Goal: Task Accomplishment & Management: Complete application form

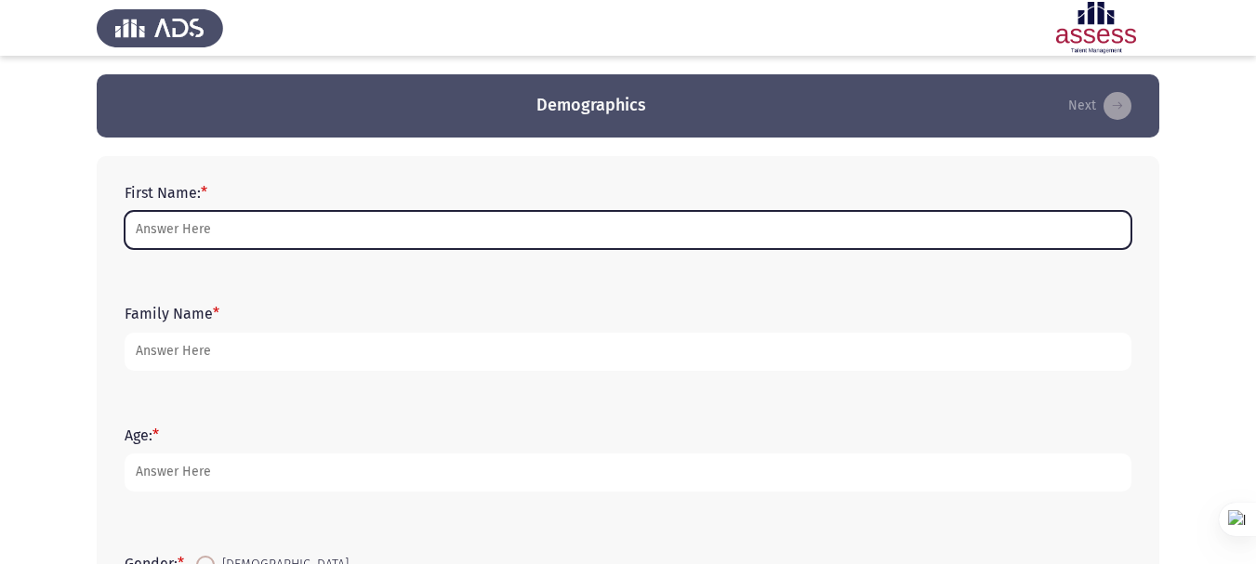
click at [177, 232] on input "First Name: *" at bounding box center [628, 230] width 1007 height 38
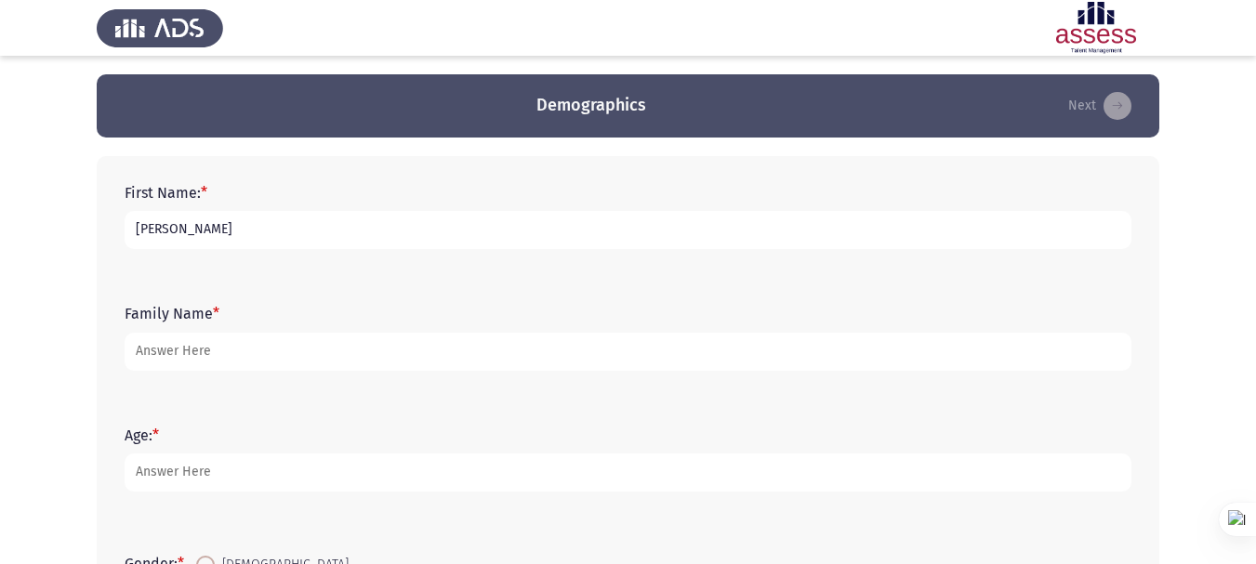
type input "[PERSON_NAME]"
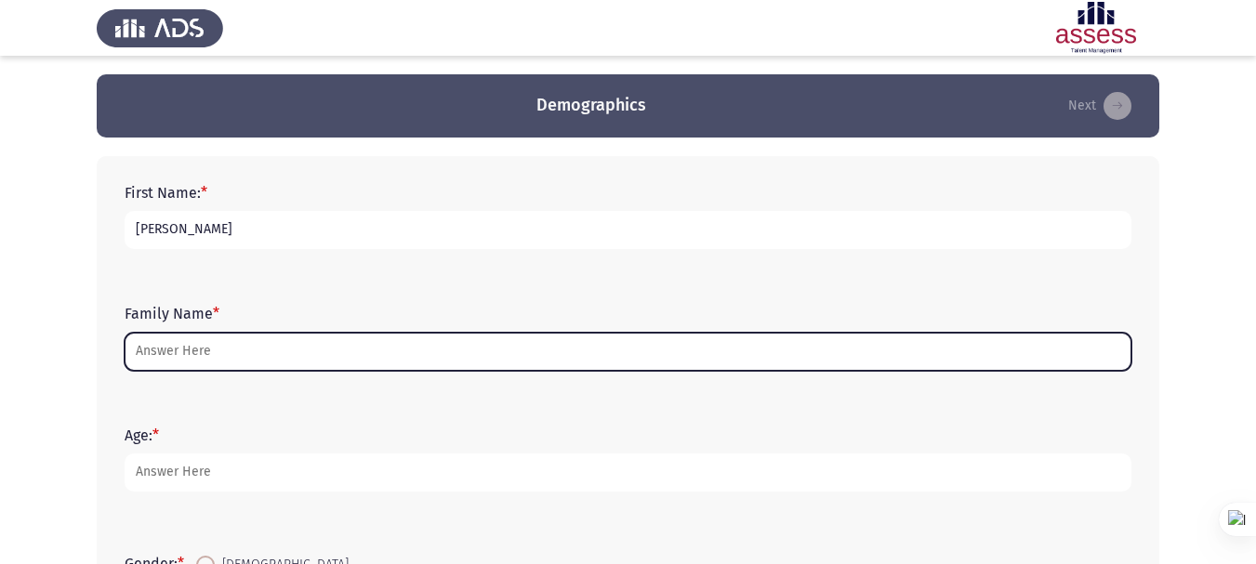
click at [265, 345] on input "Family Name *" at bounding box center [628, 352] width 1007 height 38
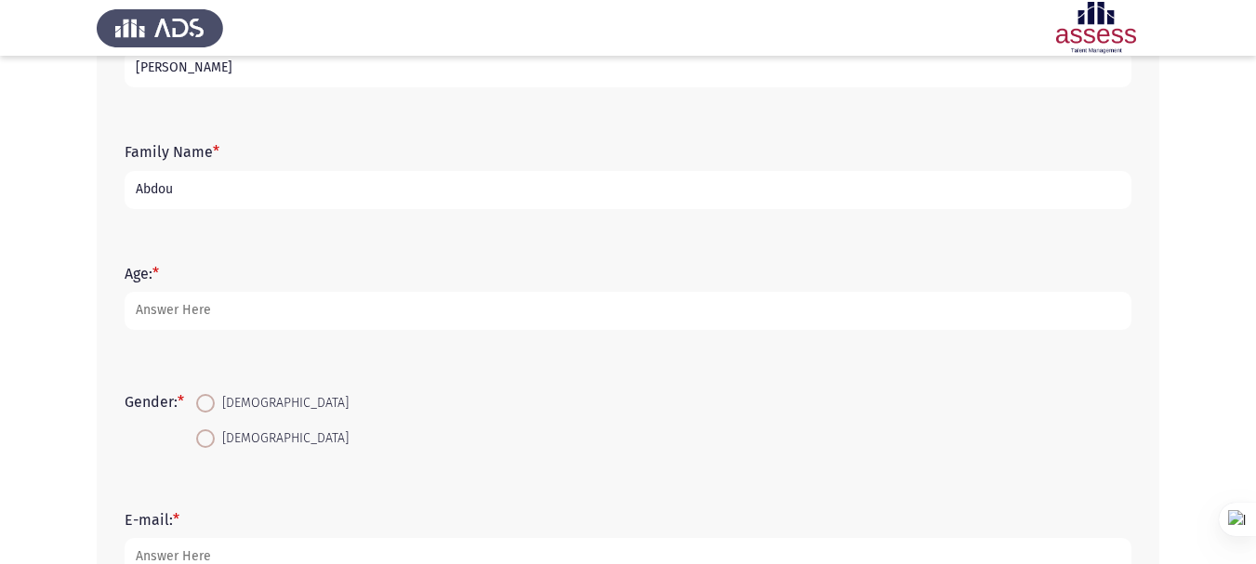
scroll to position [186, 0]
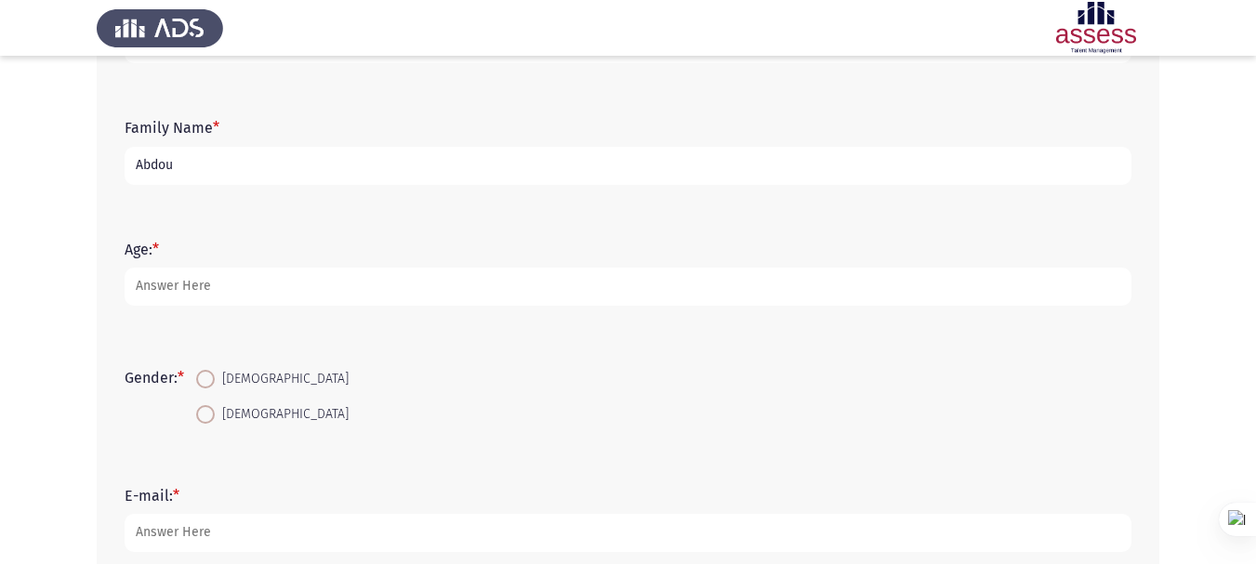
type input "Abdou"
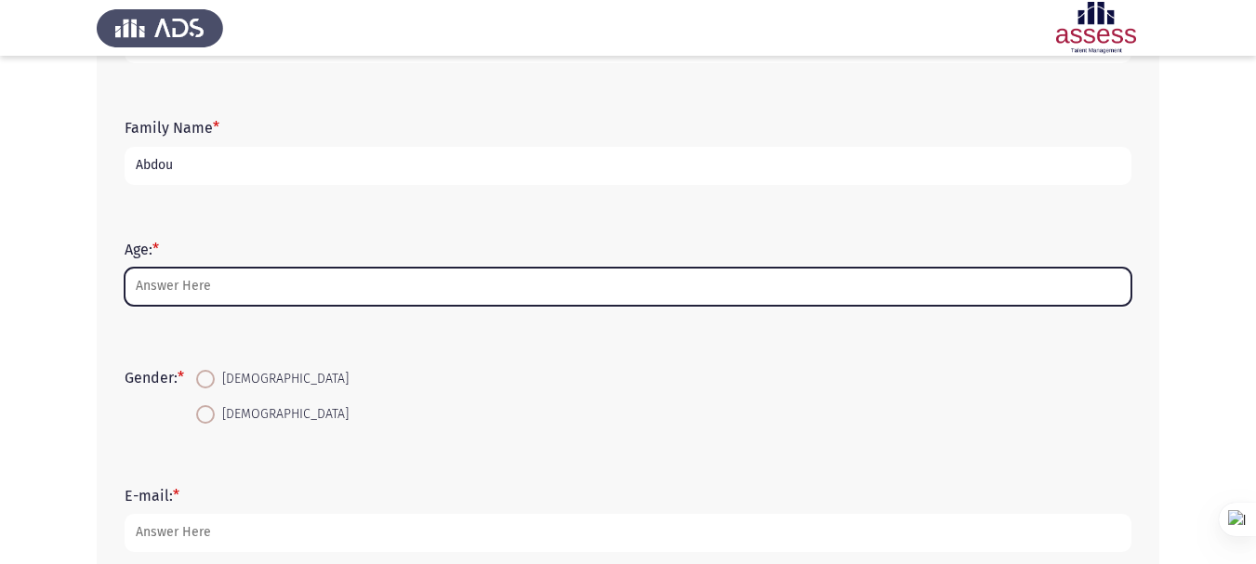
click at [223, 277] on input "Age: *" at bounding box center [628, 287] width 1007 height 38
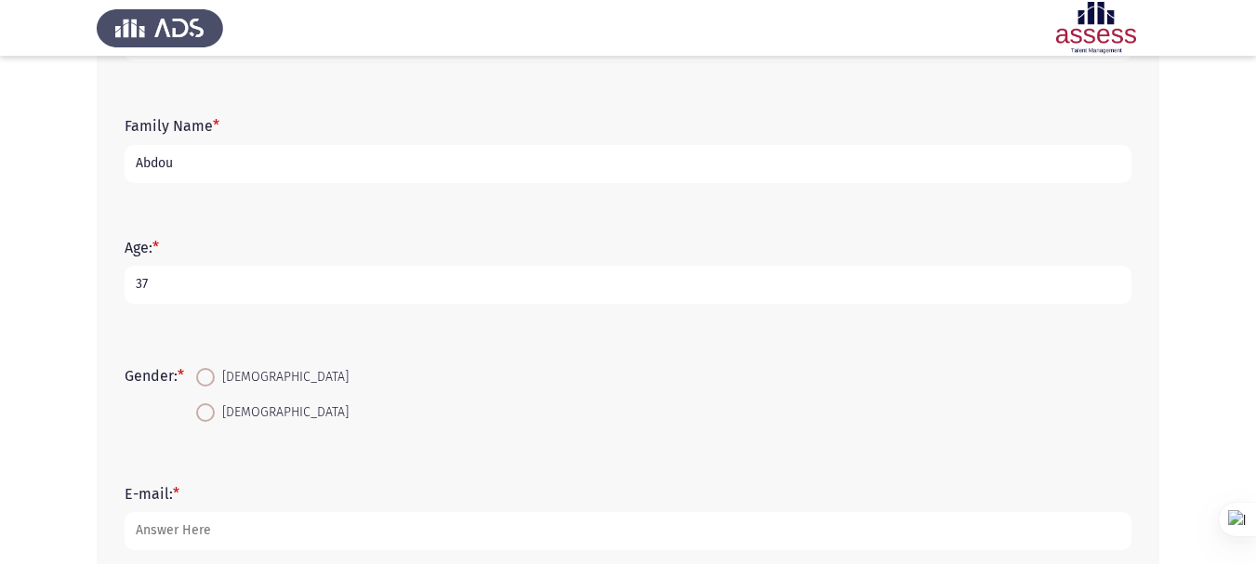
scroll to position [230, 0]
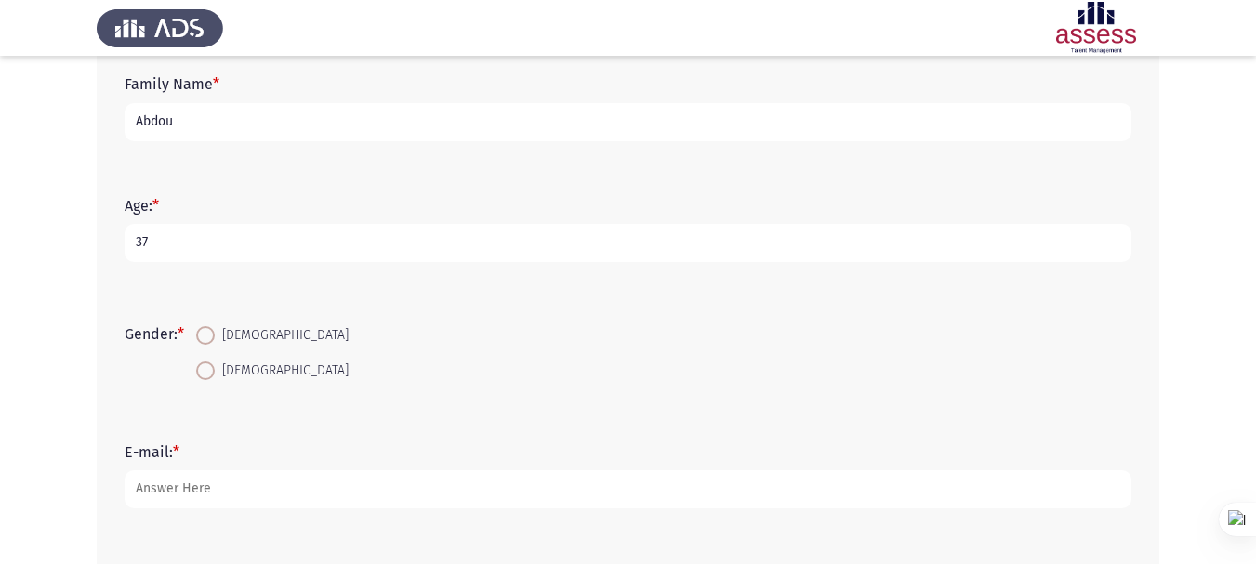
type input "37"
click at [203, 336] on span at bounding box center [205, 335] width 19 height 19
click at [203, 336] on input "[DEMOGRAPHIC_DATA]" at bounding box center [205, 335] width 19 height 19
radio input "true"
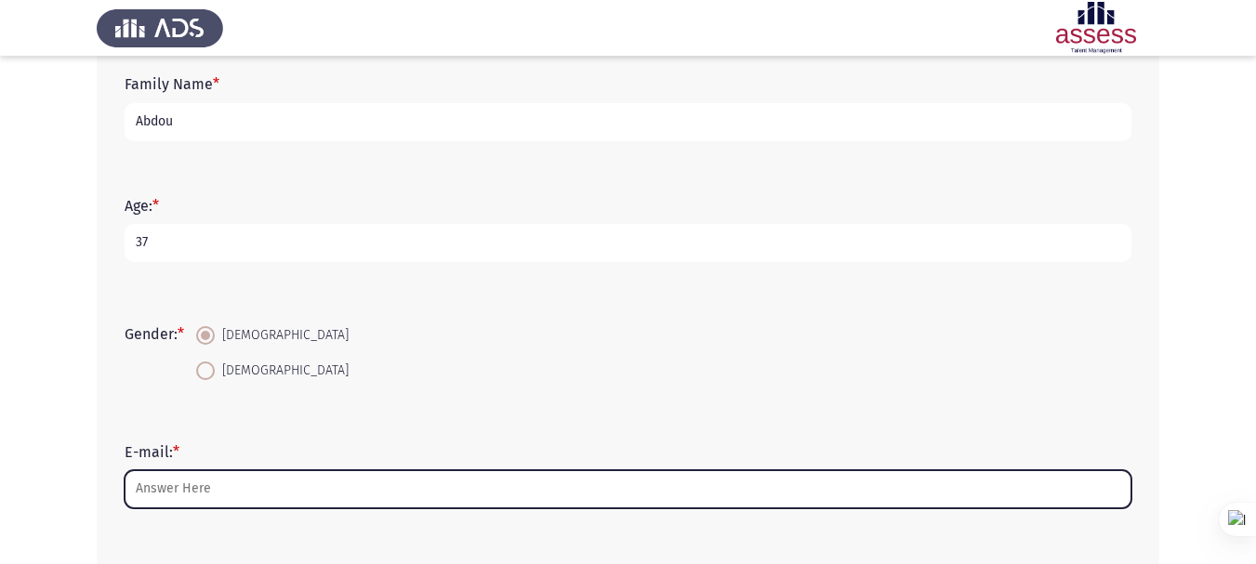
click at [225, 488] on input "E-mail: *" at bounding box center [628, 489] width 1007 height 38
click at [278, 483] on input "E-mail: *" at bounding box center [628, 489] width 1007 height 38
type input "m"
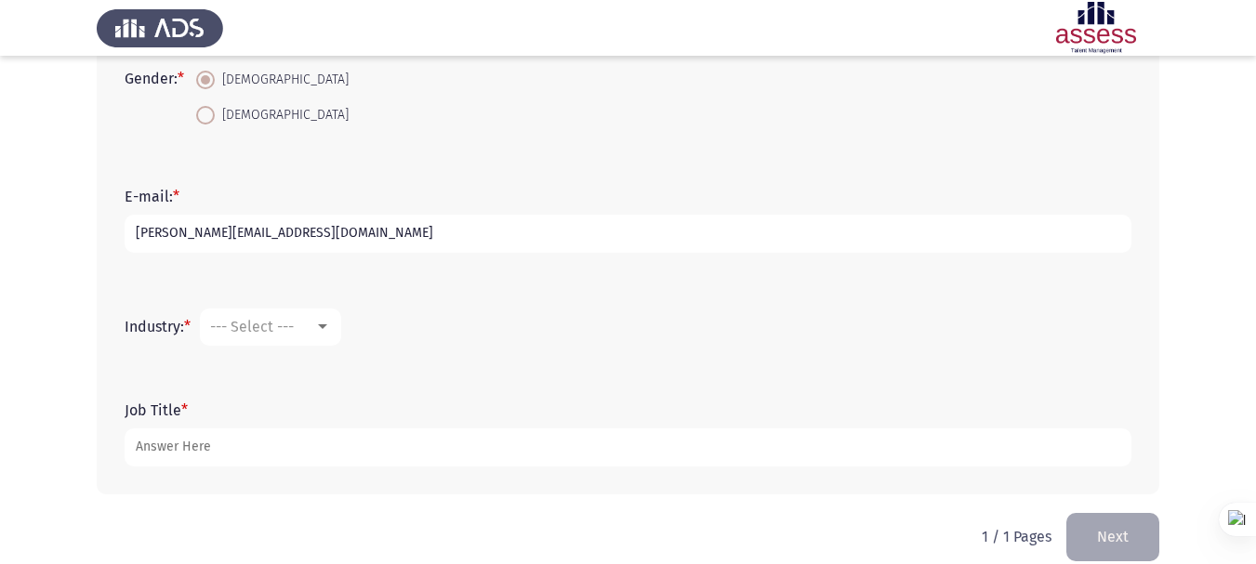
scroll to position [508, 0]
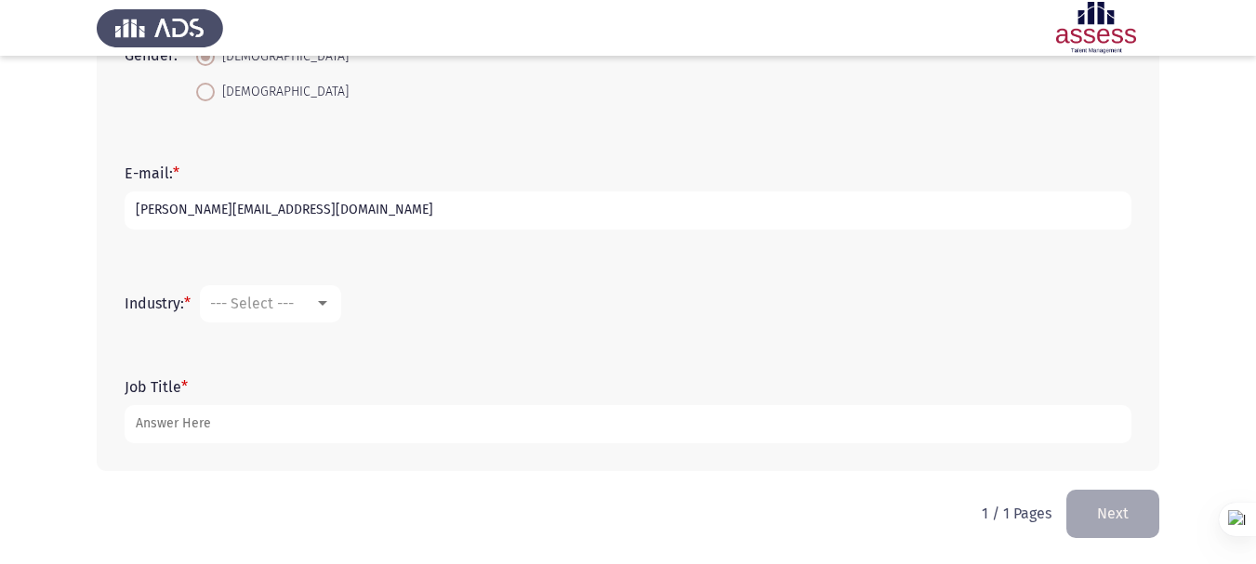
type input "[PERSON_NAME][EMAIL_ADDRESS][DOMAIN_NAME]"
click at [319, 302] on div at bounding box center [322, 303] width 17 height 15
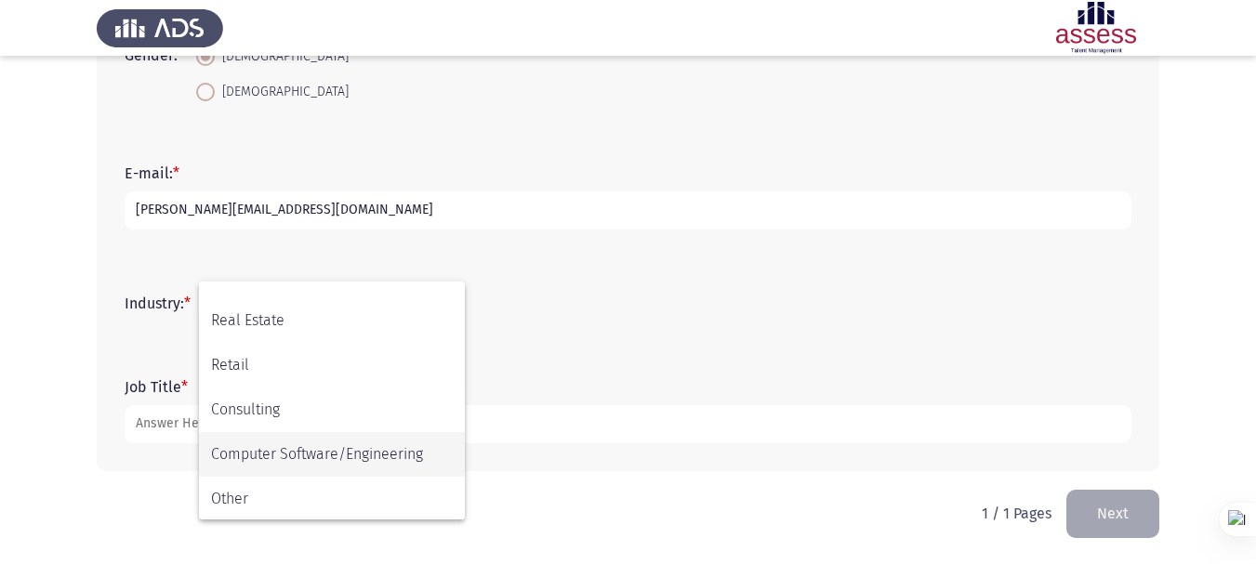
scroll to position [610, 0]
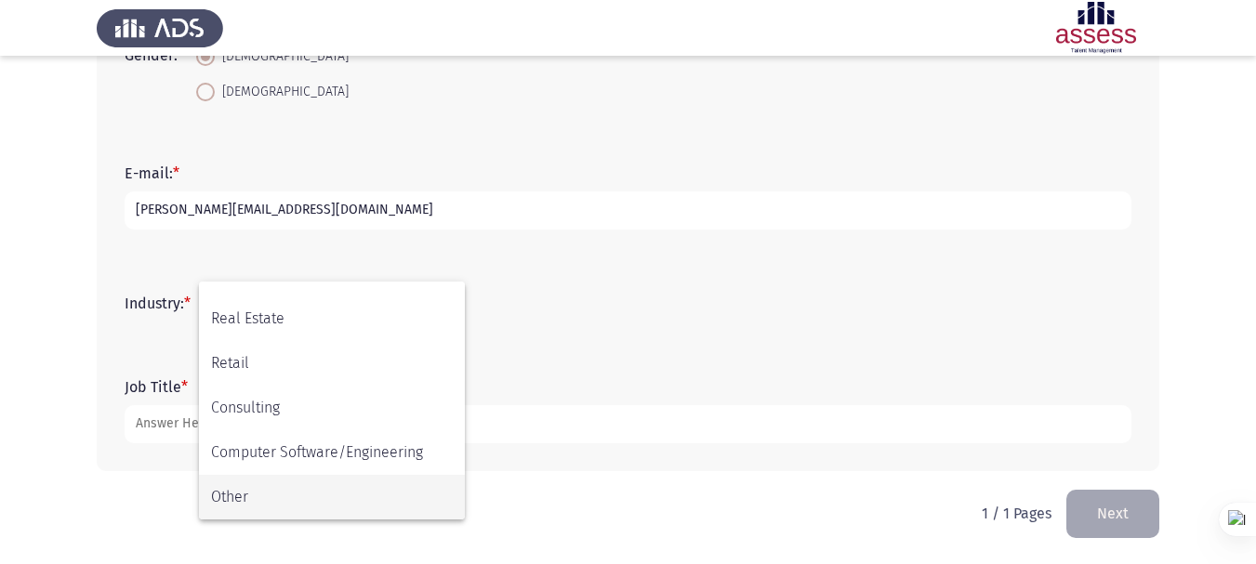
click at [259, 489] on span "Other" at bounding box center [332, 497] width 242 height 45
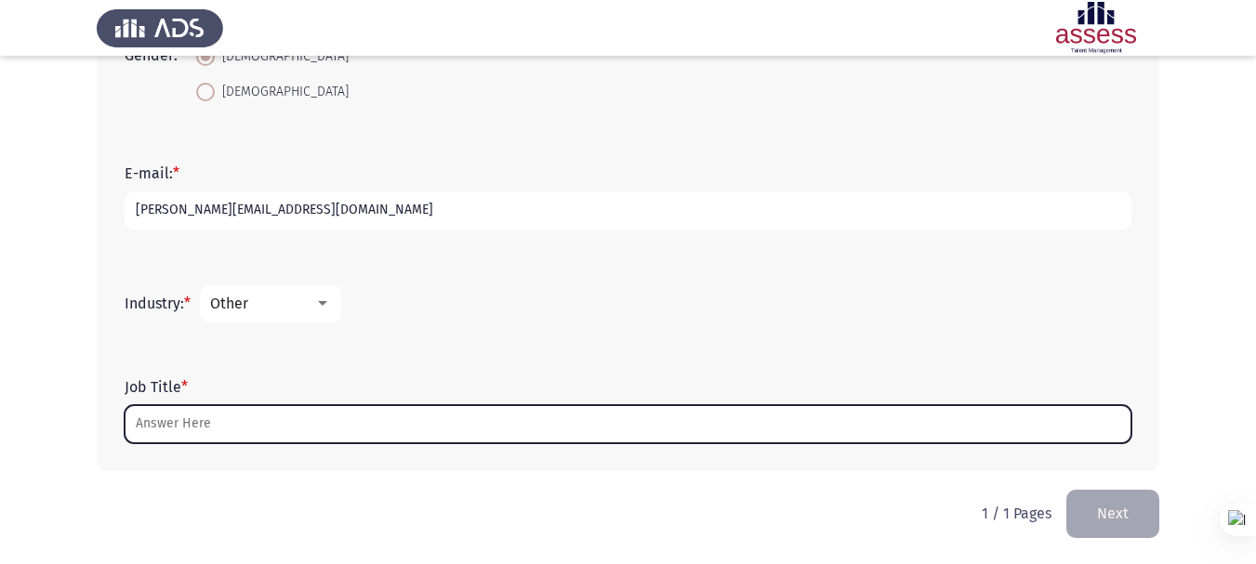
click at [208, 423] on input "Job Title *" at bounding box center [628, 424] width 1007 height 38
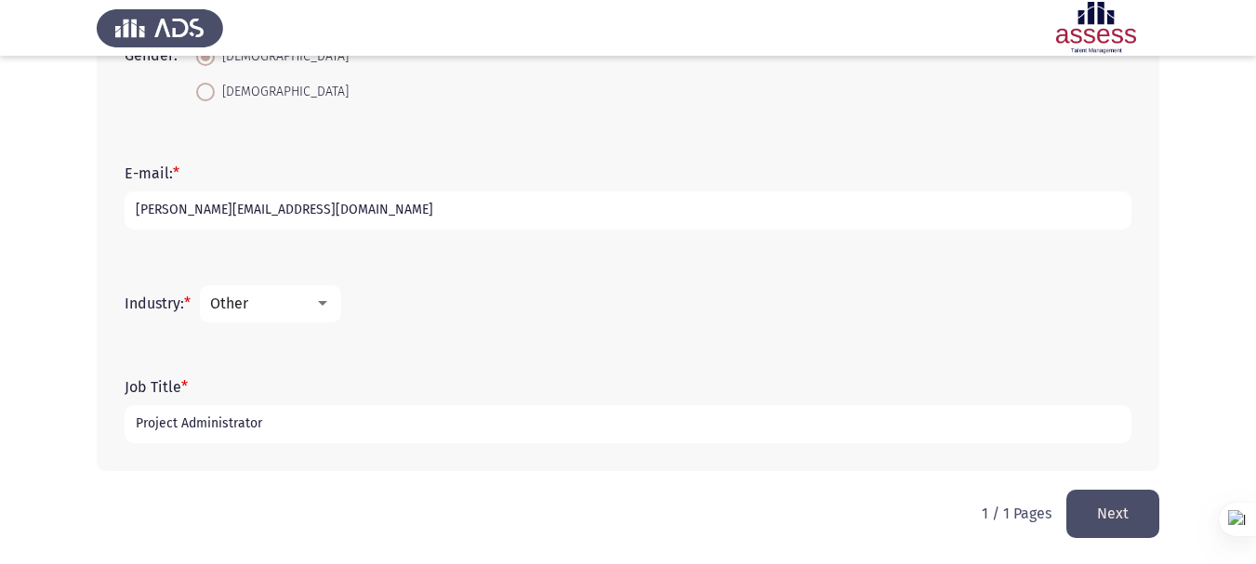
type input "Project Administrator"
click at [1099, 520] on button "Next" at bounding box center [1112, 513] width 93 height 47
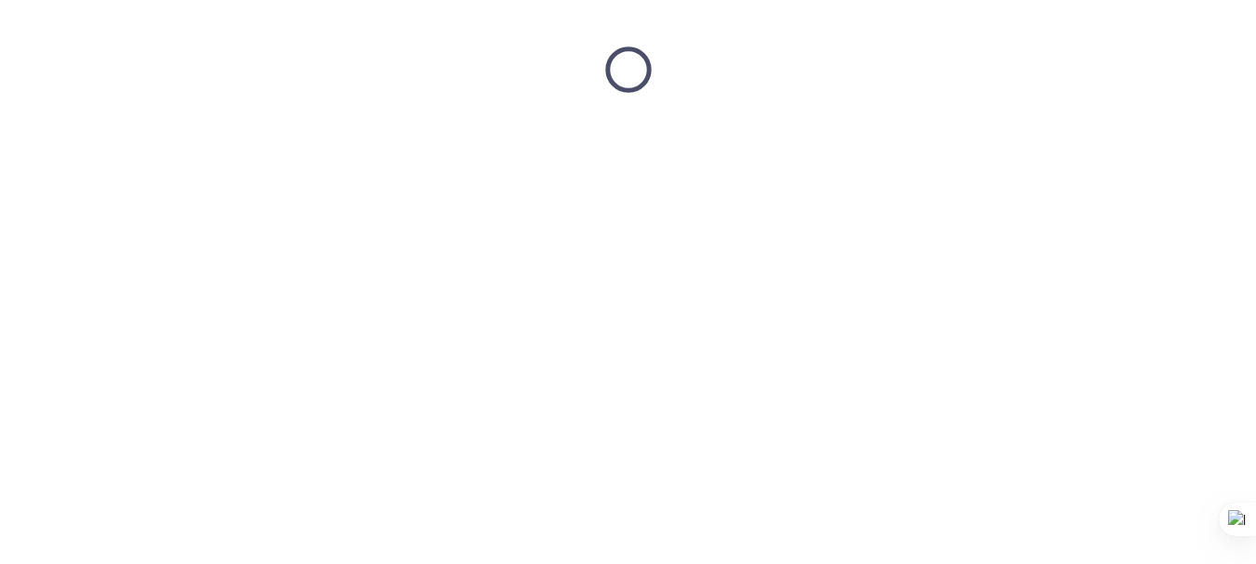
scroll to position [0, 0]
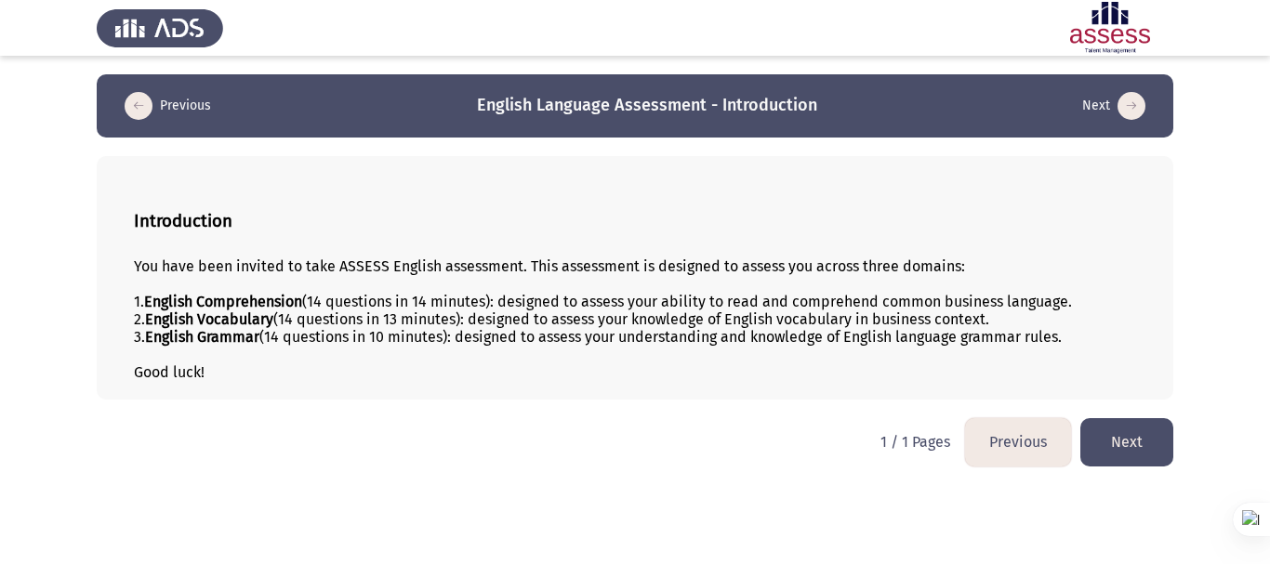
click at [1137, 439] on button "Next" at bounding box center [1126, 441] width 93 height 47
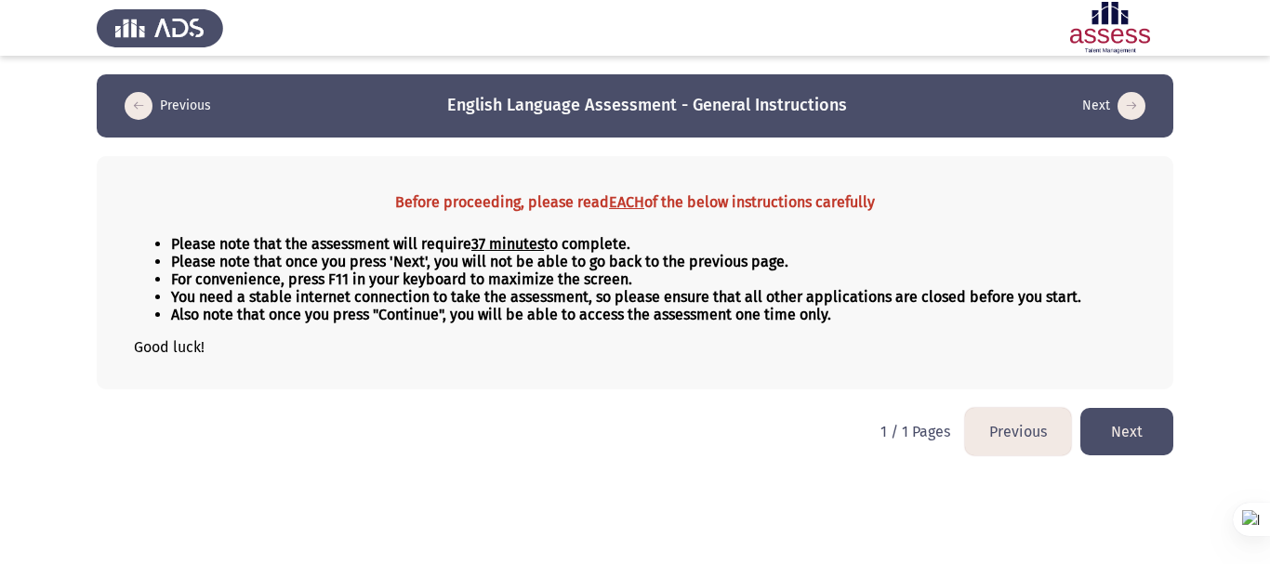
click at [1124, 424] on button "Next" at bounding box center [1126, 431] width 93 height 47
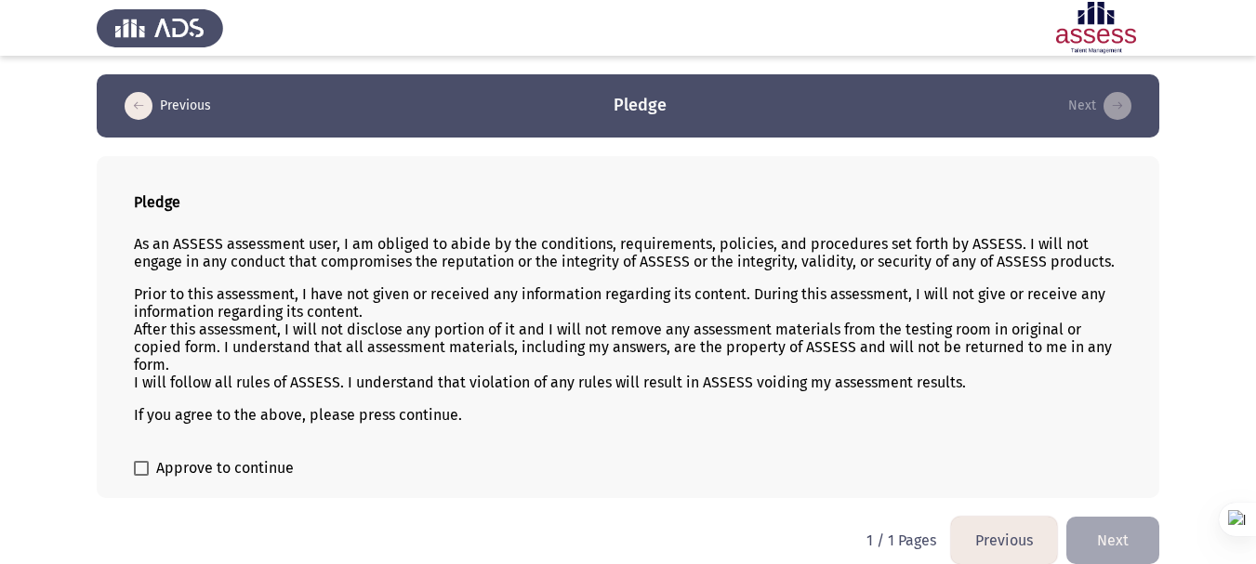
scroll to position [19, 0]
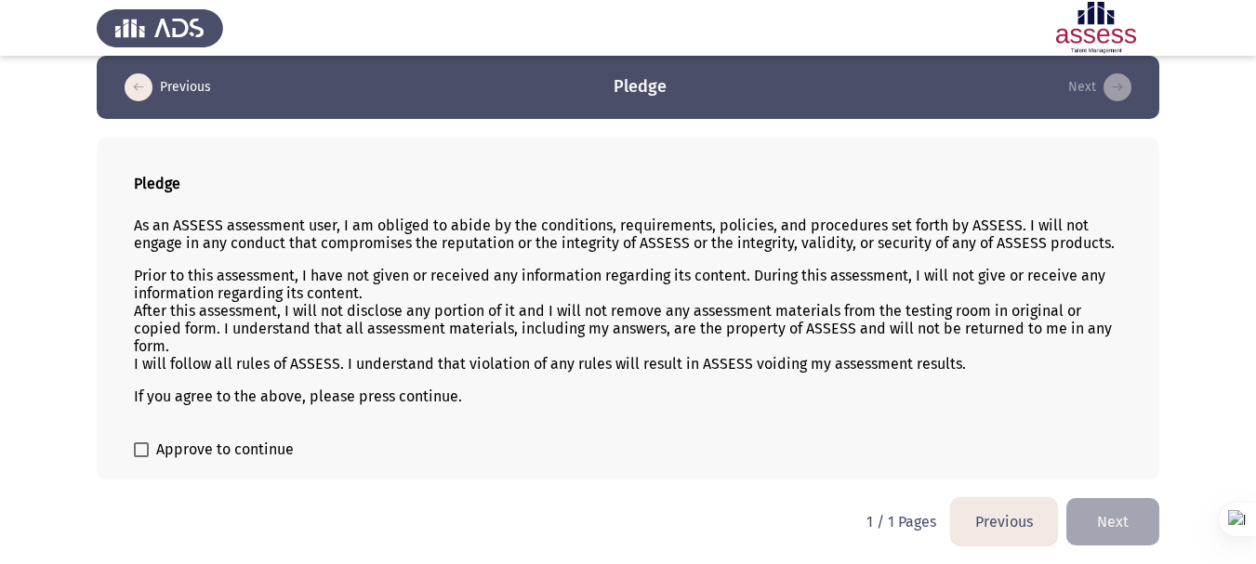
click at [146, 447] on span at bounding box center [141, 449] width 15 height 15
click at [141, 457] on input "Approve to continue" at bounding box center [140, 457] width 1 height 1
checkbox input "true"
click at [1074, 515] on button "Next" at bounding box center [1112, 521] width 93 height 47
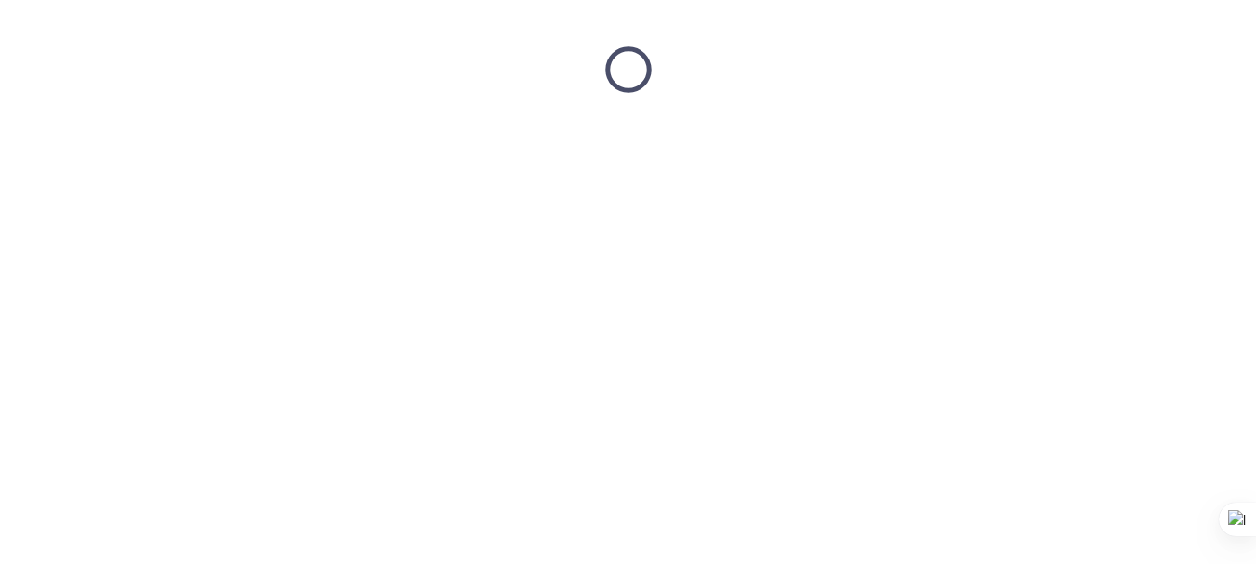
scroll to position [0, 0]
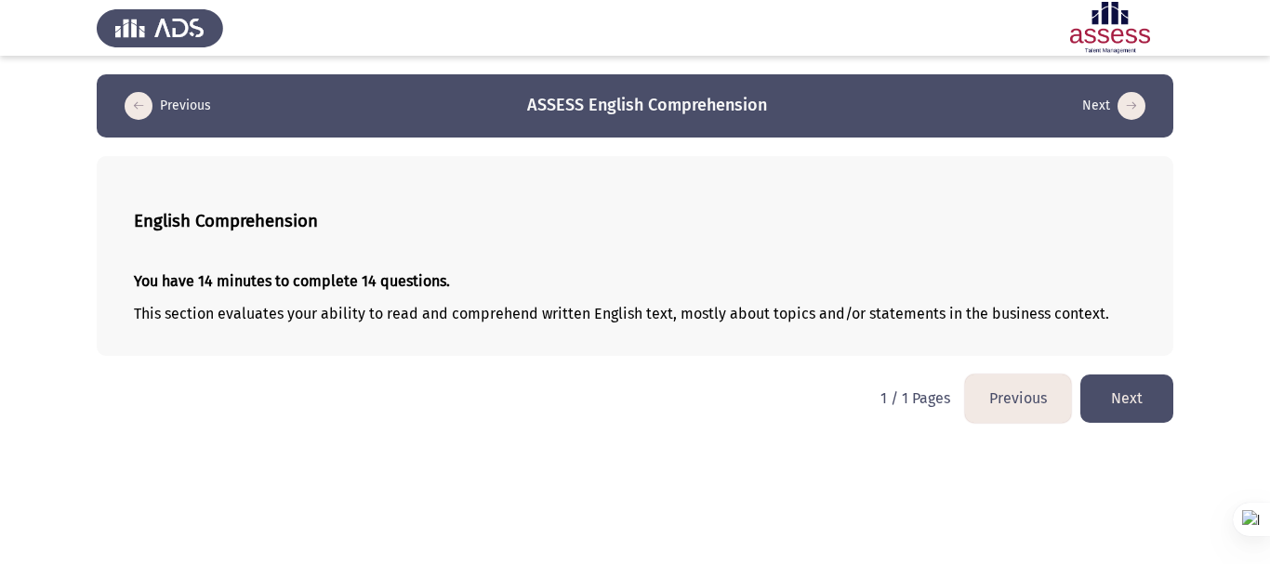
click at [1120, 402] on button "Next" at bounding box center [1126, 398] width 93 height 47
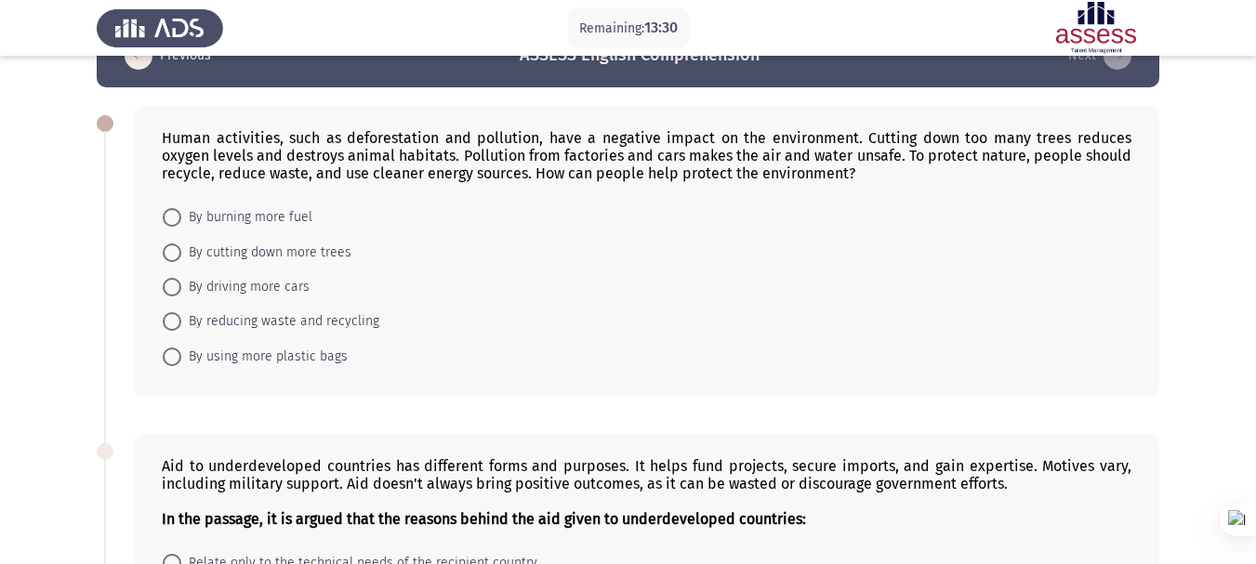
scroll to position [93, 0]
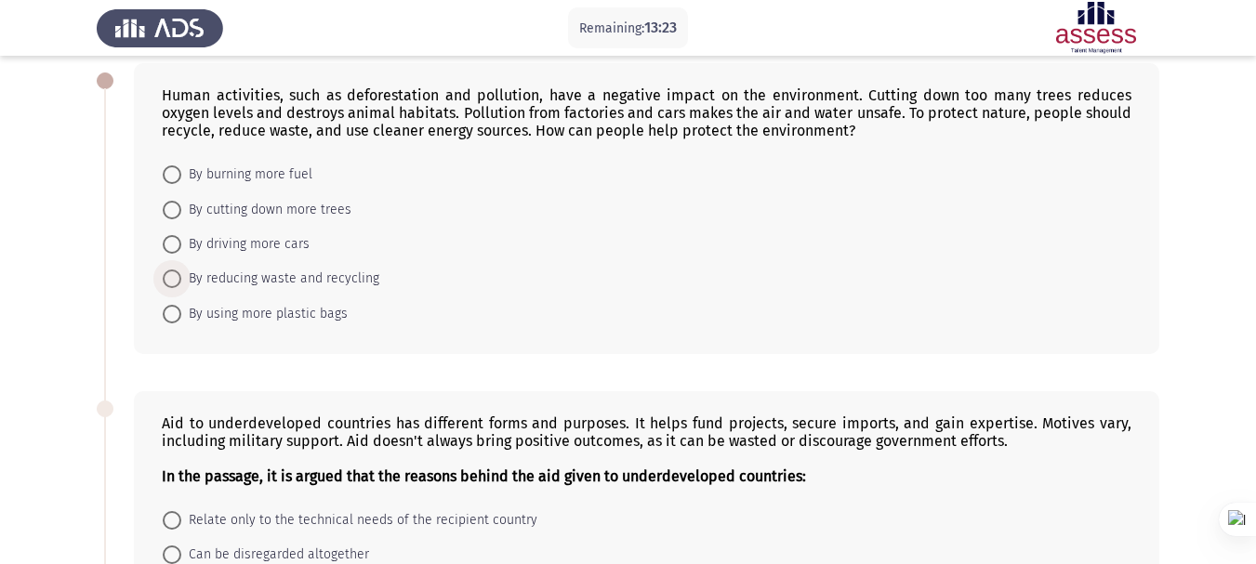
click at [171, 275] on span at bounding box center [172, 279] width 19 height 19
click at [171, 275] on input "By reducing waste and recycling" at bounding box center [172, 279] width 19 height 19
radio input "true"
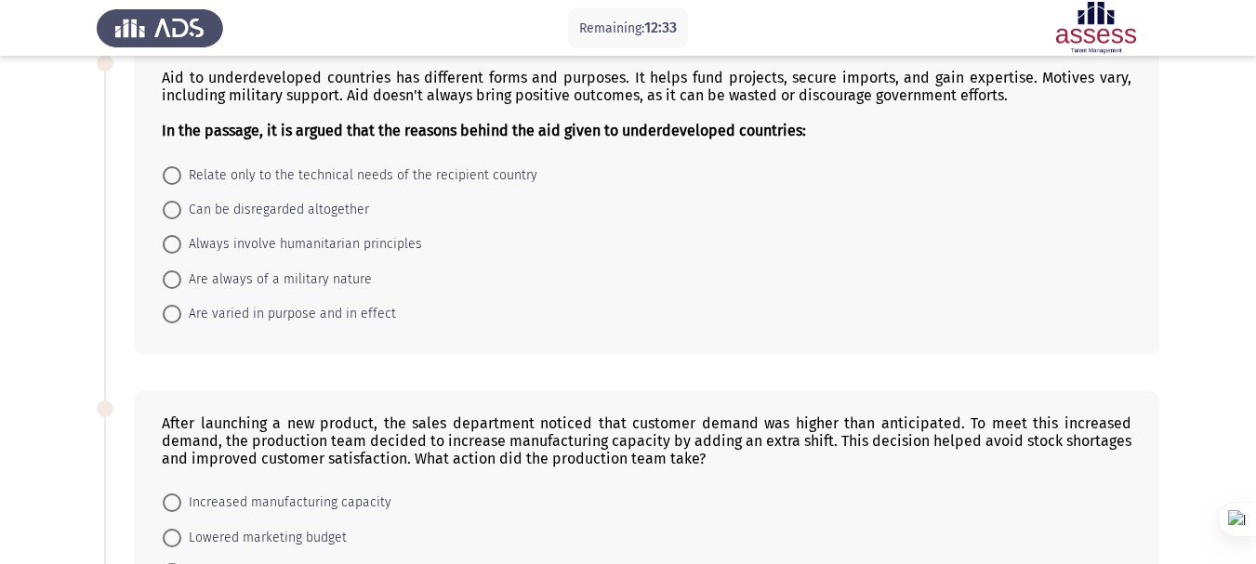
scroll to position [465, 0]
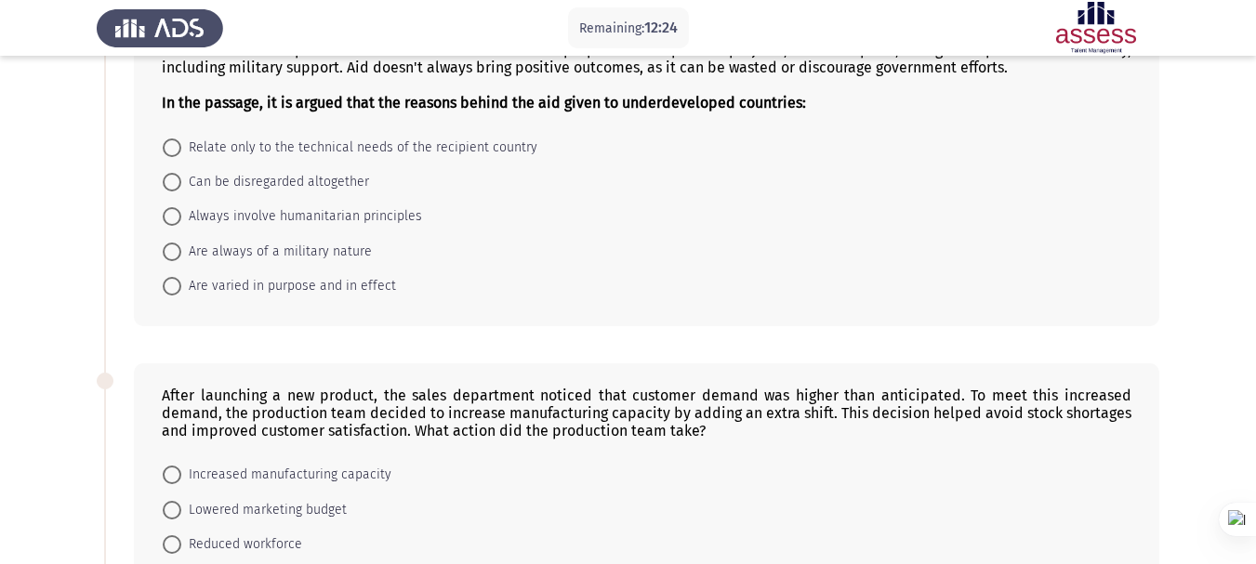
click at [166, 287] on span at bounding box center [172, 286] width 19 height 19
click at [166, 287] on input "Are varied in purpose and in effect" at bounding box center [172, 286] width 19 height 19
radio input "true"
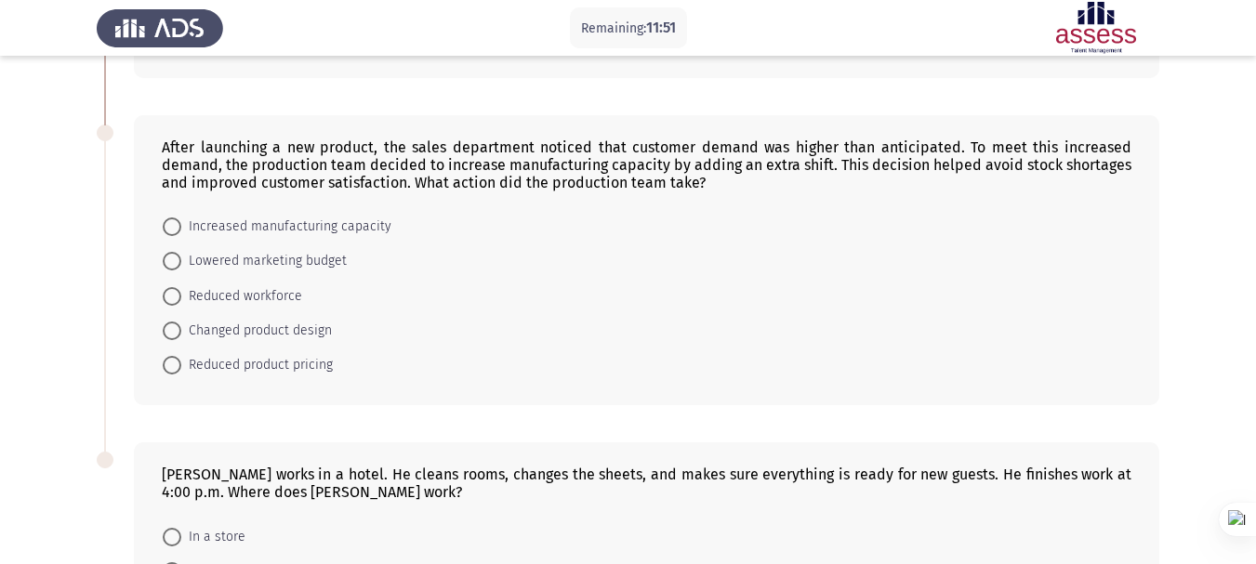
scroll to position [744, 0]
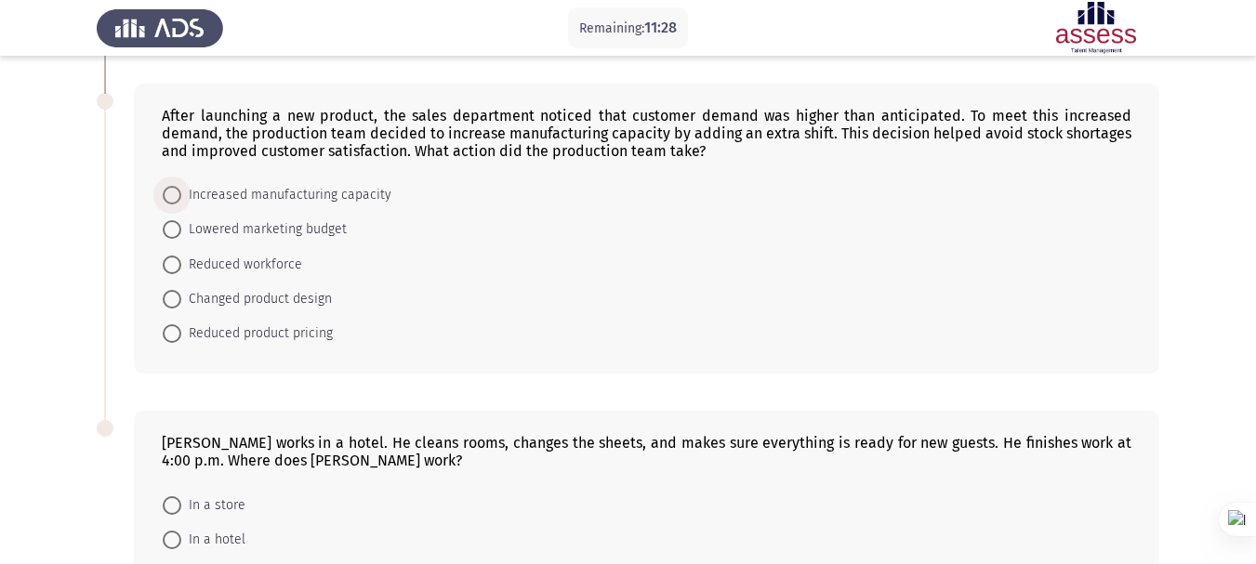
click at [170, 204] on span at bounding box center [172, 195] width 19 height 19
click at [170, 204] on input "Increased manufacturing capacity" at bounding box center [172, 195] width 19 height 19
radio input "true"
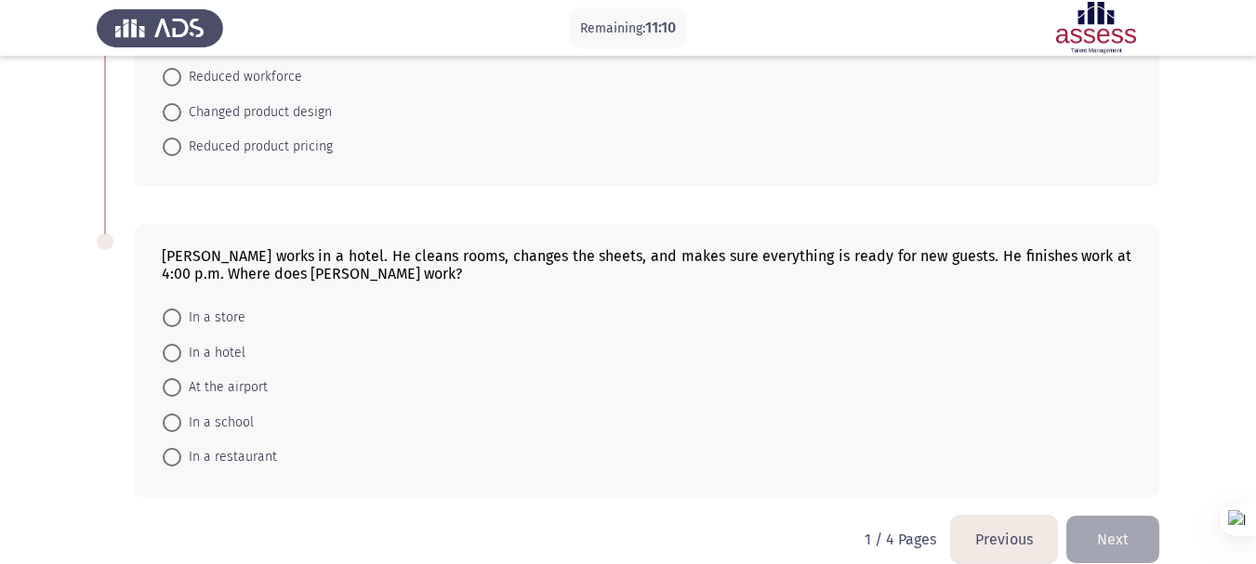
scroll to position [955, 0]
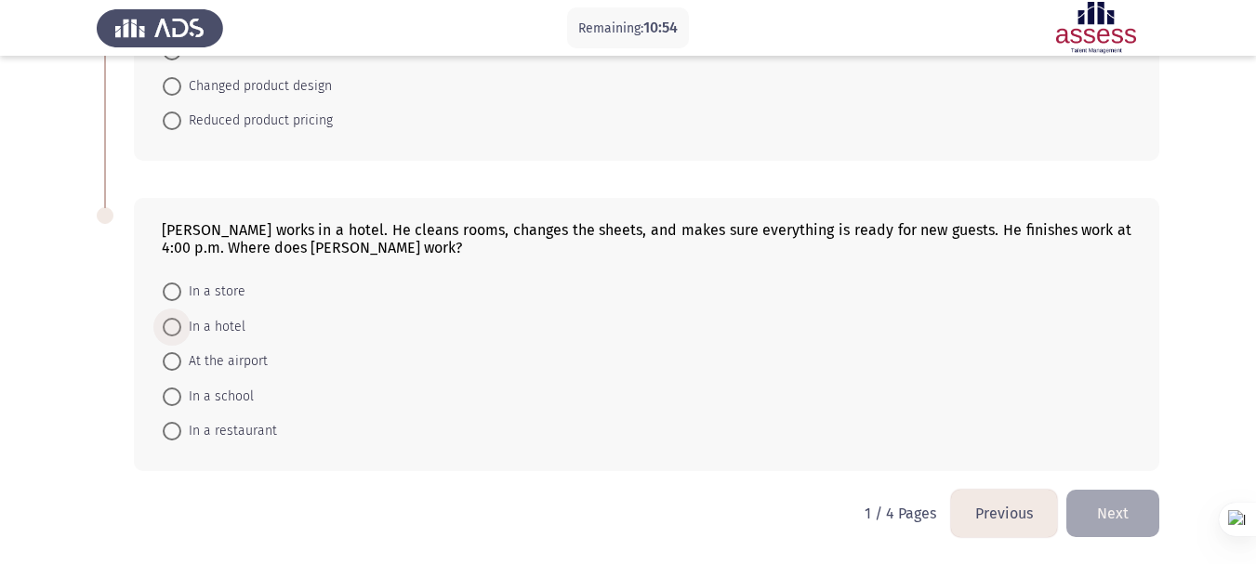
click at [170, 323] on span at bounding box center [172, 327] width 19 height 19
click at [170, 323] on input "In a hotel" at bounding box center [172, 327] width 19 height 19
radio input "true"
click at [1119, 514] on button "Next" at bounding box center [1112, 513] width 93 height 47
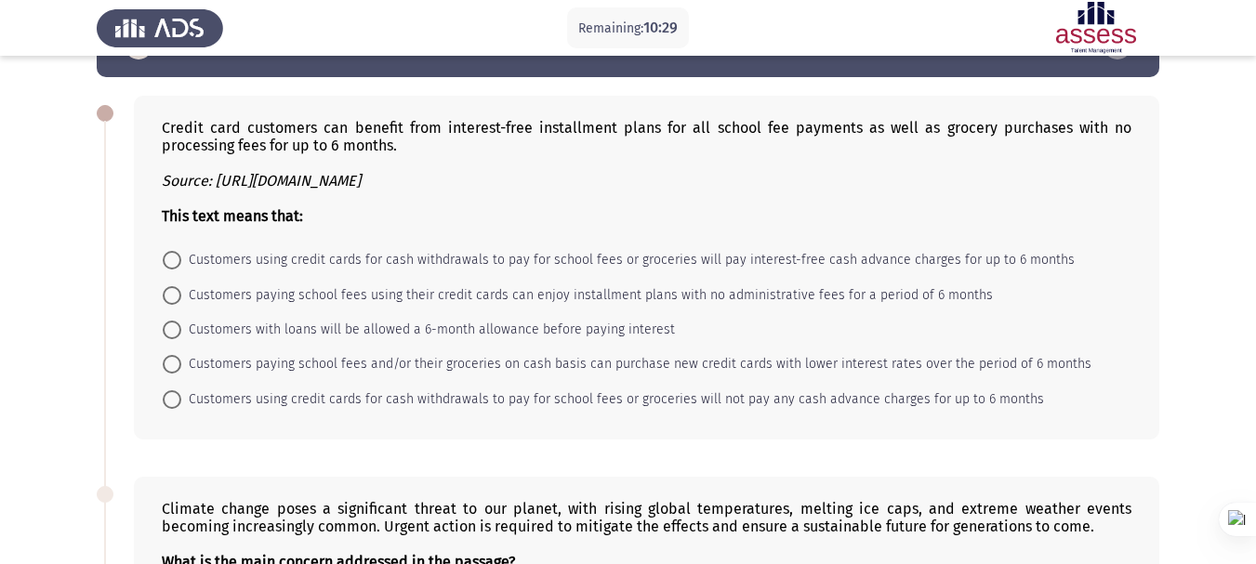
scroll to position [93, 0]
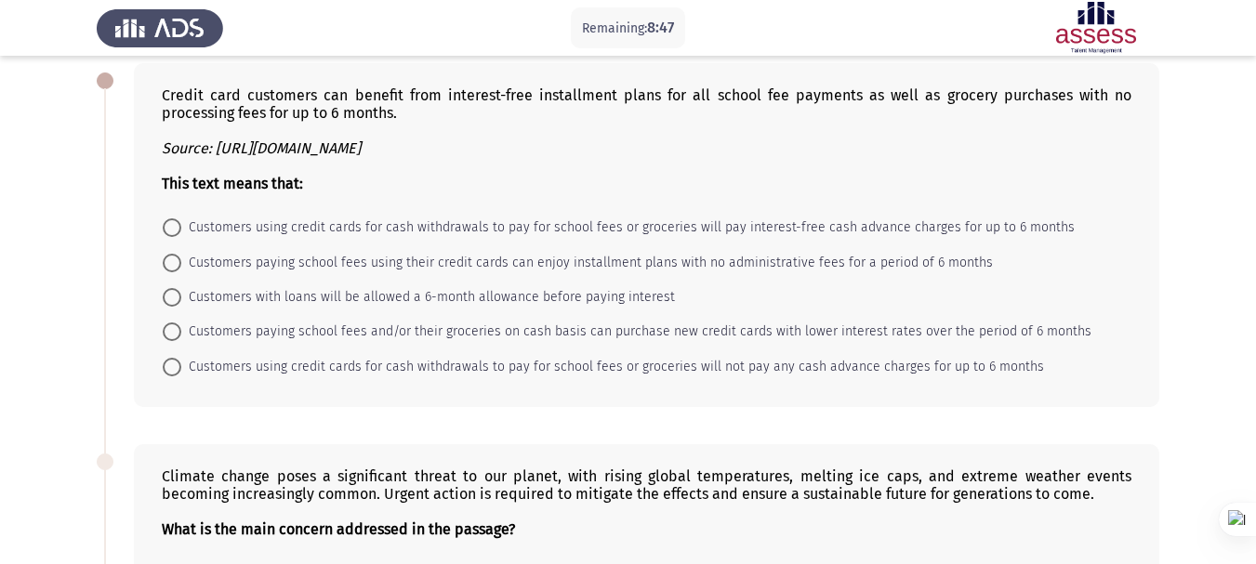
click at [168, 370] on span at bounding box center [172, 367] width 19 height 19
click at [168, 370] on input "Customers using credit cards for cash withdrawals to pay for school fees or gro…" at bounding box center [172, 367] width 19 height 19
radio input "true"
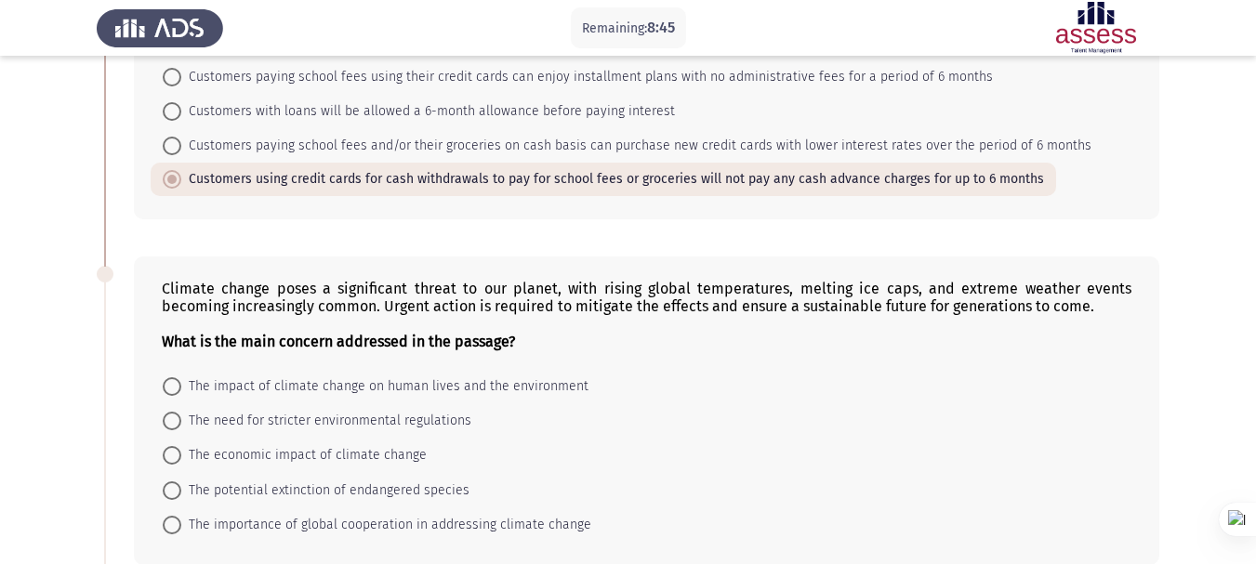
scroll to position [372, 0]
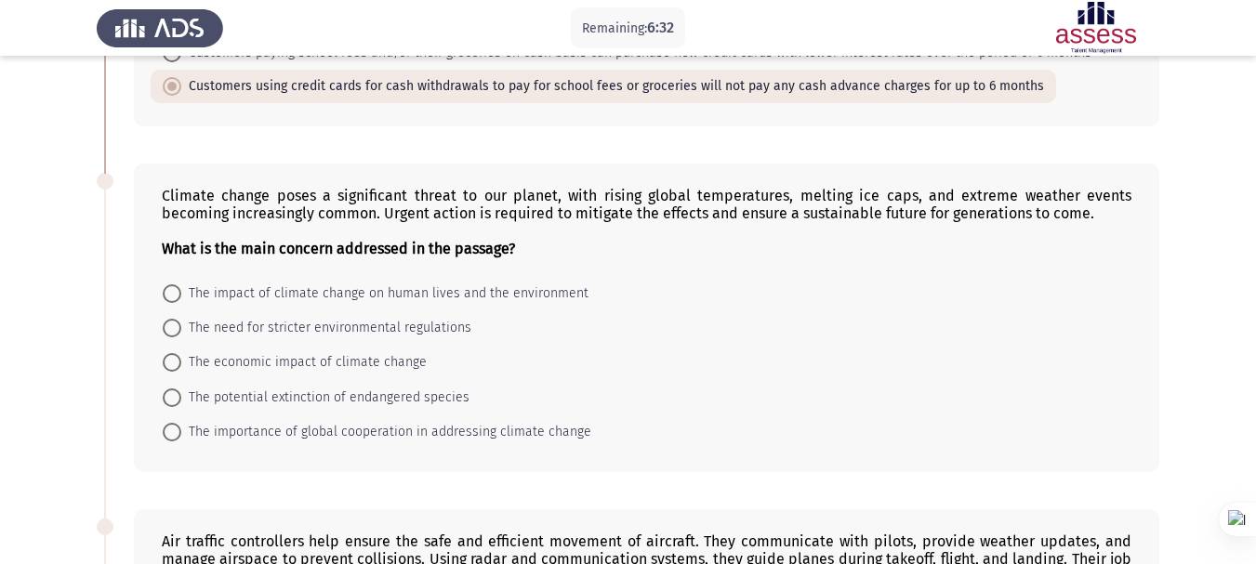
click at [174, 296] on span at bounding box center [172, 293] width 19 height 19
click at [174, 296] on input "The impact of climate change on human lives and the environment" at bounding box center [172, 293] width 19 height 19
radio input "true"
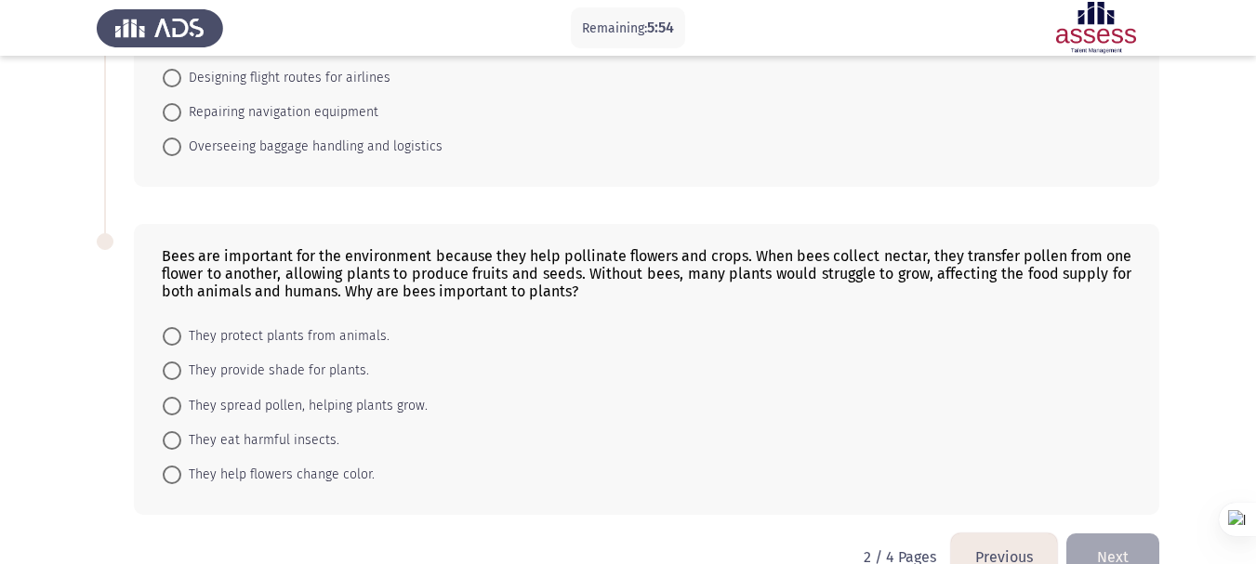
scroll to position [1027, 0]
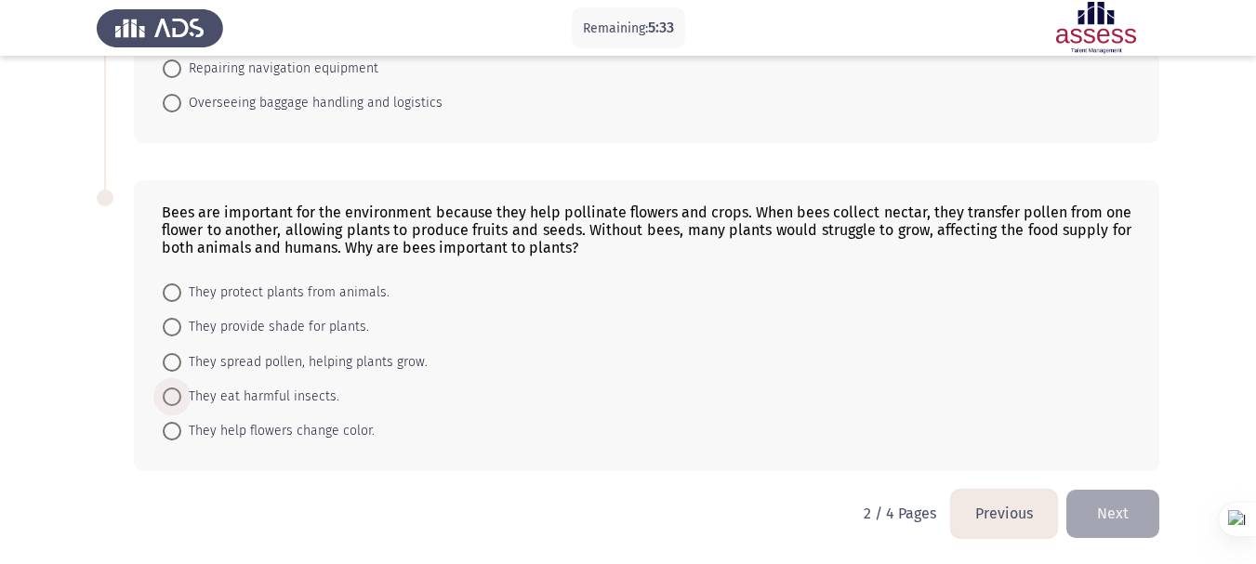
click at [169, 400] on span at bounding box center [172, 397] width 19 height 19
click at [169, 400] on input "They eat harmful insects." at bounding box center [172, 397] width 19 height 19
radio input "true"
click at [168, 362] on span at bounding box center [172, 363] width 19 height 19
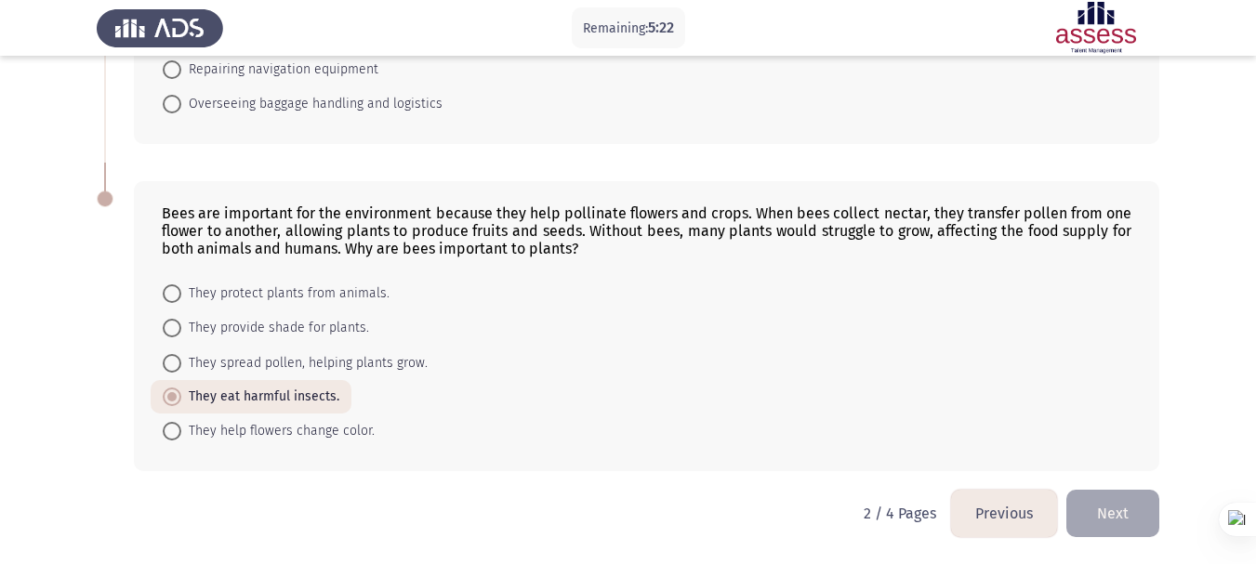
click at [168, 362] on input "They spread pollen, helping plants grow." at bounding box center [172, 363] width 19 height 19
radio input "true"
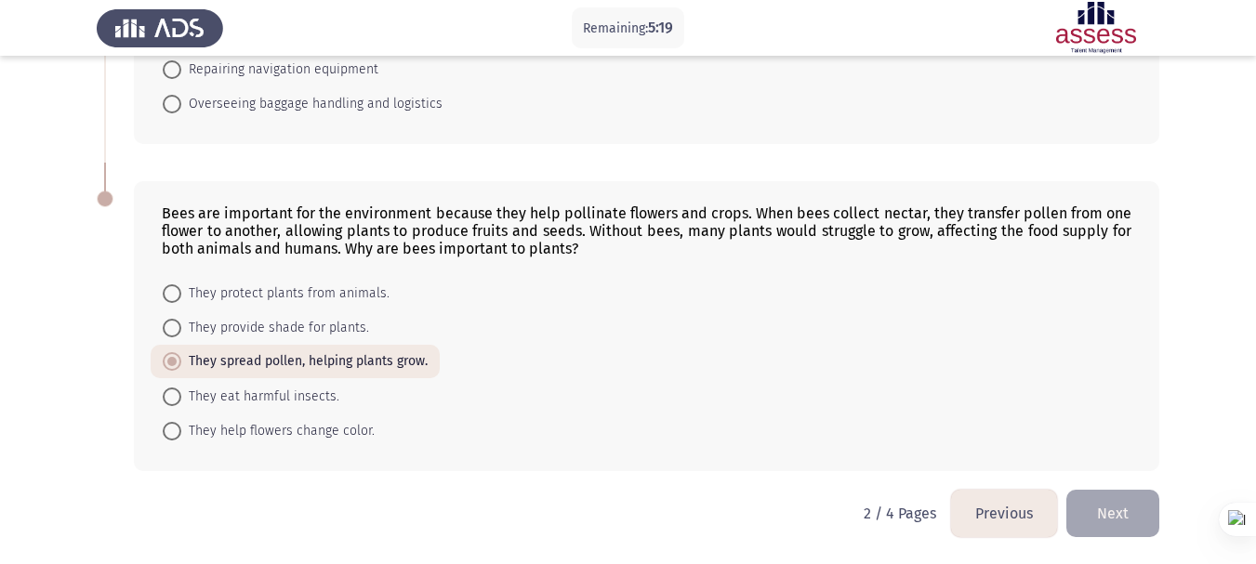
click at [1078, 518] on button "Next" at bounding box center [1112, 513] width 93 height 47
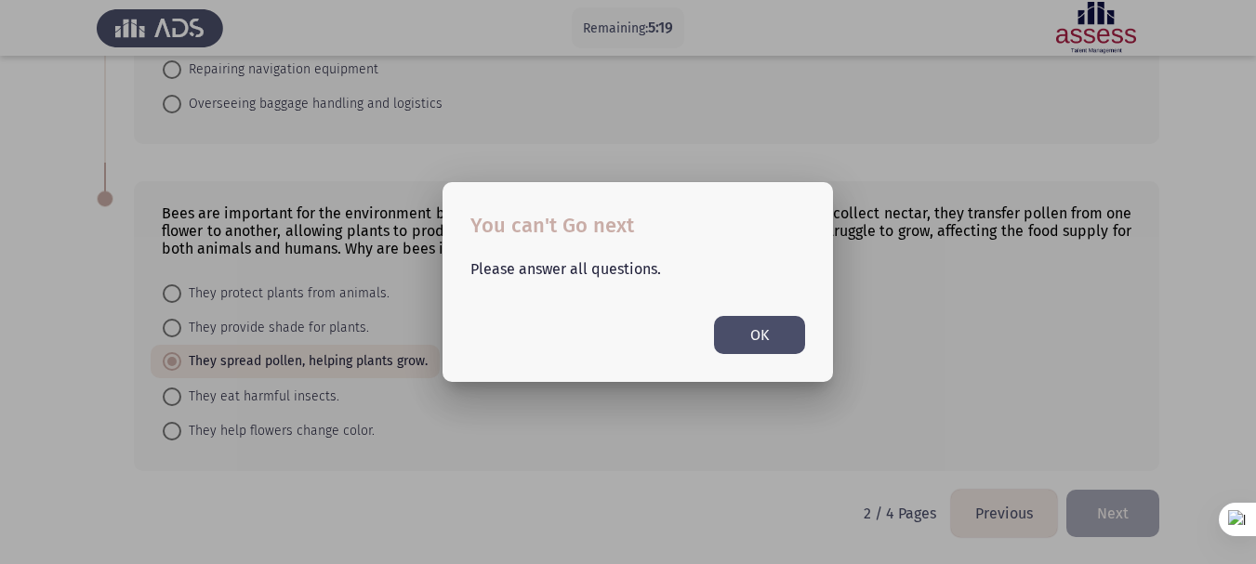
scroll to position [0, 0]
click at [752, 337] on button "OK" at bounding box center [759, 335] width 91 height 38
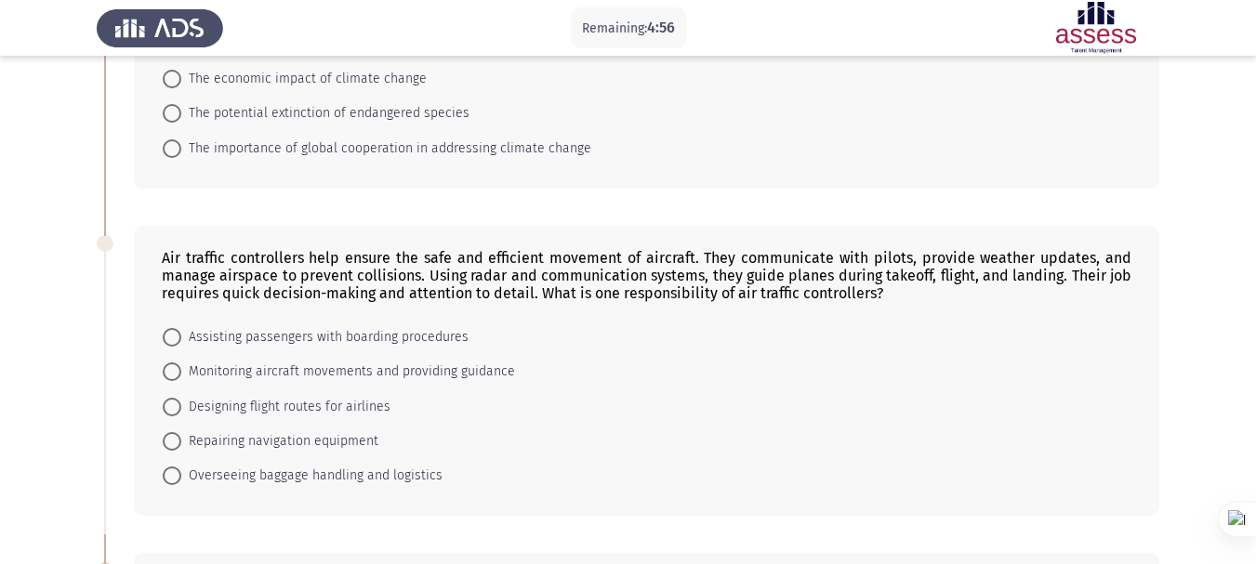
scroll to position [747, 0]
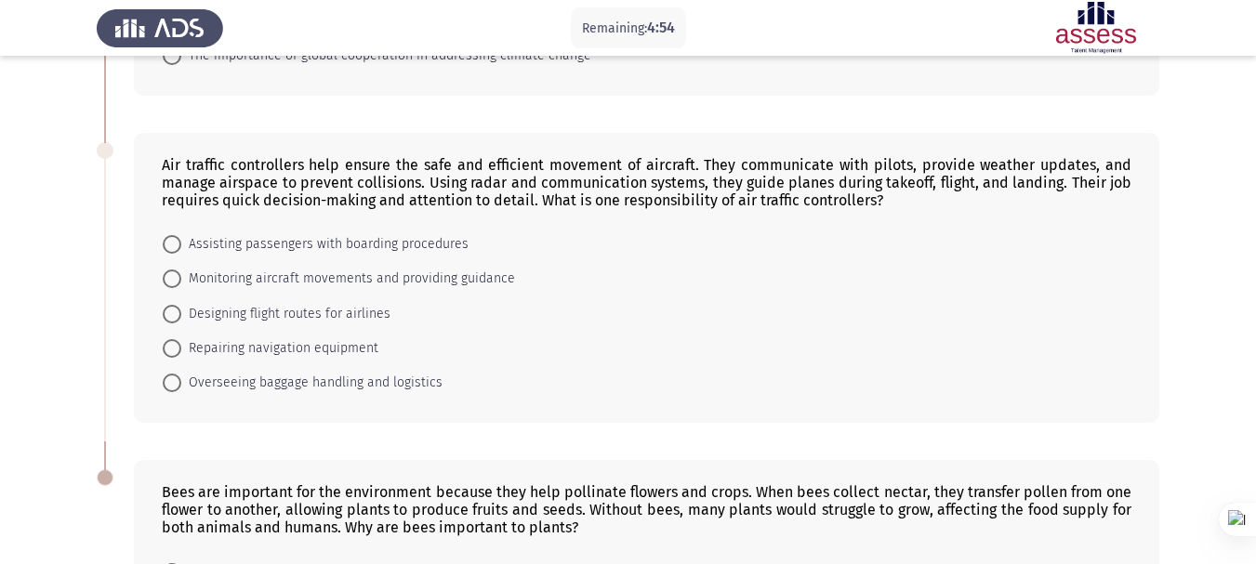
click at [170, 277] on span at bounding box center [172, 279] width 19 height 19
click at [170, 277] on input "Monitoring aircraft movements and providing guidance" at bounding box center [172, 279] width 19 height 19
radio input "true"
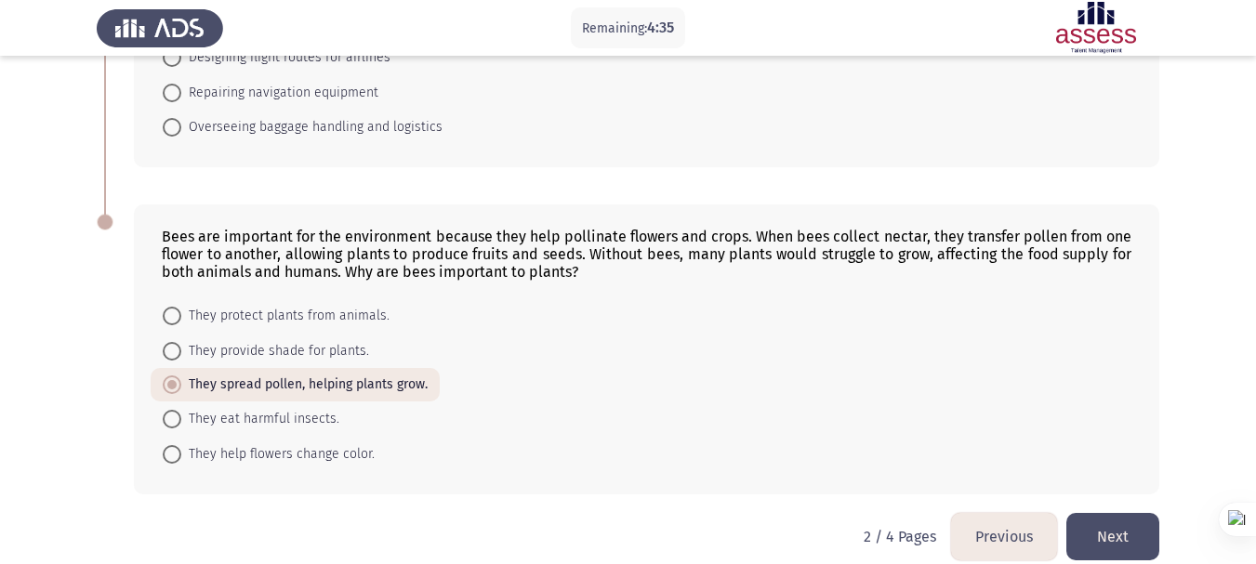
scroll to position [1025, 0]
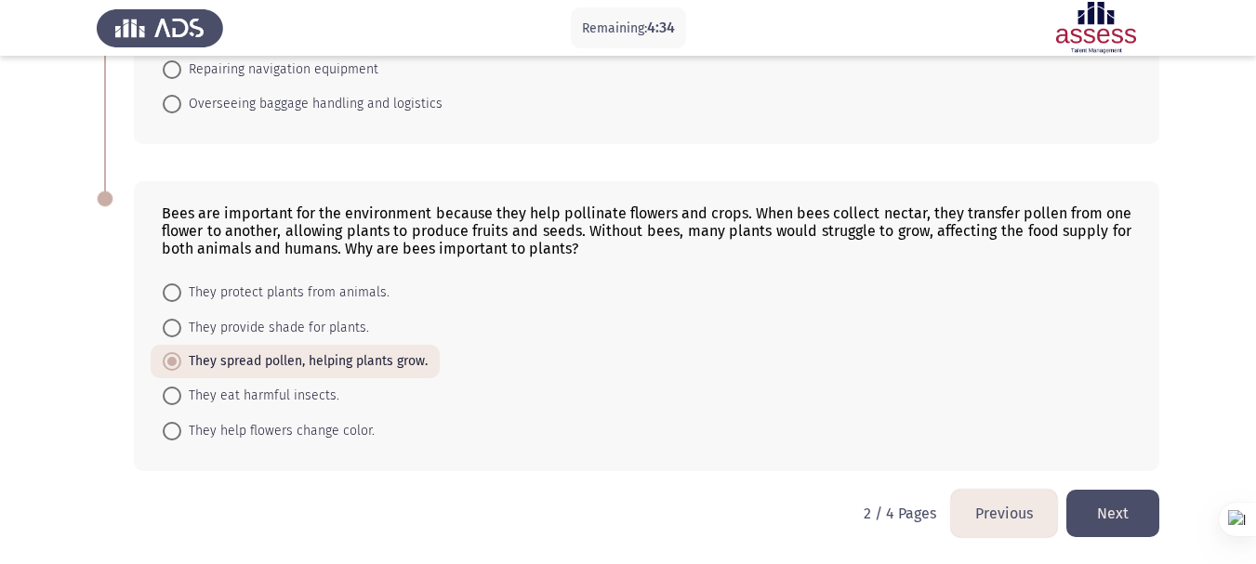
click at [1111, 506] on button "Next" at bounding box center [1112, 513] width 93 height 47
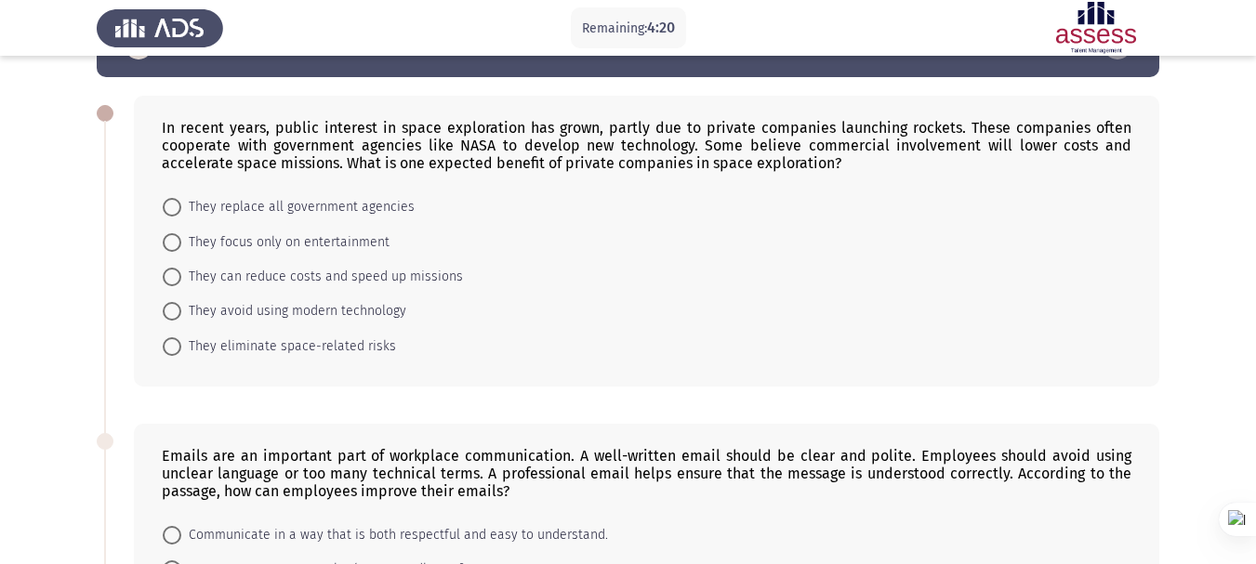
scroll to position [93, 0]
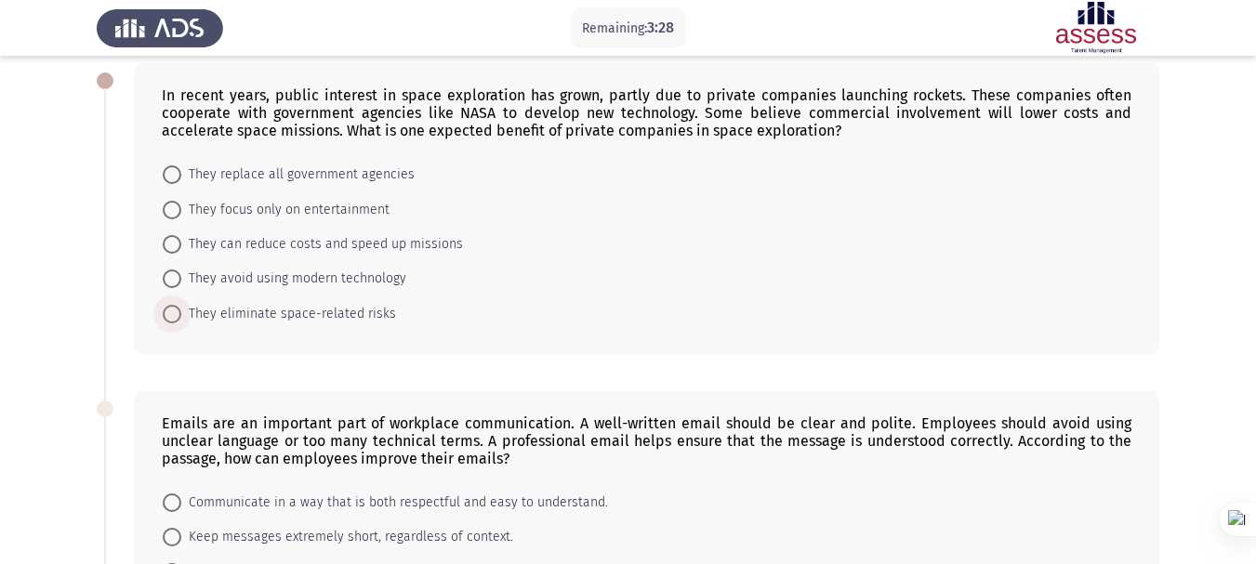
click at [179, 313] on span at bounding box center [172, 314] width 19 height 19
click at [179, 313] on input "They eliminate space-related risks" at bounding box center [172, 314] width 19 height 19
radio input "true"
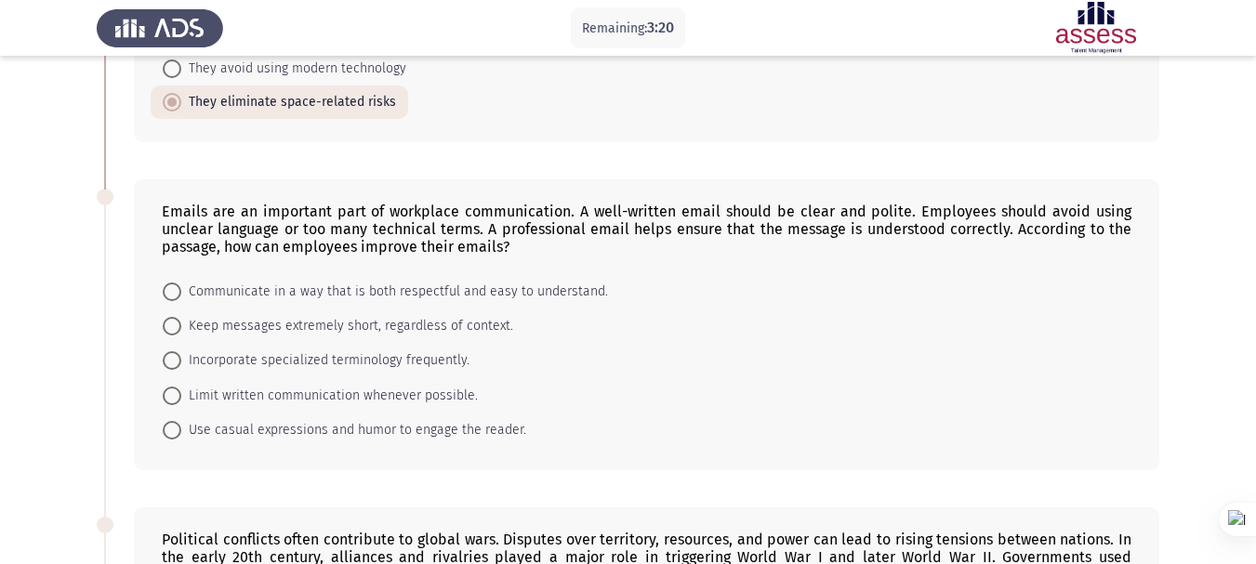
scroll to position [372, 0]
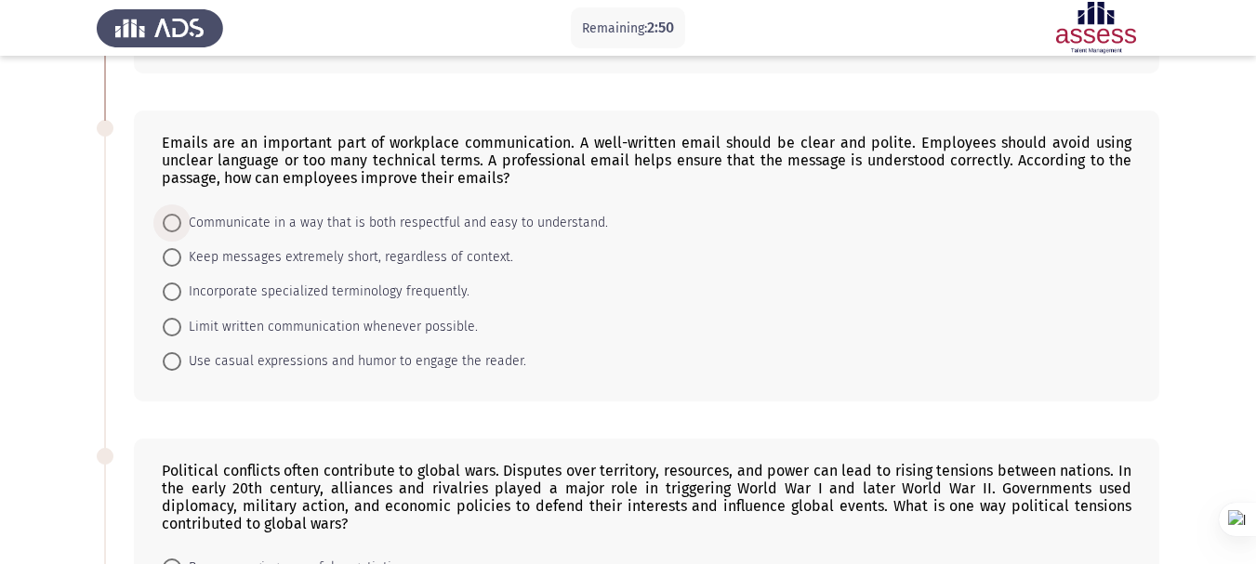
click at [177, 218] on span at bounding box center [172, 223] width 19 height 19
click at [177, 218] on input "Communicate in a way that is both respectful and easy to understand." at bounding box center [172, 223] width 19 height 19
radio input "true"
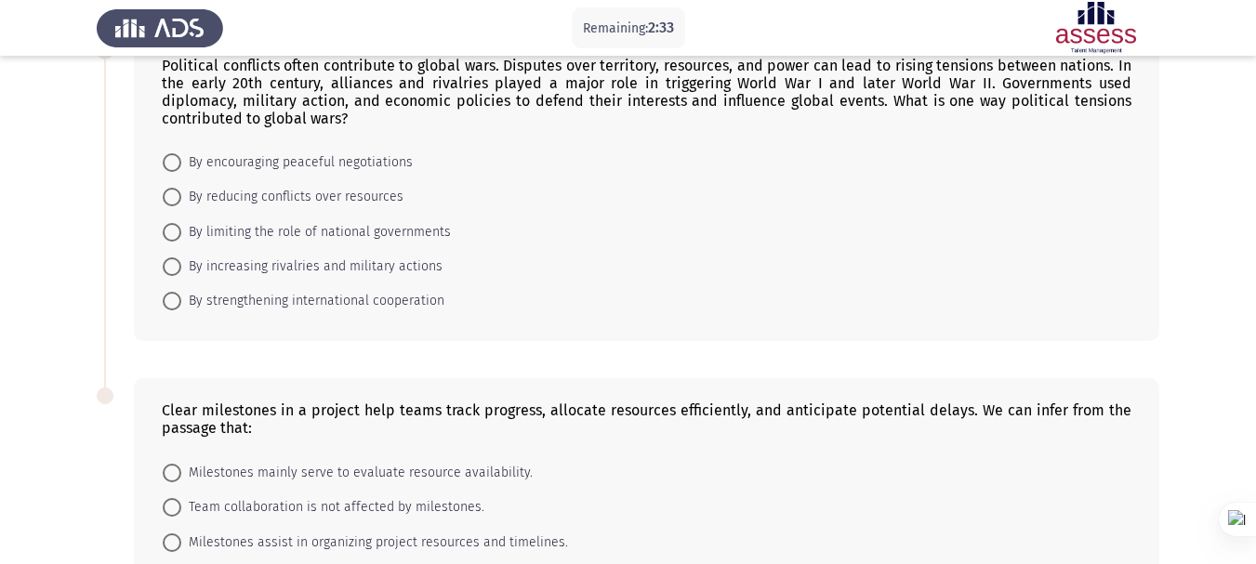
scroll to position [744, 0]
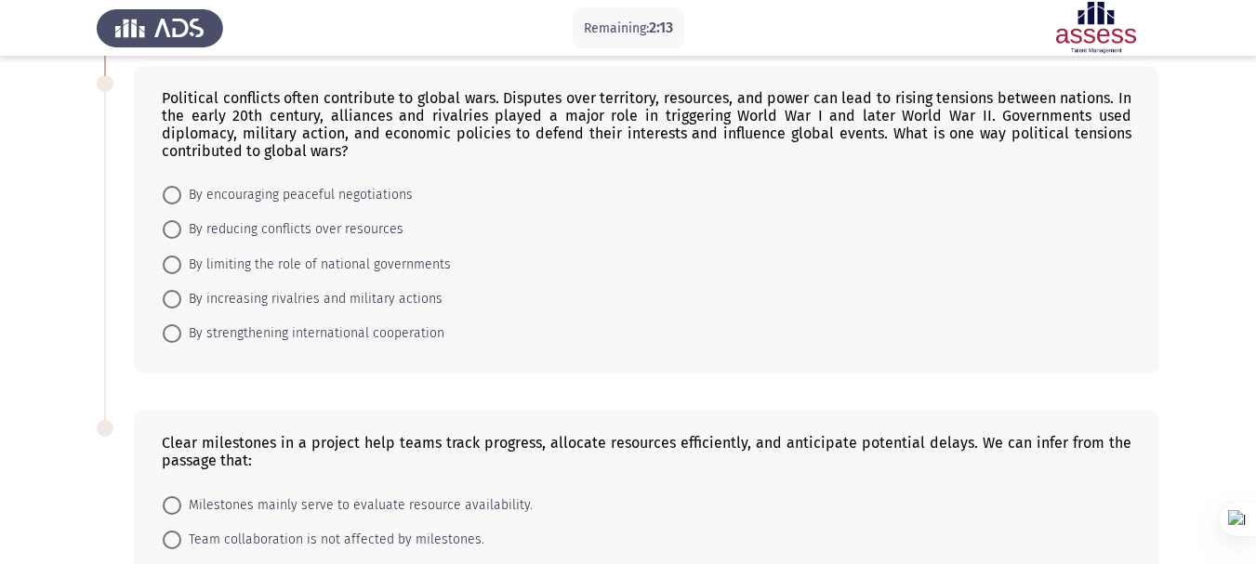
click at [176, 226] on span at bounding box center [172, 229] width 19 height 19
click at [176, 226] on input "By reducing conflicts over resources" at bounding box center [172, 229] width 19 height 19
radio input "true"
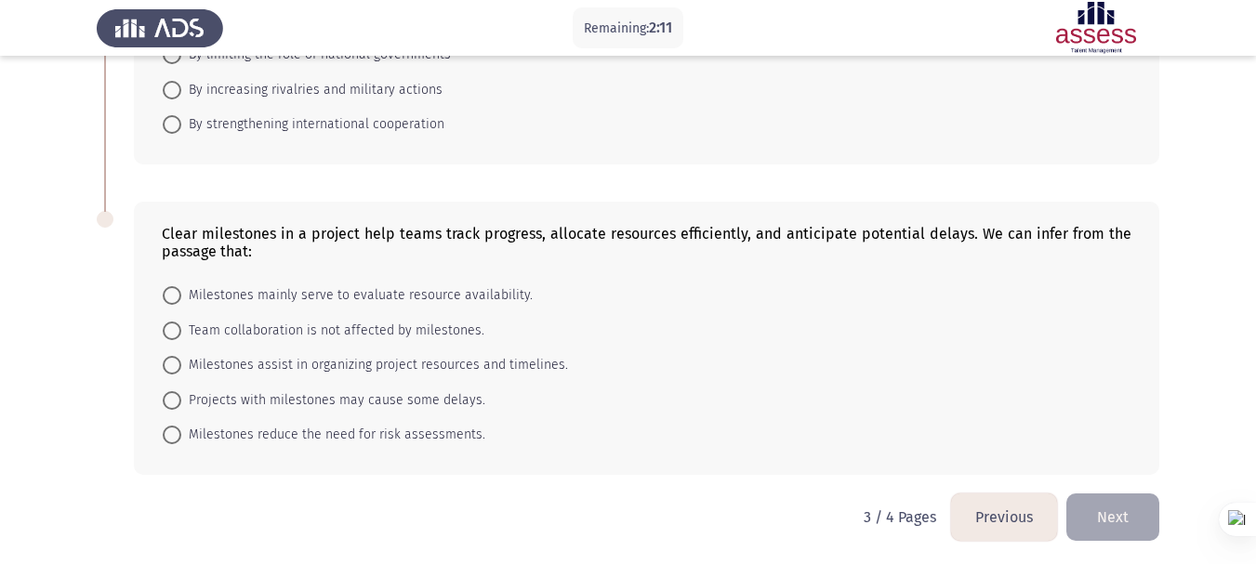
scroll to position [955, 0]
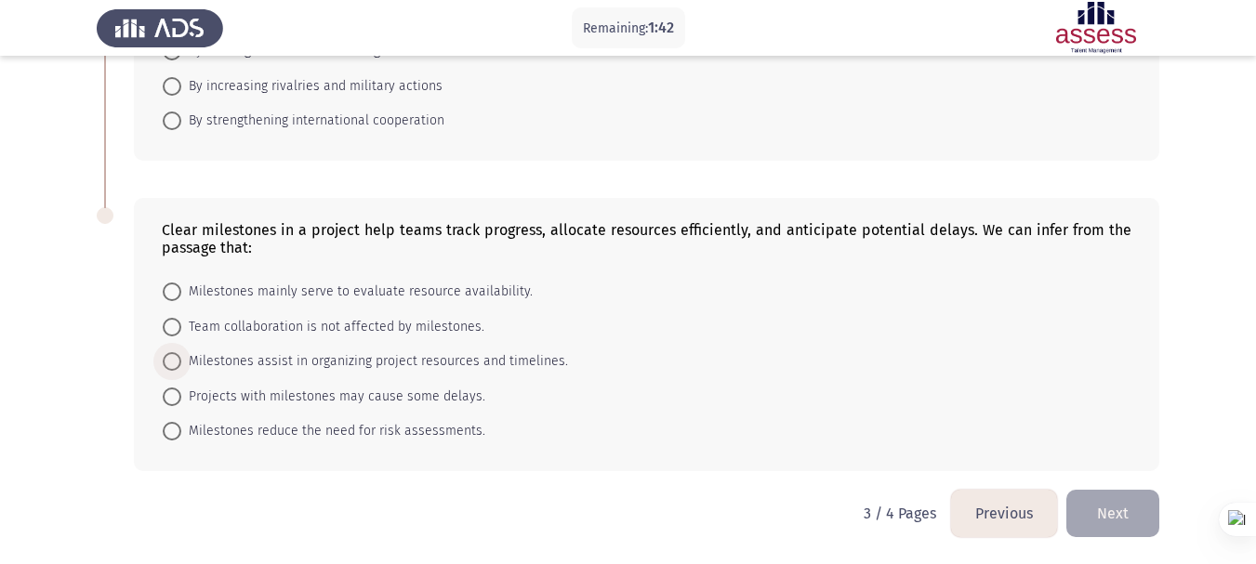
click at [428, 362] on span "Milestones assist in organizing project resources and timelines." at bounding box center [374, 361] width 387 height 22
click at [181, 362] on input "Milestones assist in organizing project resources and timelines." at bounding box center [172, 361] width 19 height 19
radio input "true"
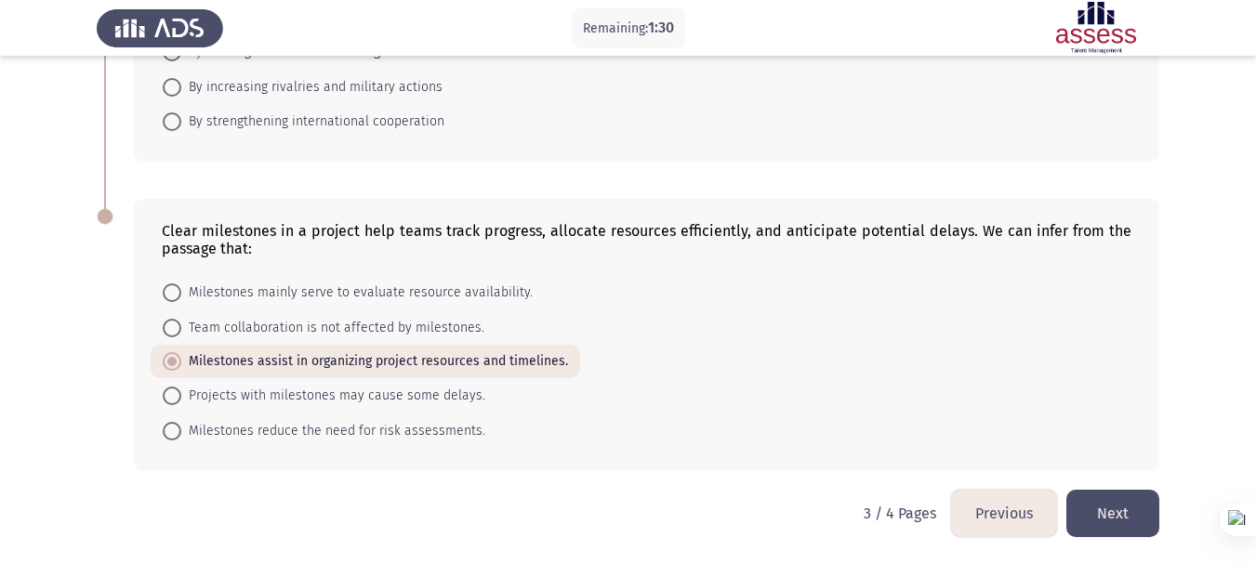
click at [1139, 511] on button "Next" at bounding box center [1112, 513] width 93 height 47
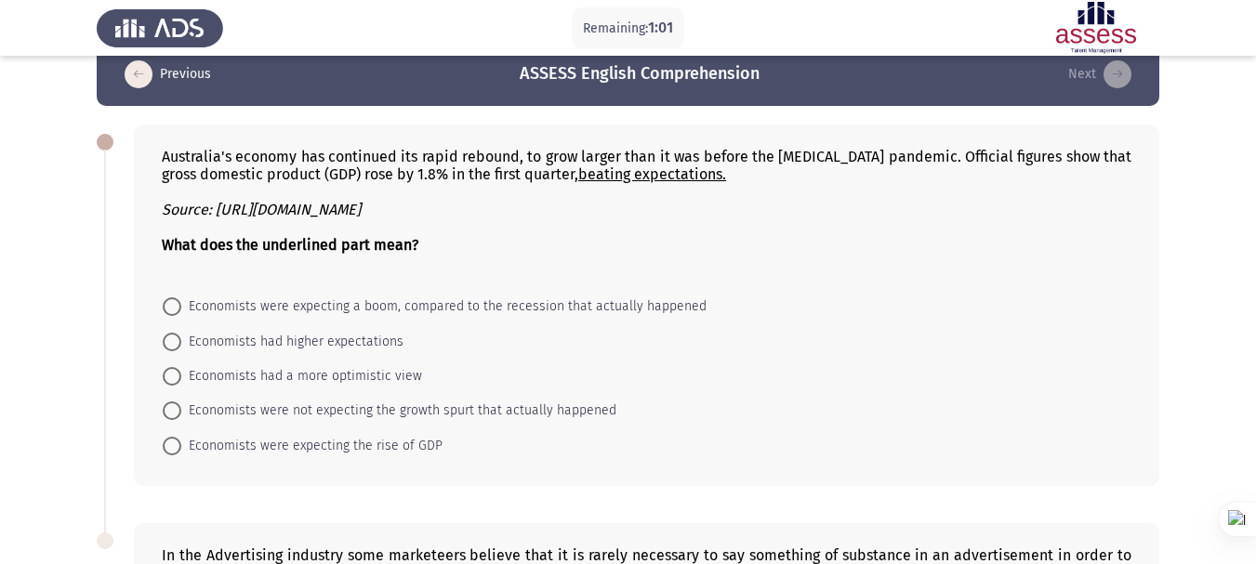
scroll to position [0, 0]
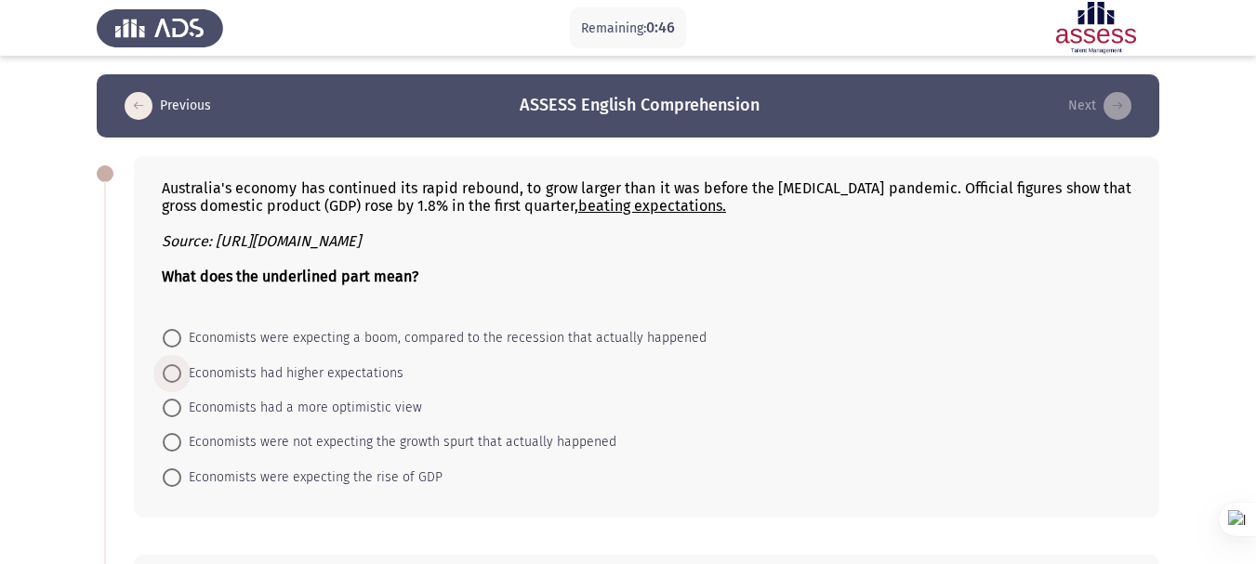
click at [177, 376] on span at bounding box center [172, 373] width 19 height 19
click at [177, 376] on input "Economists had higher expectations" at bounding box center [172, 373] width 19 height 19
radio input "true"
click at [437, 340] on span "Economists were expecting a boom, compared to the recession that actually happe…" at bounding box center [443, 338] width 525 height 22
click at [181, 340] on input "Economists were expecting a boom, compared to the recession that actually happe…" at bounding box center [172, 338] width 19 height 19
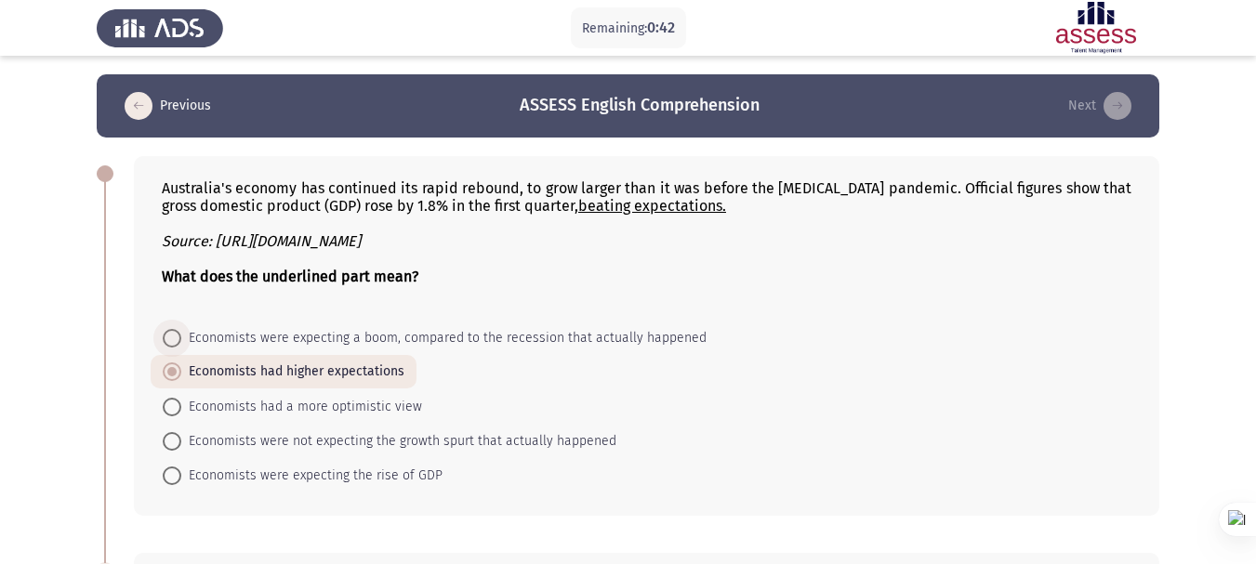
radio input "true"
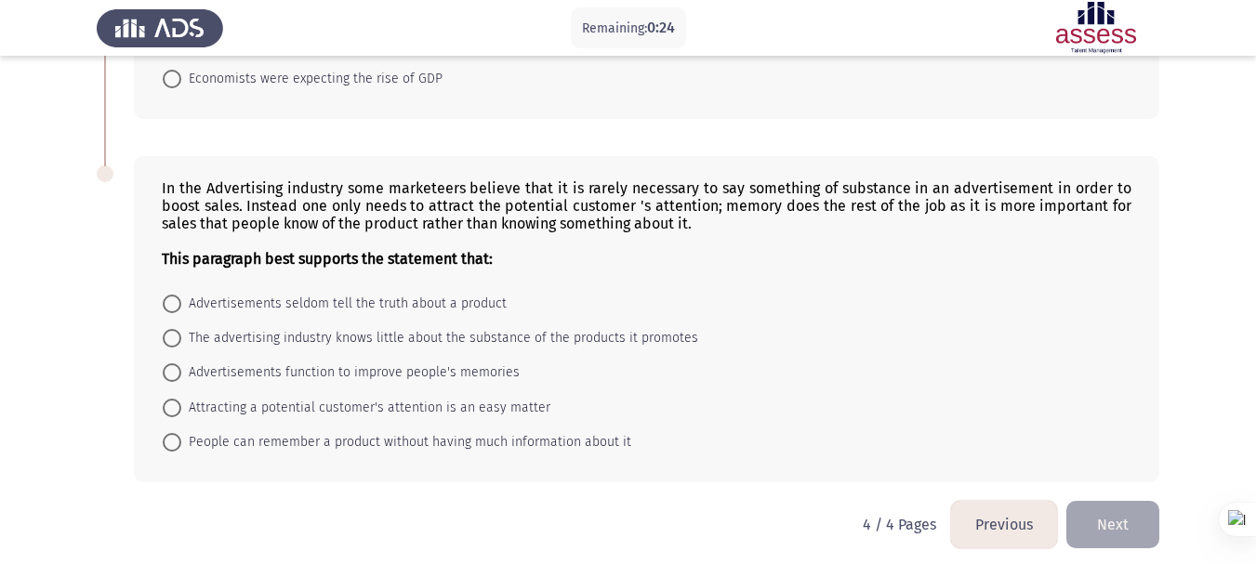
scroll to position [408, 0]
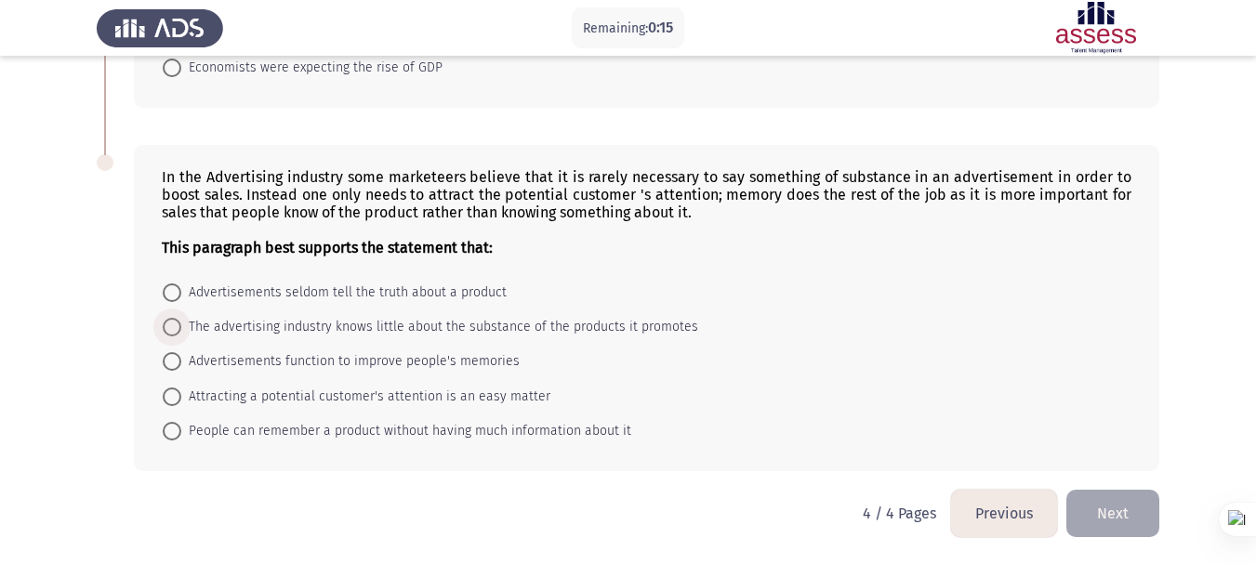
click at [257, 332] on span "The advertising industry knows little about the substance of the products it pr…" at bounding box center [439, 327] width 517 height 22
click at [181, 332] on input "The advertising industry knows little about the substance of the products it pr…" at bounding box center [172, 327] width 19 height 19
radio input "true"
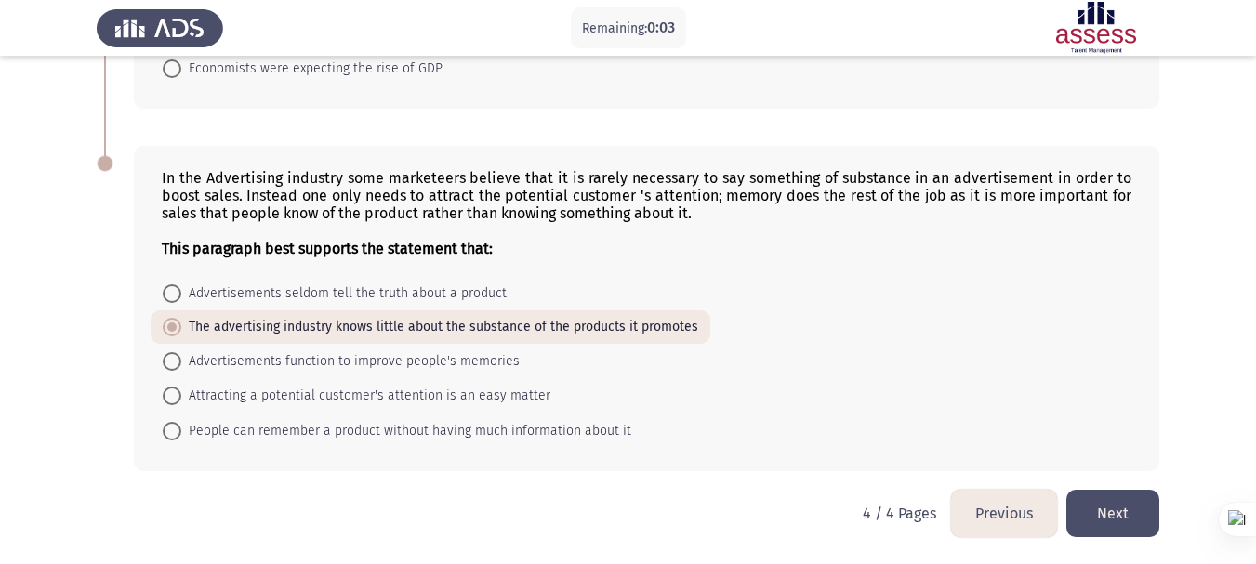
click at [1095, 513] on button "Next" at bounding box center [1112, 513] width 93 height 47
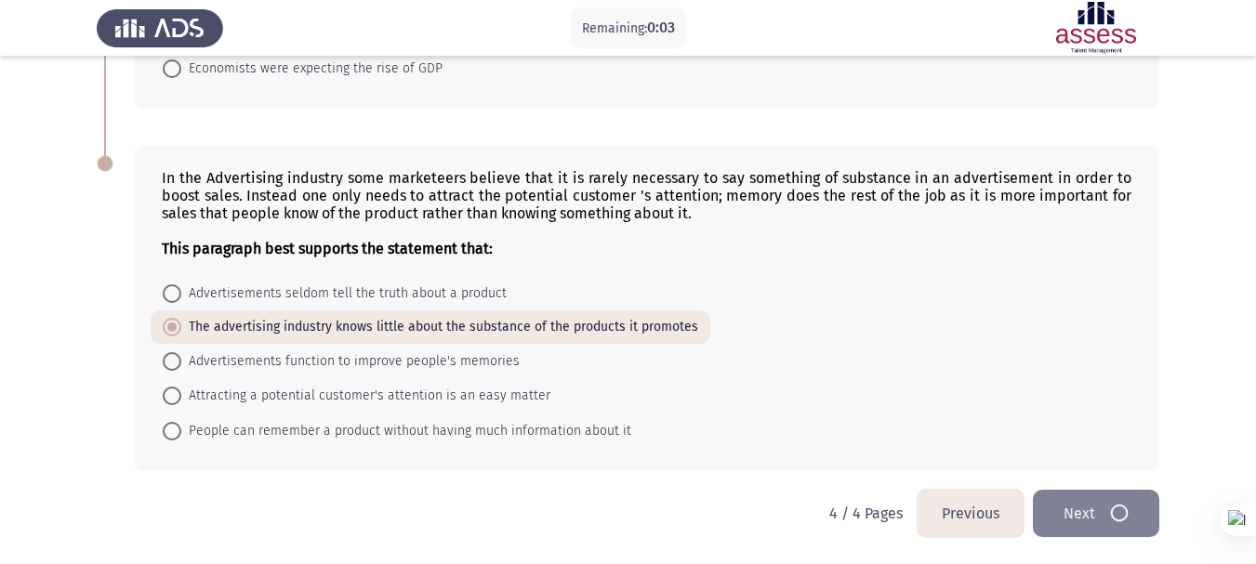
scroll to position [0, 0]
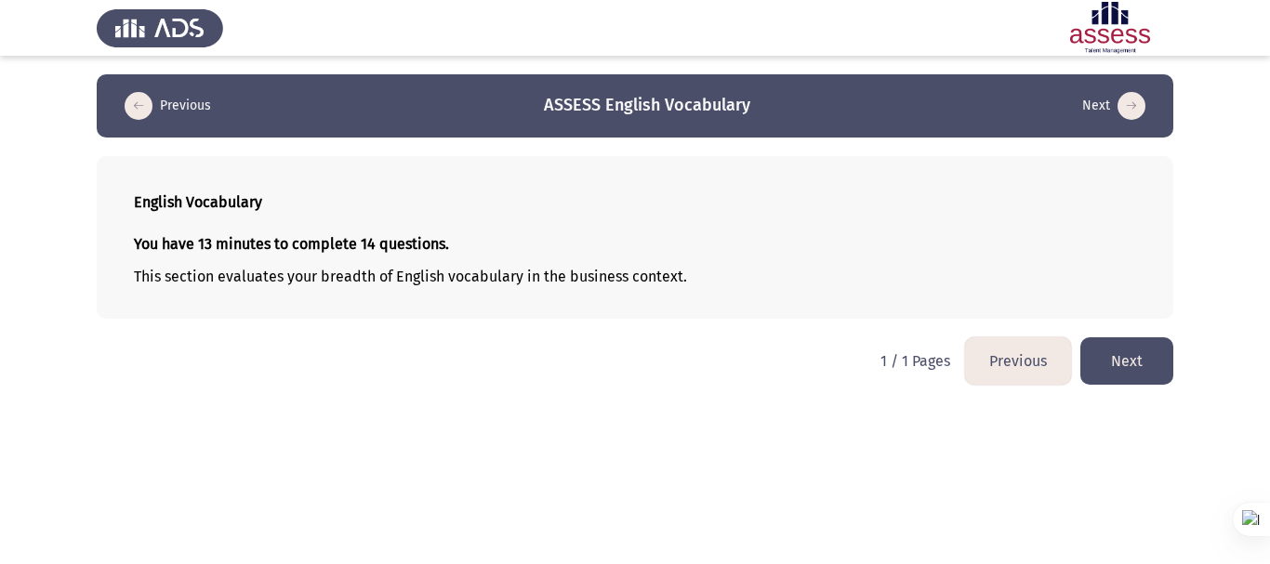
click at [1136, 355] on button "Next" at bounding box center [1126, 360] width 93 height 47
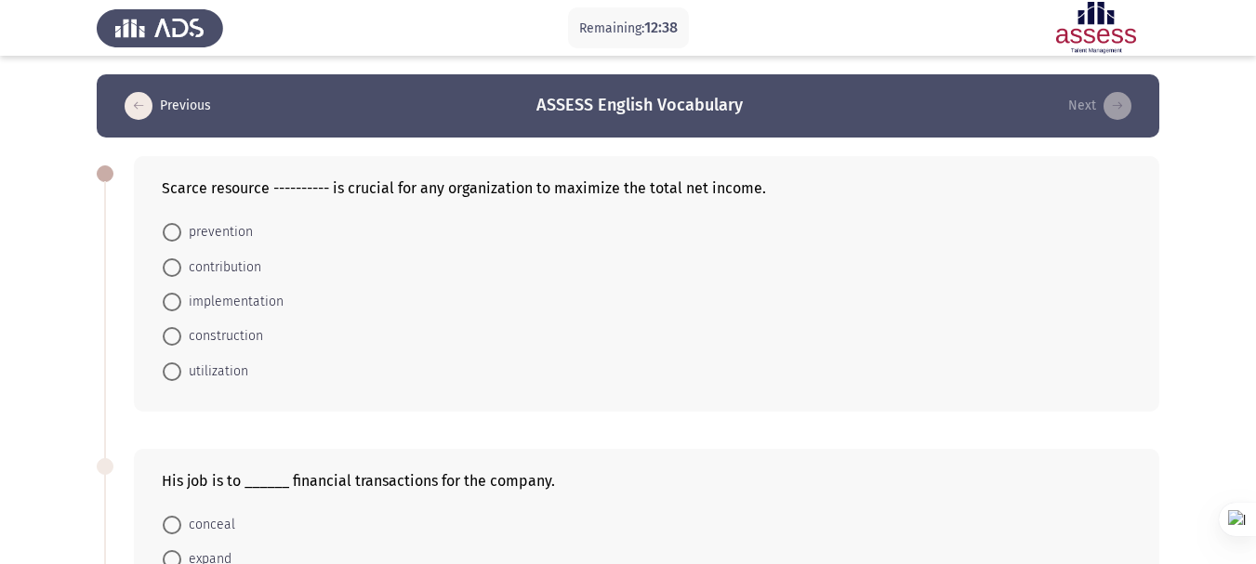
click at [175, 306] on span at bounding box center [172, 302] width 19 height 19
click at [175, 306] on input "implementation" at bounding box center [172, 302] width 19 height 19
radio input "true"
click at [174, 268] on span at bounding box center [172, 267] width 19 height 19
click at [174, 268] on input "contribution" at bounding box center [172, 267] width 19 height 19
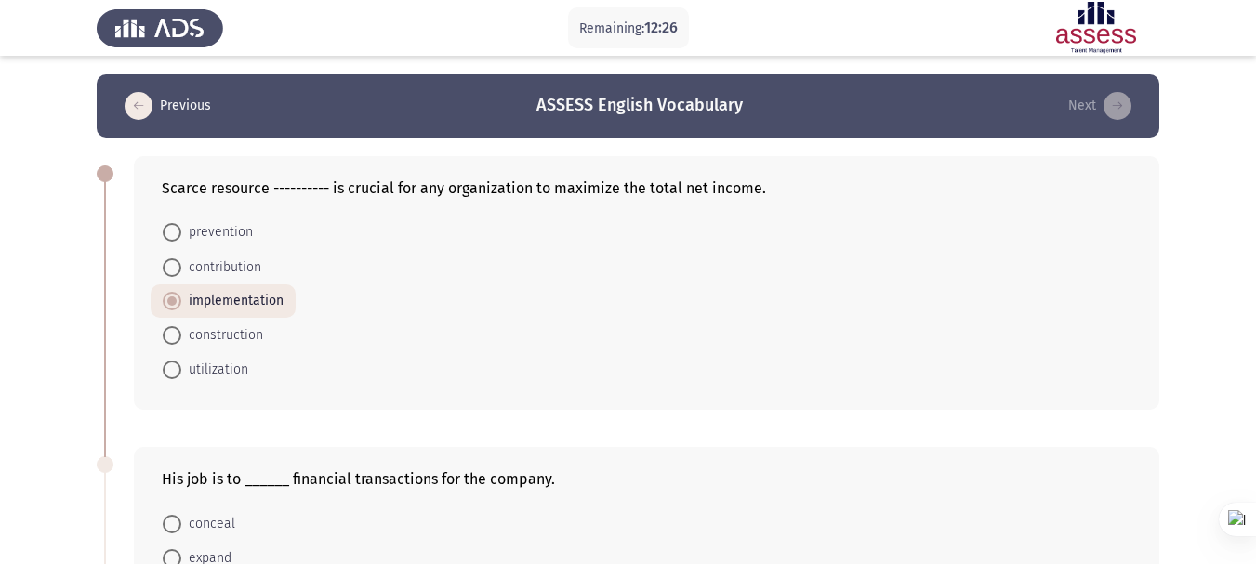
radio input "true"
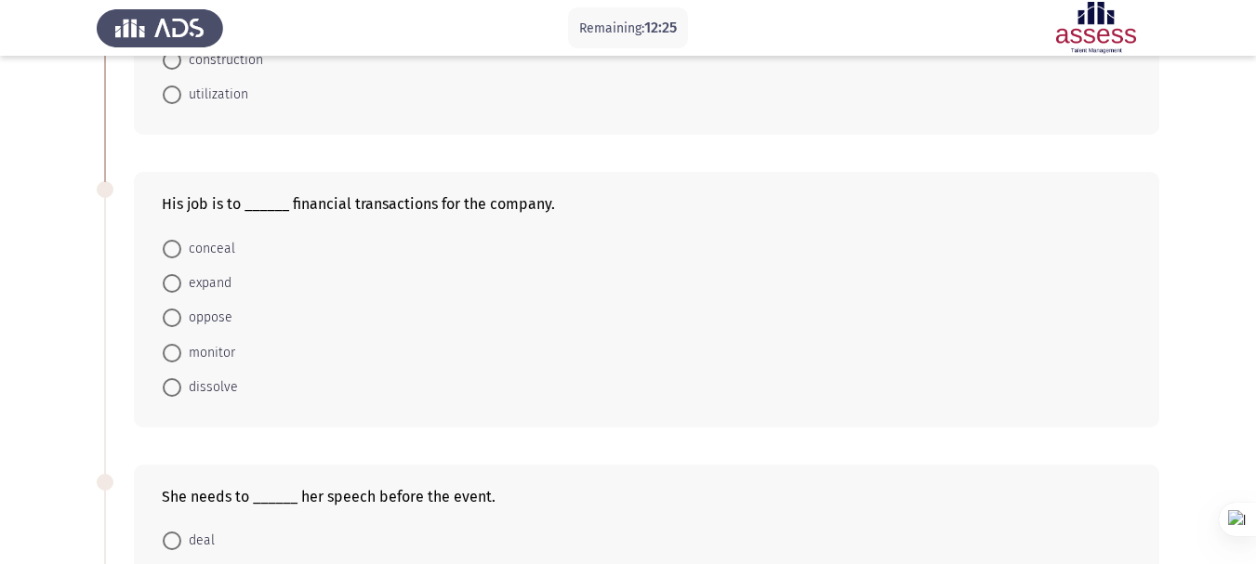
scroll to position [372, 0]
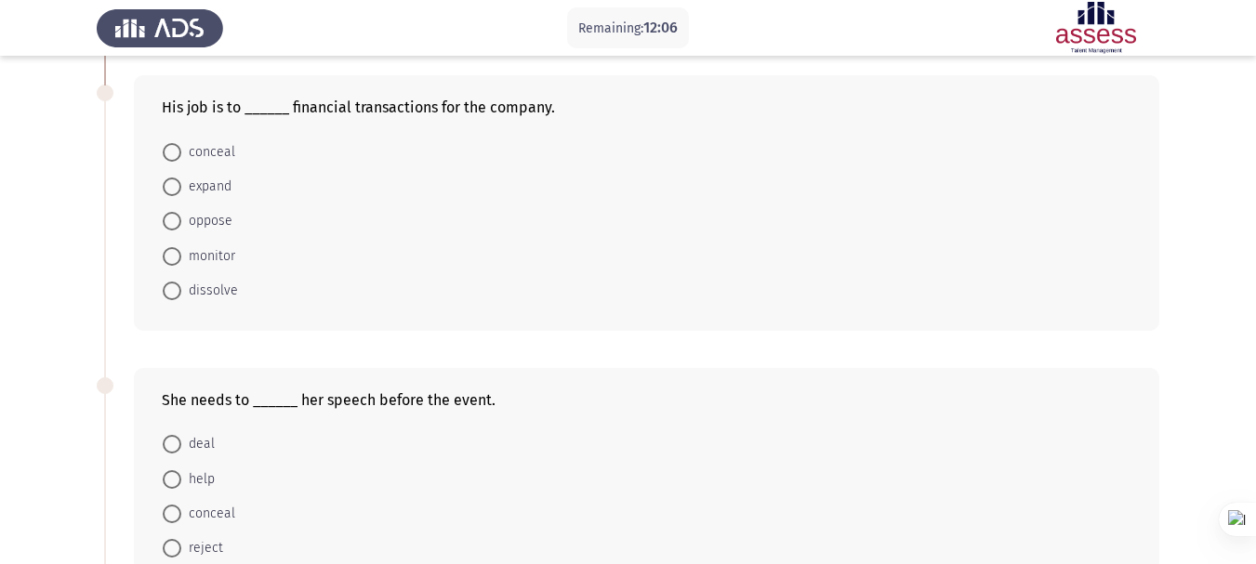
click at [178, 251] on span at bounding box center [172, 256] width 19 height 19
click at [178, 251] on input "monitor" at bounding box center [172, 256] width 19 height 19
radio input "true"
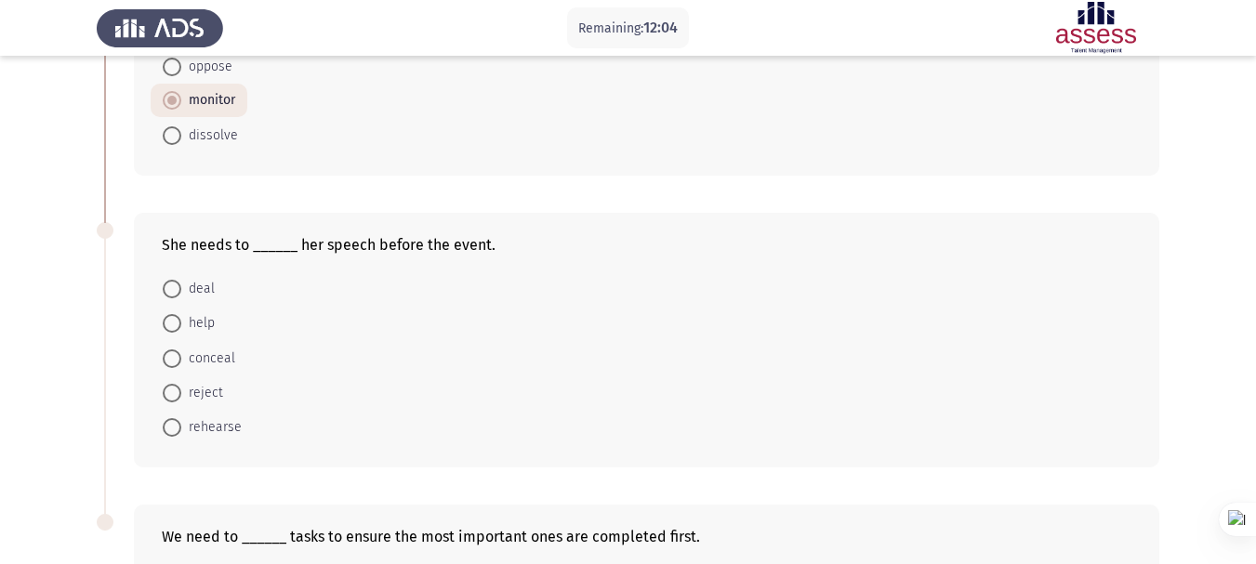
scroll to position [558, 0]
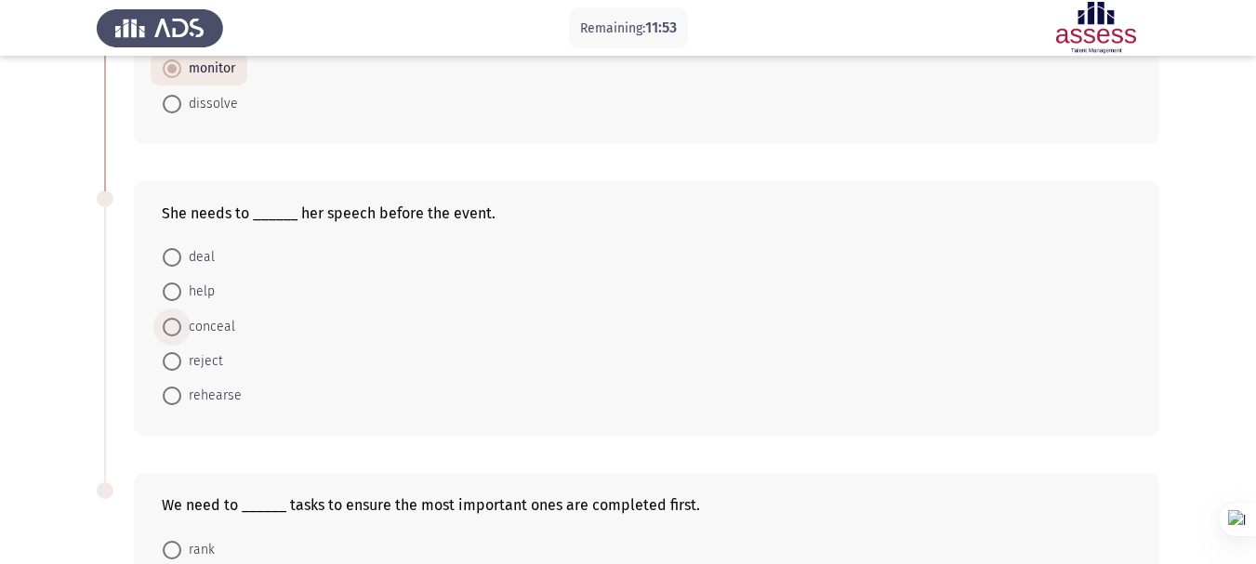
click at [171, 334] on span at bounding box center [172, 327] width 19 height 19
click at [171, 334] on input "conceal" at bounding box center [172, 327] width 19 height 19
radio input "true"
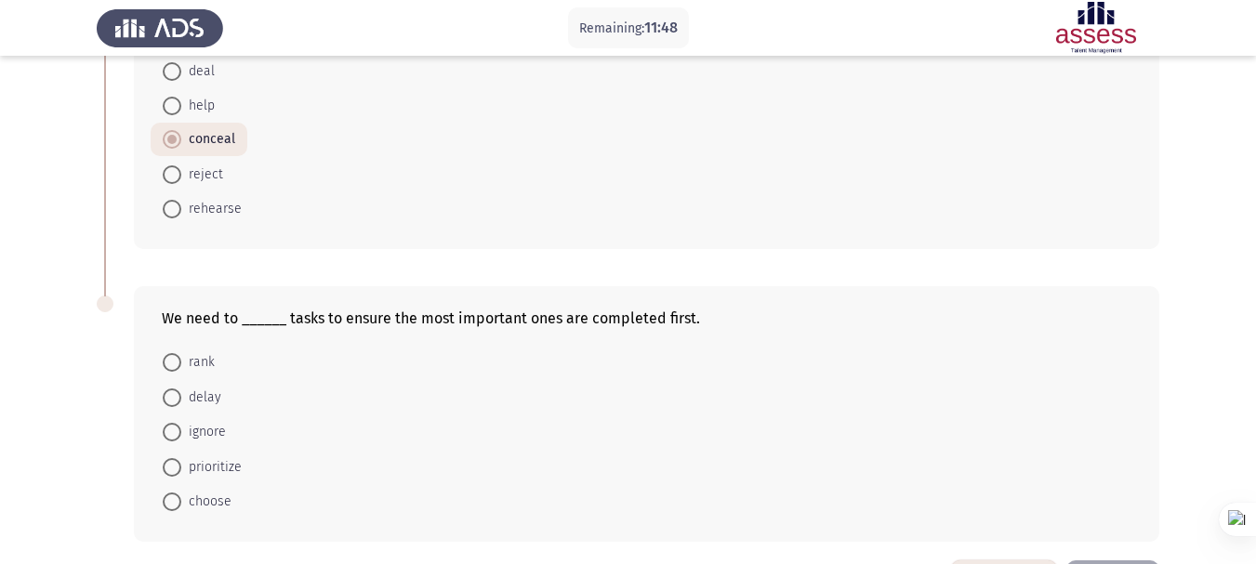
scroll to position [814, 0]
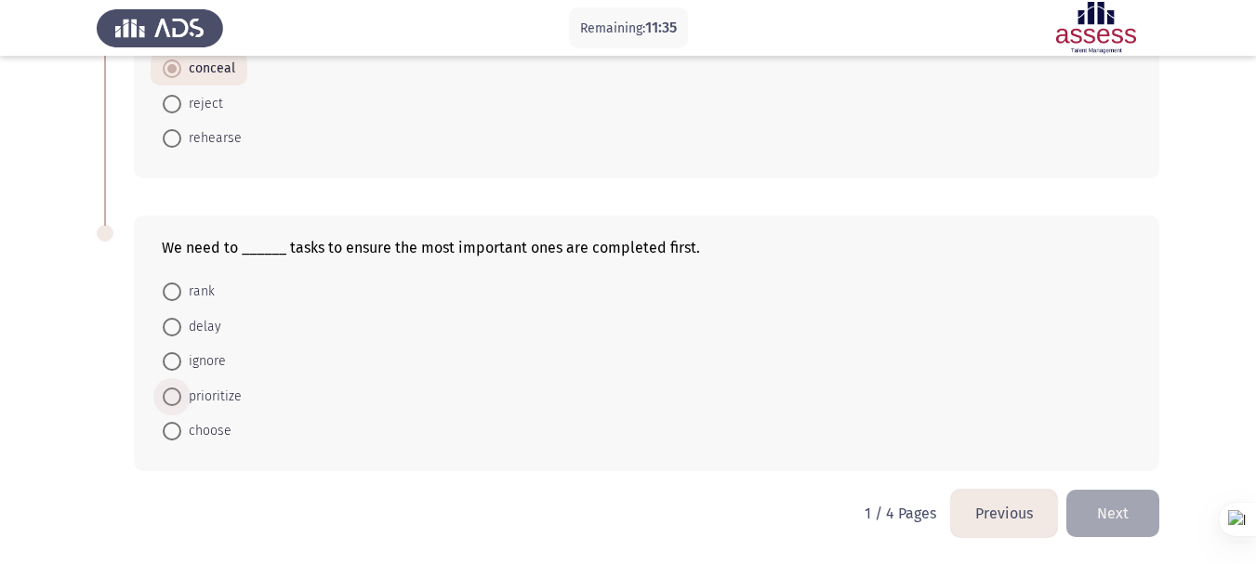
click at [181, 397] on span "prioritize" at bounding box center [211, 397] width 60 height 22
click at [181, 397] on input "prioritize" at bounding box center [172, 397] width 19 height 19
radio input "true"
click at [1102, 521] on button "Next" at bounding box center [1112, 513] width 93 height 47
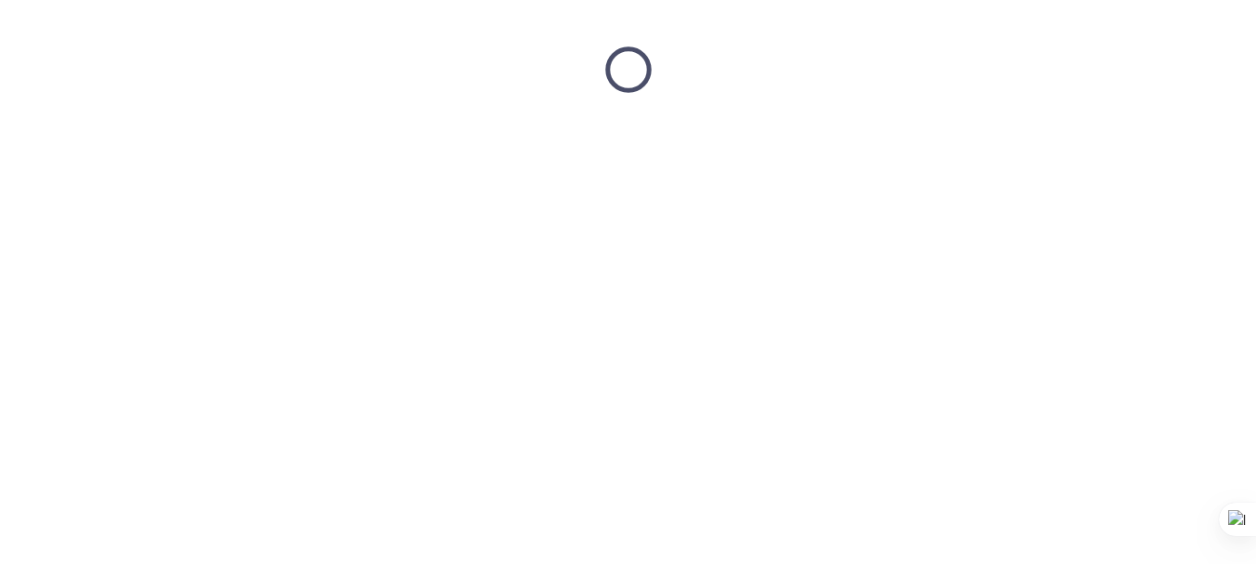
scroll to position [0, 0]
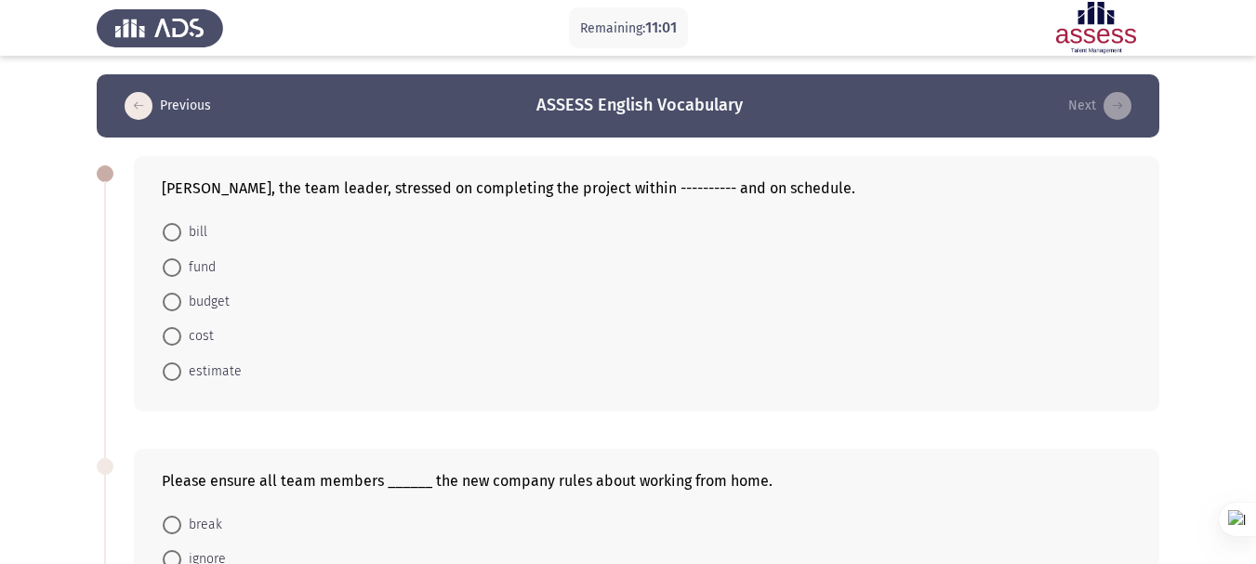
click at [180, 293] on span at bounding box center [172, 302] width 19 height 19
click at [180, 293] on input "budget" at bounding box center [172, 302] width 19 height 19
radio input "true"
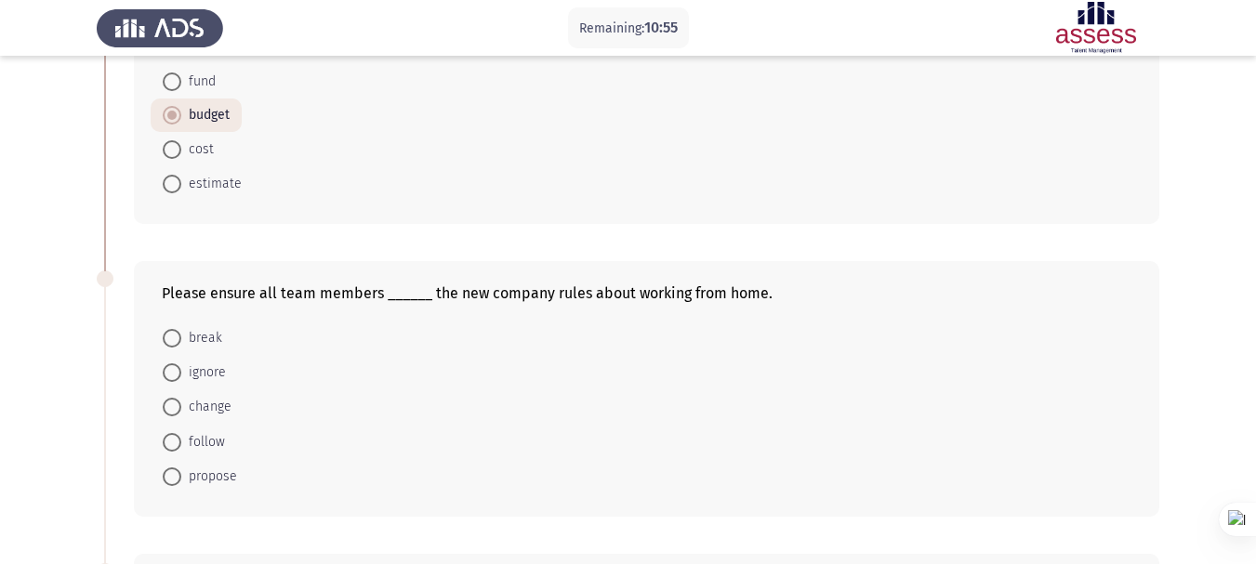
scroll to position [279, 0]
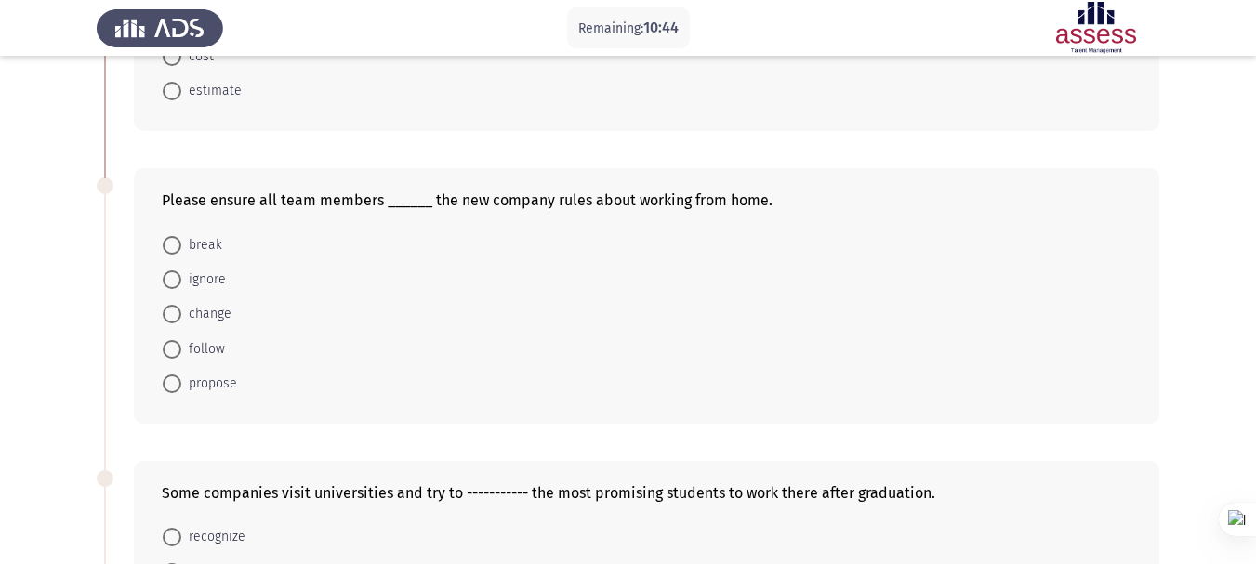
click at [176, 352] on span at bounding box center [172, 349] width 19 height 19
click at [176, 352] on input "follow" at bounding box center [172, 349] width 19 height 19
radio input "true"
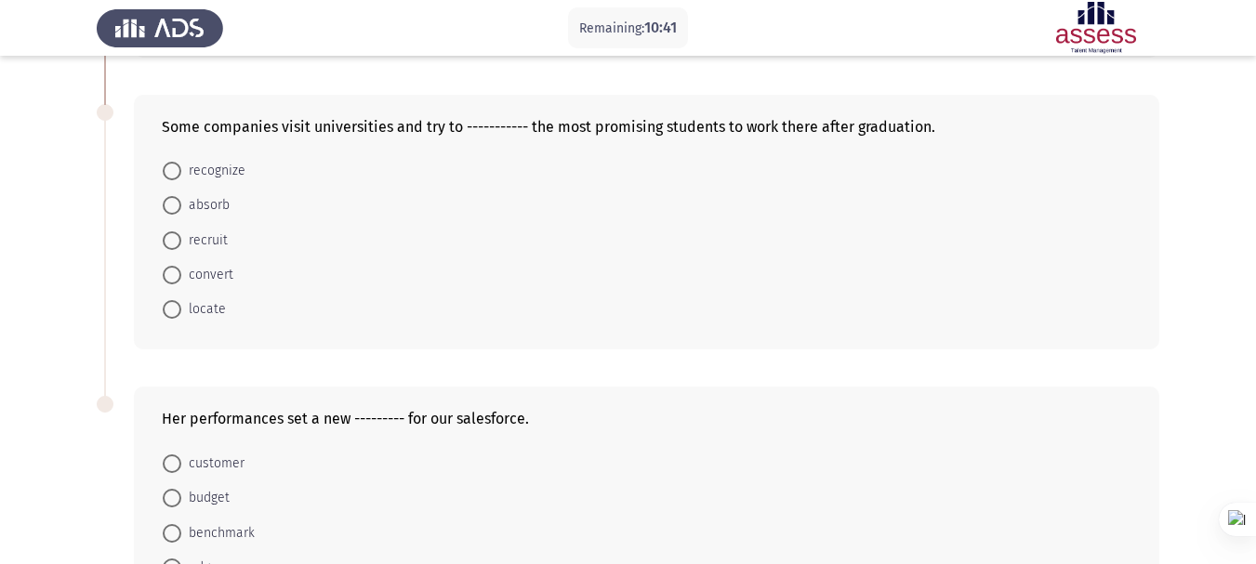
scroll to position [651, 0]
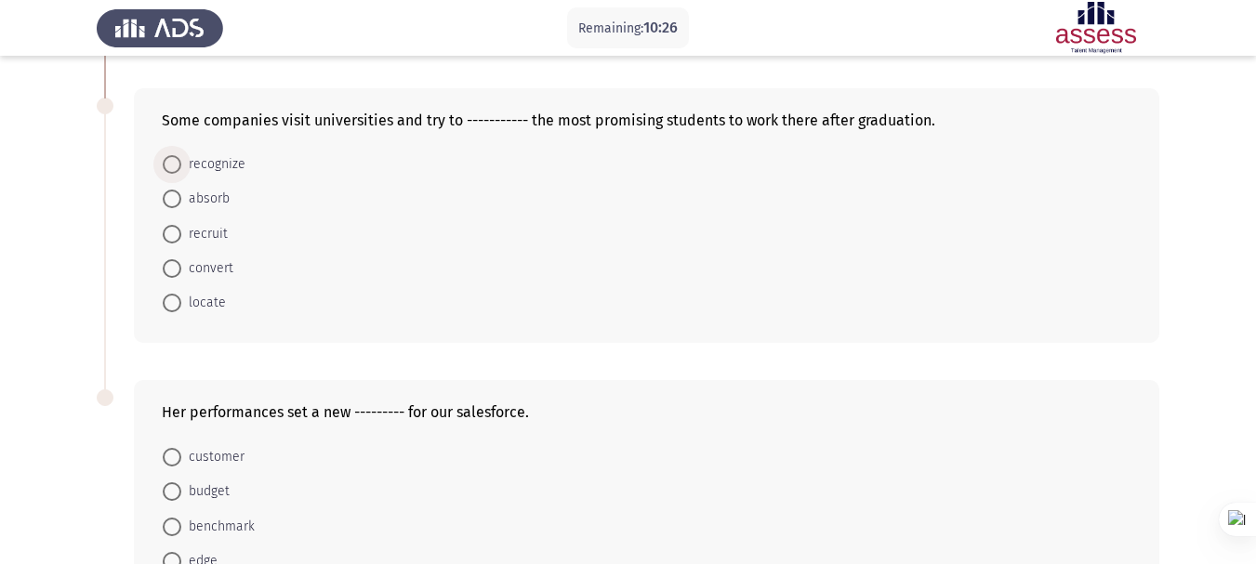
click at [177, 162] on span at bounding box center [172, 164] width 19 height 19
click at [177, 162] on input "recognize" at bounding box center [172, 164] width 19 height 19
radio input "true"
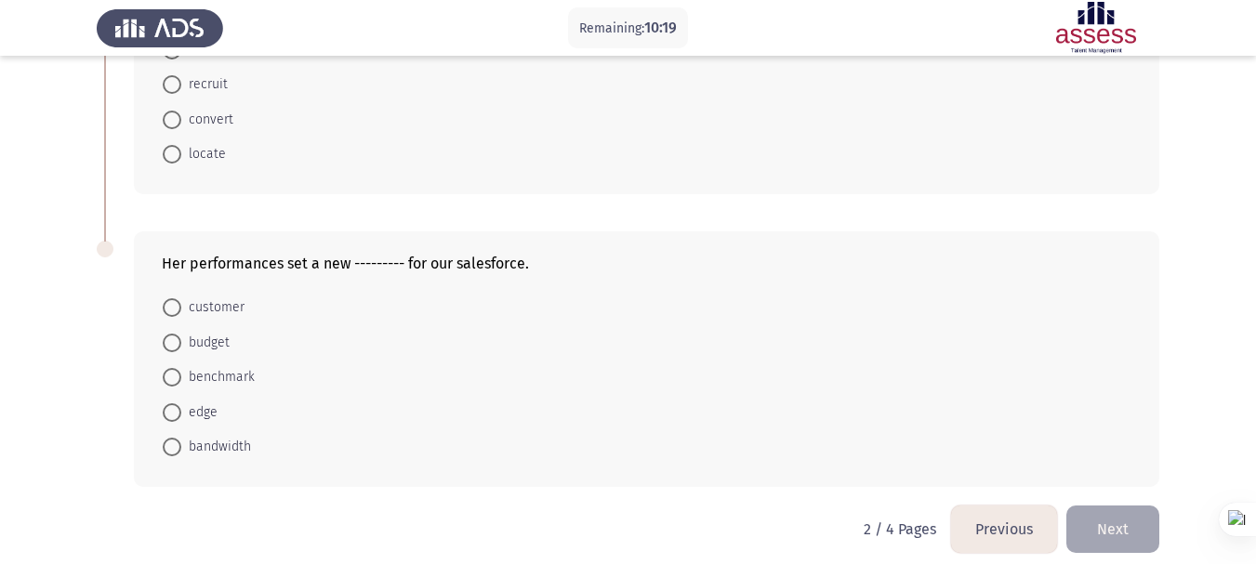
scroll to position [814, 0]
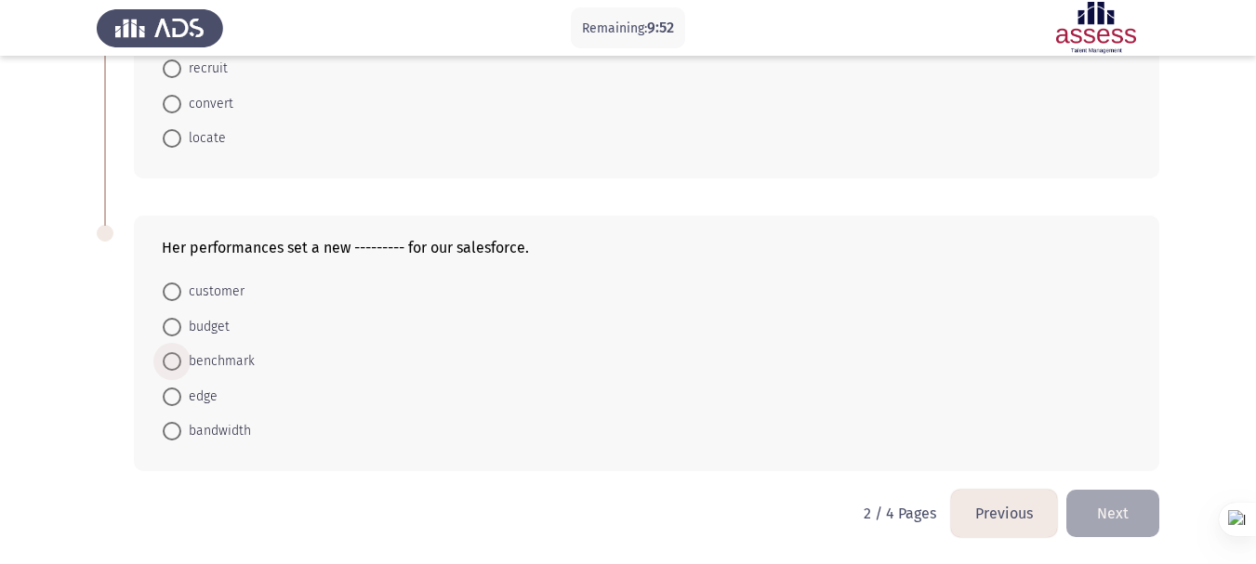
click at [177, 360] on span at bounding box center [172, 361] width 19 height 19
click at [177, 360] on input "benchmark" at bounding box center [172, 361] width 19 height 19
radio input "true"
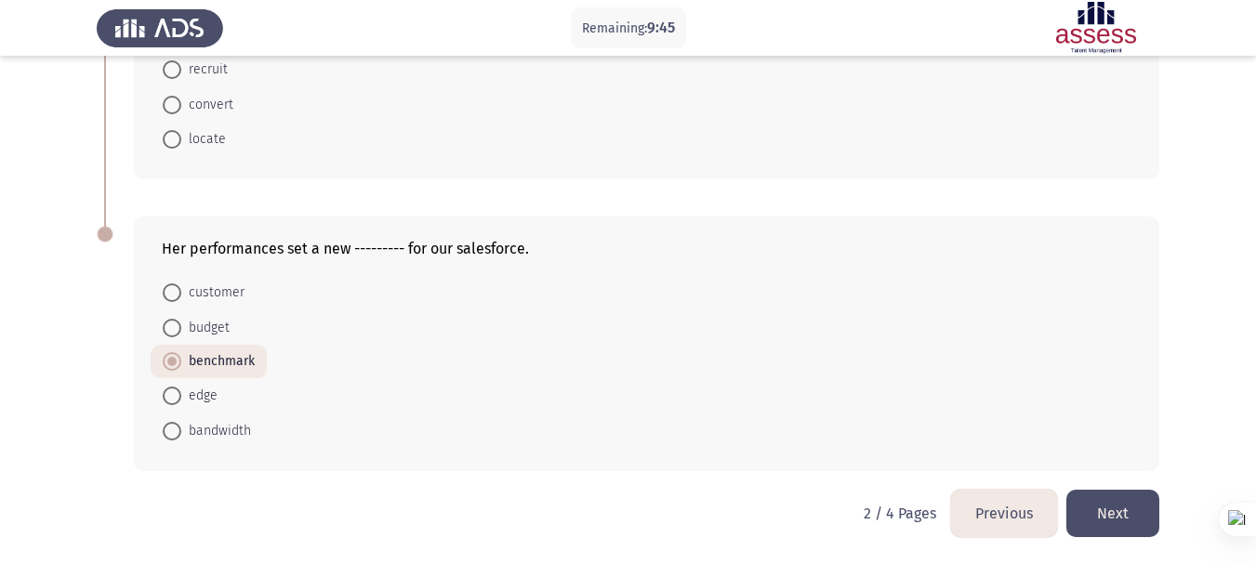
click at [199, 429] on span "bandwidth" at bounding box center [216, 431] width 70 height 22
click at [181, 429] on input "bandwidth" at bounding box center [172, 431] width 19 height 19
radio input "true"
click at [1106, 511] on button "Next" at bounding box center [1112, 513] width 93 height 47
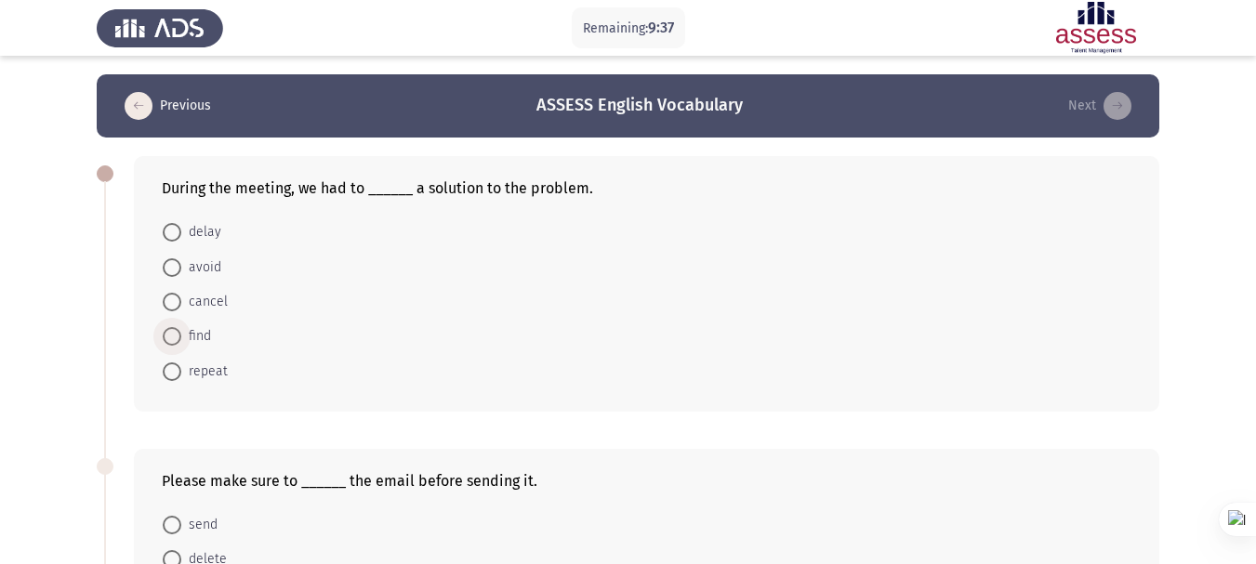
click at [183, 333] on span "find" at bounding box center [196, 336] width 30 height 22
click at [181, 333] on input "find" at bounding box center [172, 336] width 19 height 19
radio input "true"
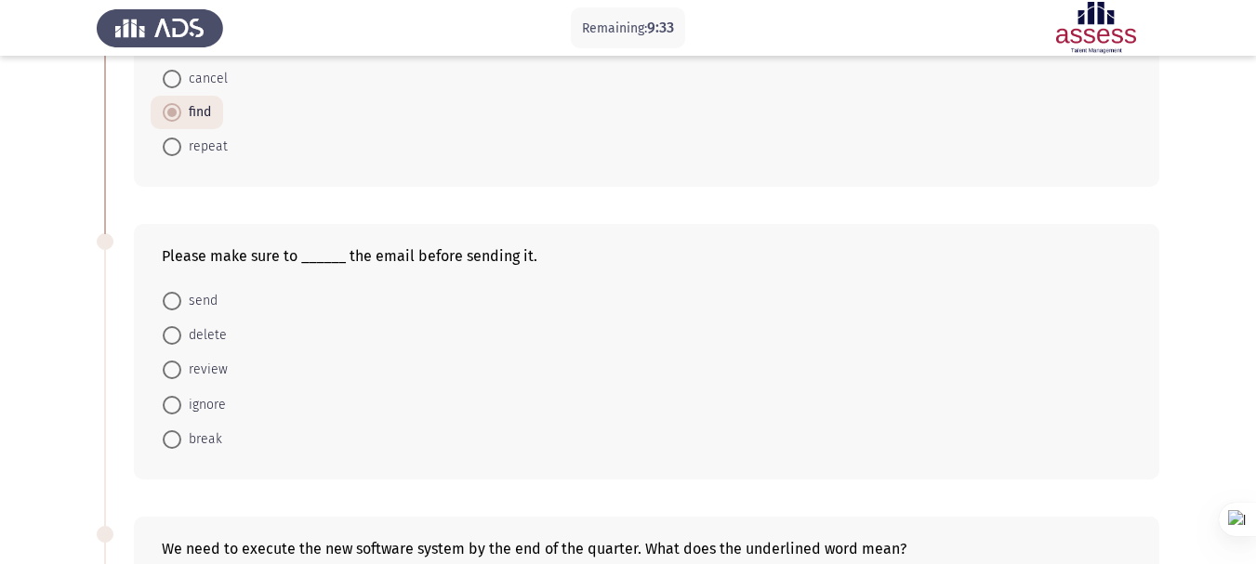
scroll to position [279, 0]
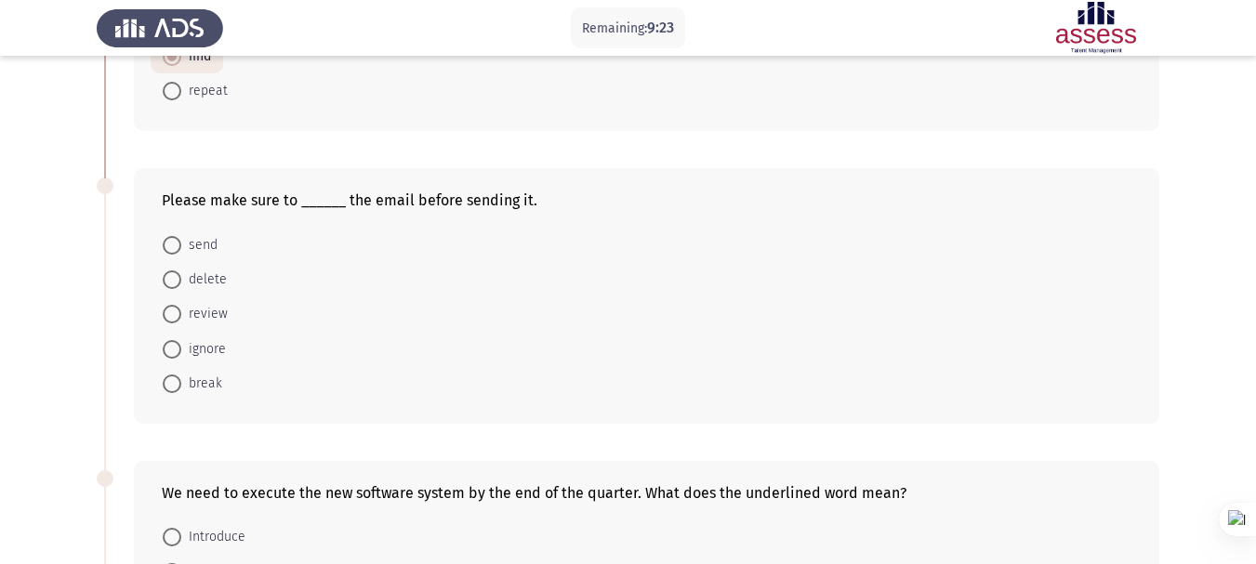
click at [176, 308] on span at bounding box center [172, 314] width 19 height 19
click at [176, 308] on input "review" at bounding box center [172, 314] width 19 height 19
radio input "true"
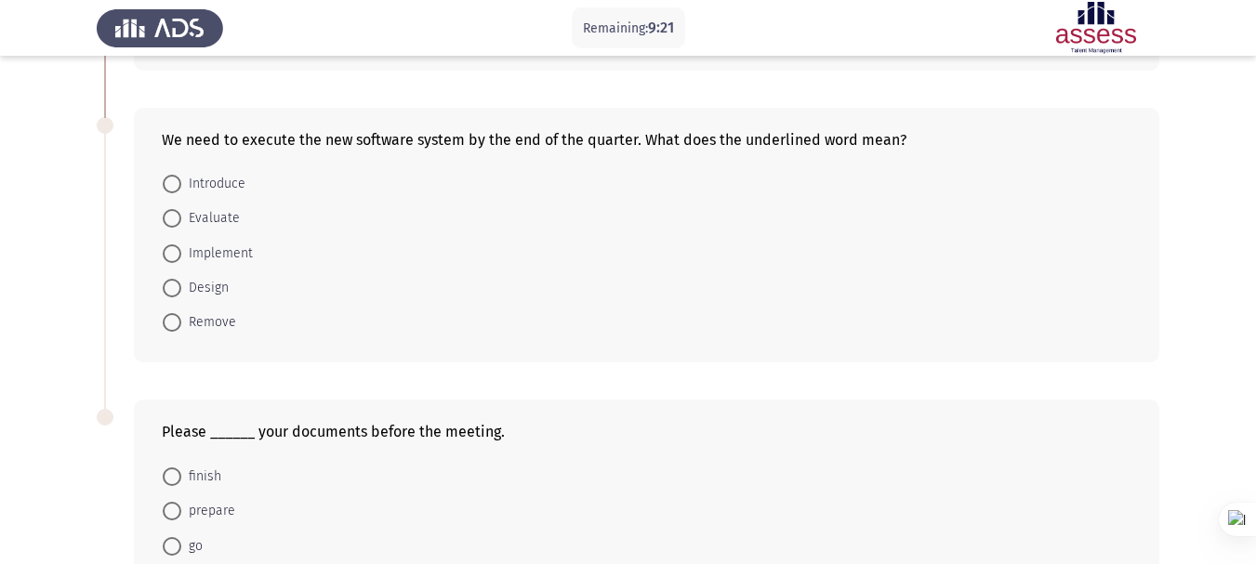
scroll to position [651, 0]
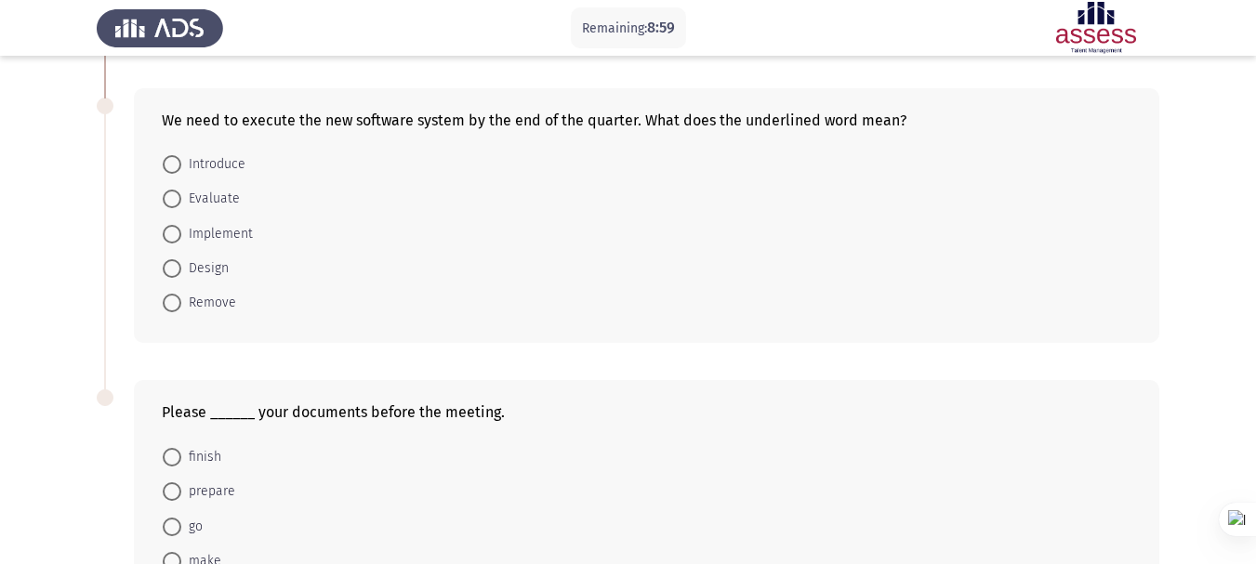
click at [187, 262] on span "Design" at bounding box center [204, 268] width 47 height 22
click at [181, 262] on input "Design" at bounding box center [172, 268] width 19 height 19
radio input "true"
click at [213, 163] on span "Introduce" at bounding box center [213, 164] width 64 height 22
click at [181, 163] on input "Introduce" at bounding box center [172, 164] width 19 height 19
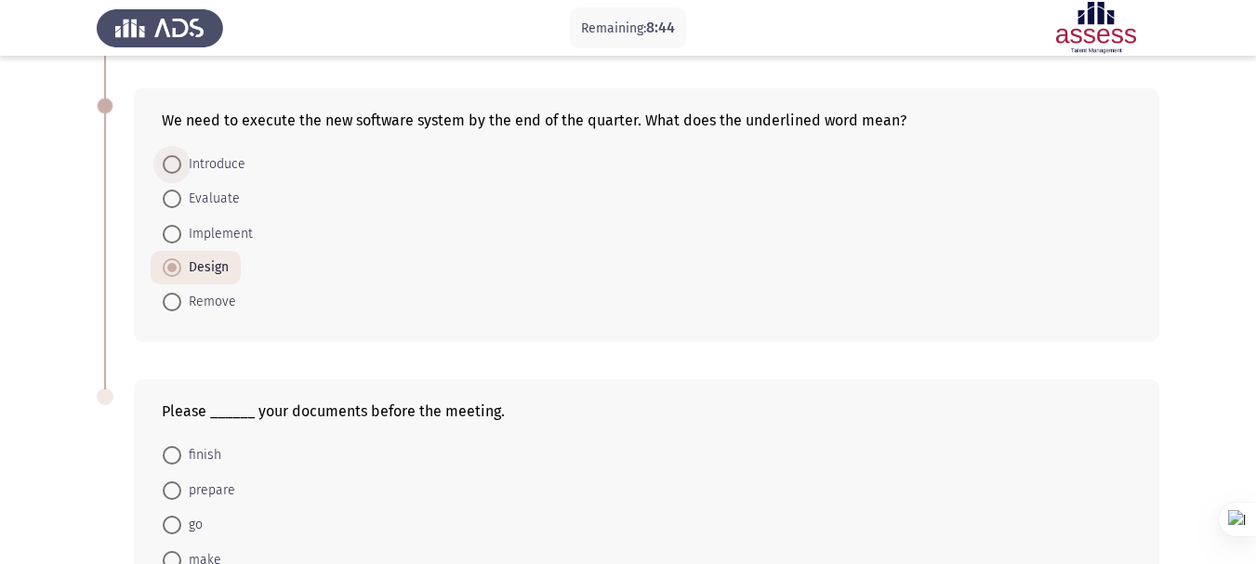
radio input "true"
click at [211, 262] on span "Design" at bounding box center [204, 268] width 47 height 22
click at [181, 262] on input "Design" at bounding box center [172, 267] width 19 height 19
radio input "true"
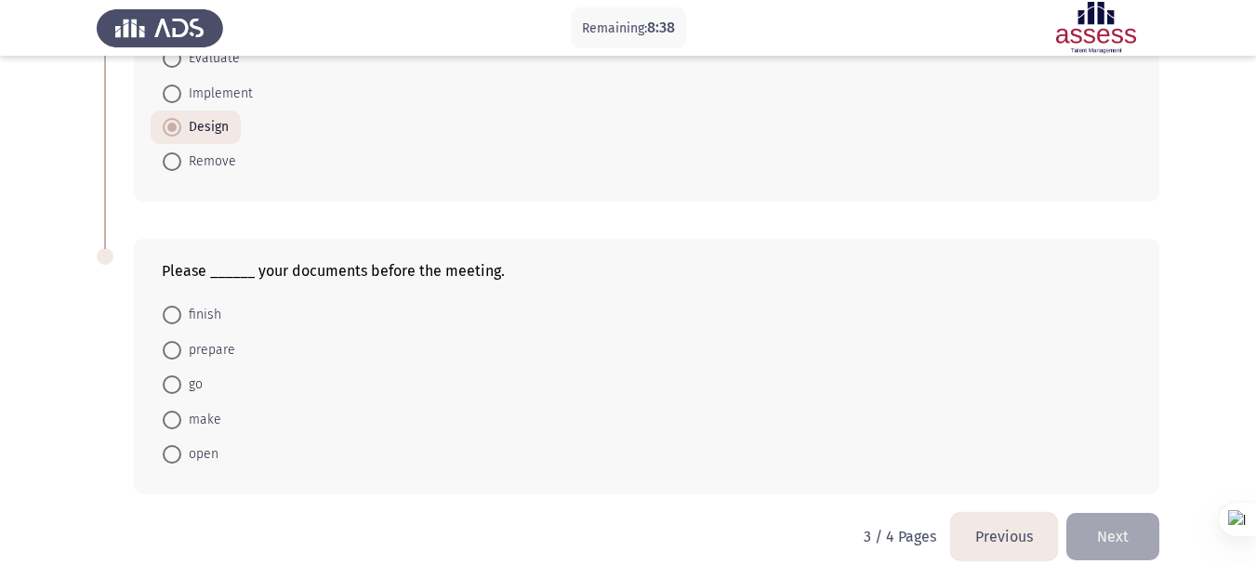
scroll to position [814, 0]
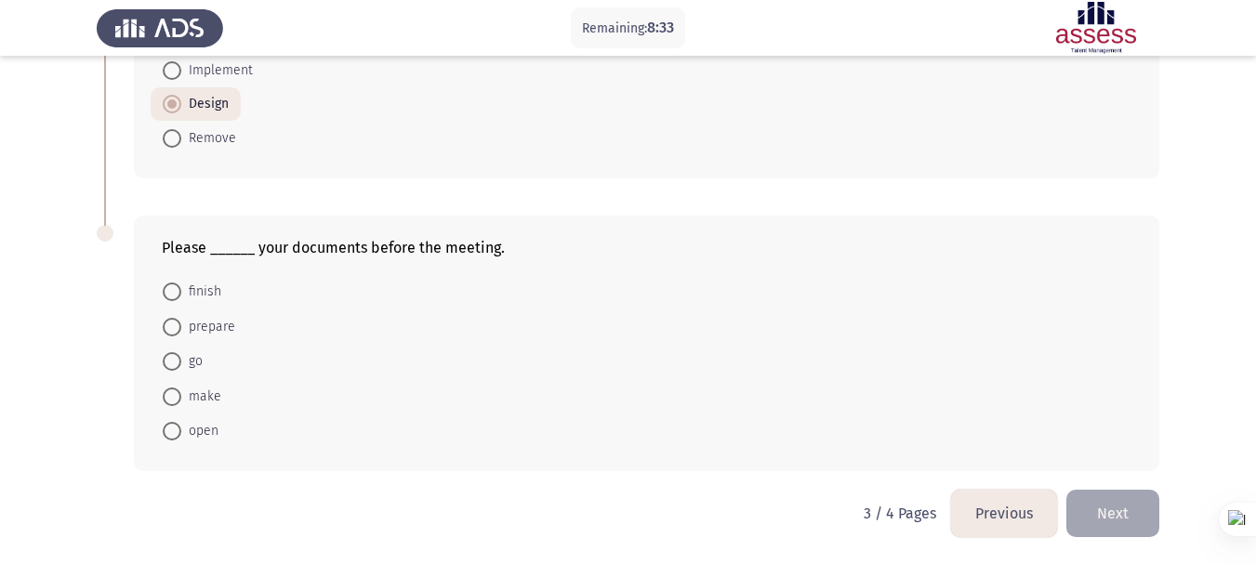
click at [195, 326] on span "prepare" at bounding box center [208, 327] width 54 height 22
click at [181, 326] on input "prepare" at bounding box center [172, 327] width 19 height 19
radio input "true"
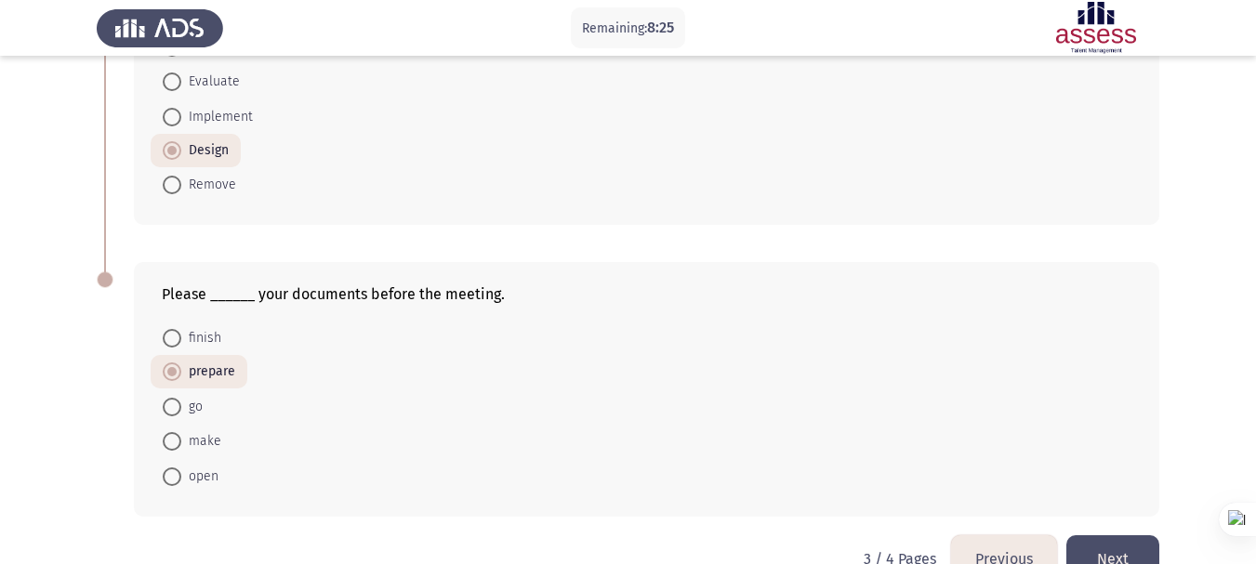
scroll to position [813, 0]
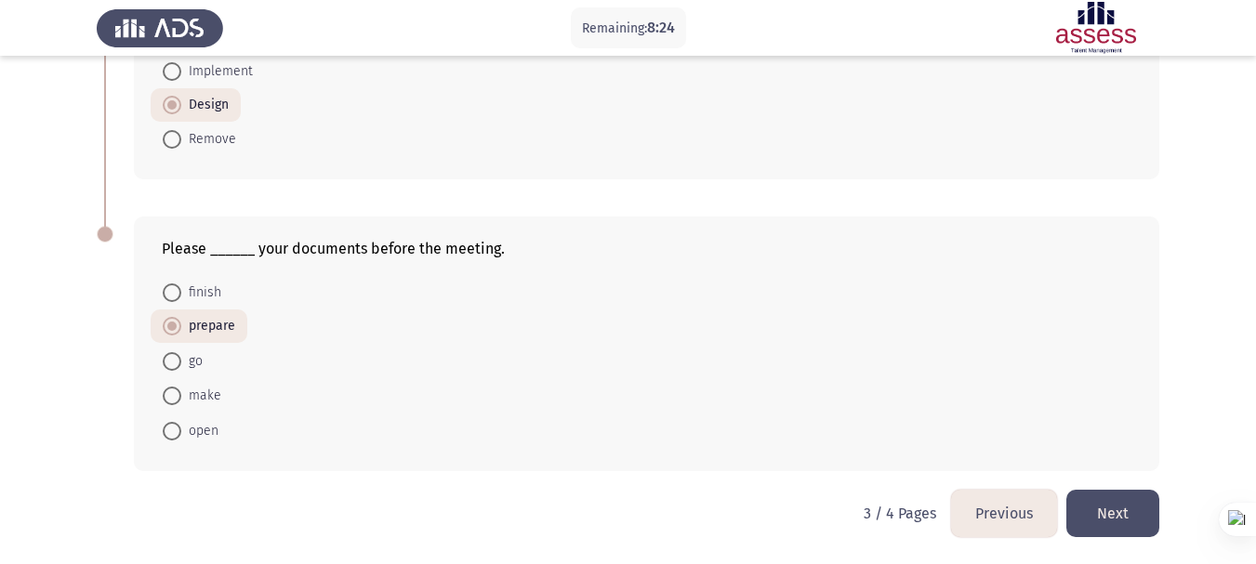
click at [1113, 507] on button "Next" at bounding box center [1112, 513] width 93 height 47
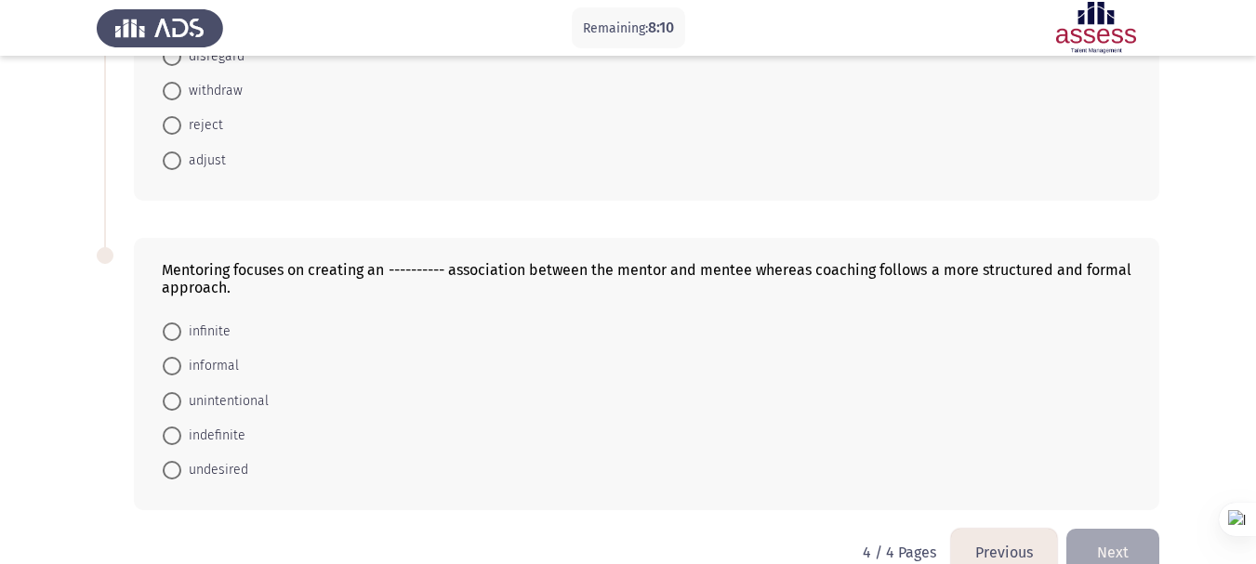
scroll to position [250, 0]
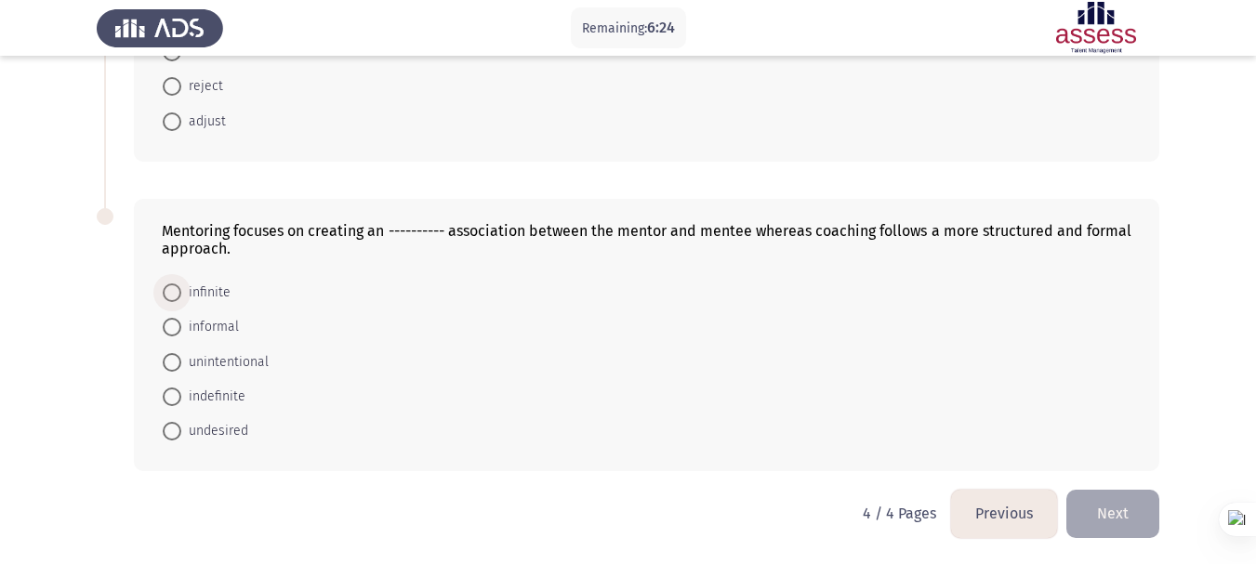
click at [202, 290] on span "infinite" at bounding box center [205, 293] width 49 height 22
click at [181, 290] on input "infinite" at bounding box center [172, 292] width 19 height 19
radio input "true"
click at [1116, 517] on button "Next" at bounding box center [1112, 513] width 93 height 47
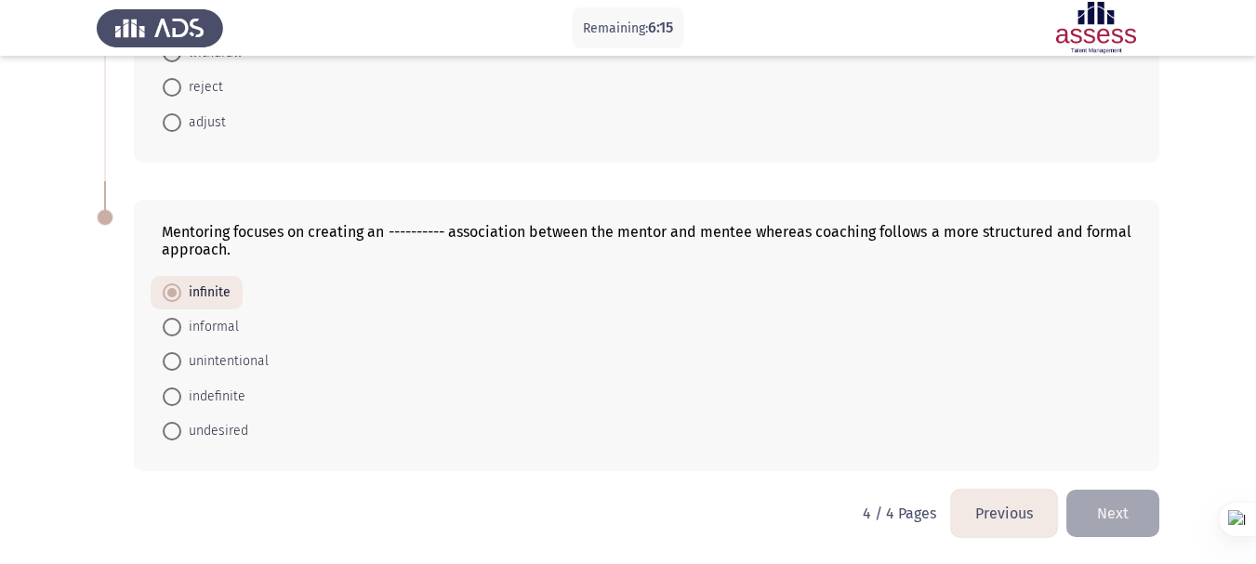
scroll to position [0, 0]
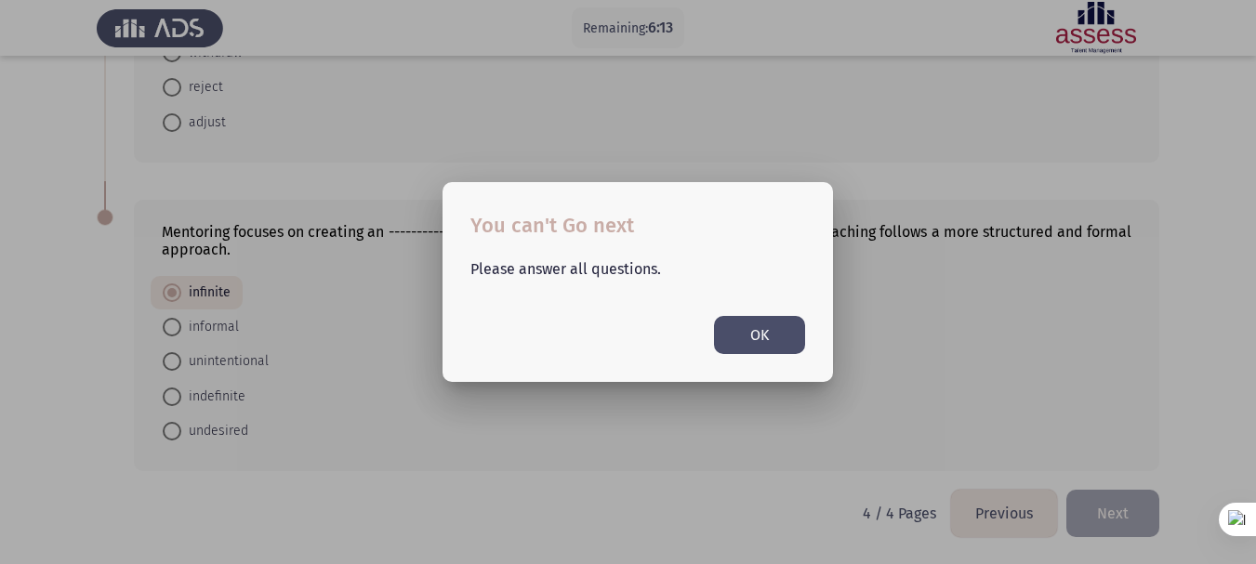
click at [737, 327] on button "OK" at bounding box center [759, 335] width 91 height 38
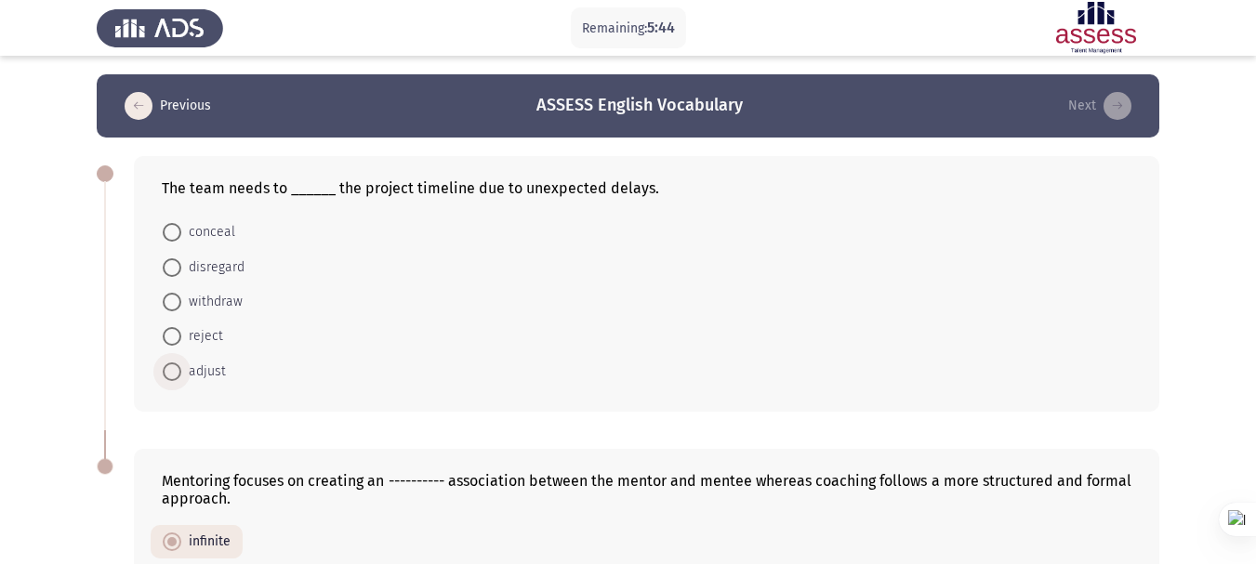
click at [165, 379] on span at bounding box center [172, 371] width 19 height 19
click at [165, 379] on input "adjust" at bounding box center [172, 371] width 19 height 19
radio input "true"
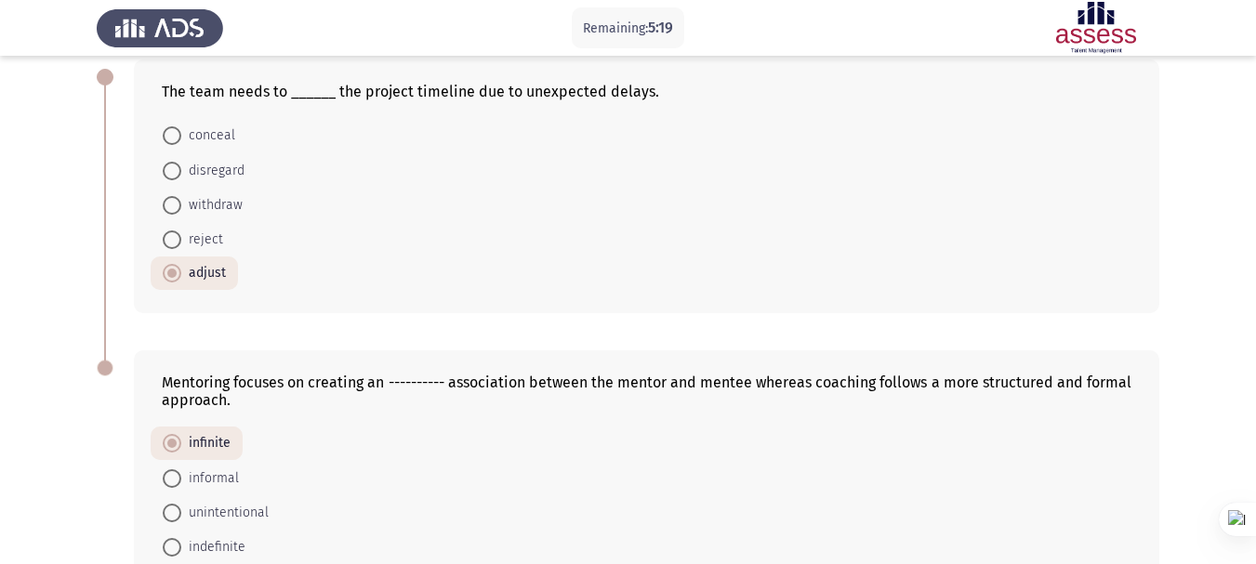
scroll to position [248, 0]
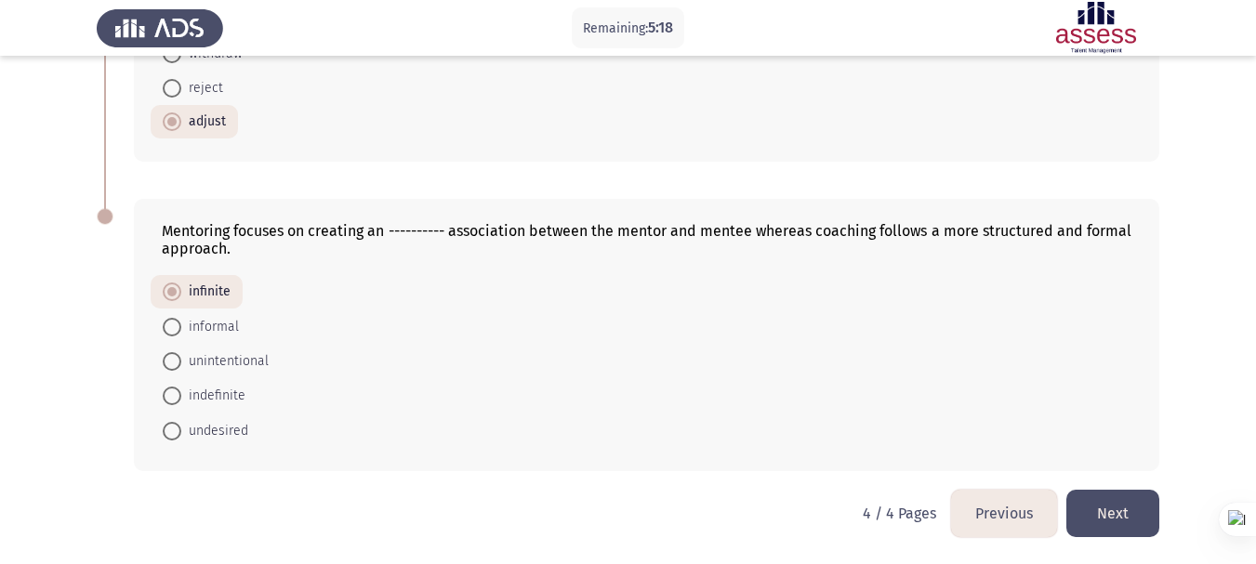
click at [1116, 504] on button "Next" at bounding box center [1112, 513] width 93 height 47
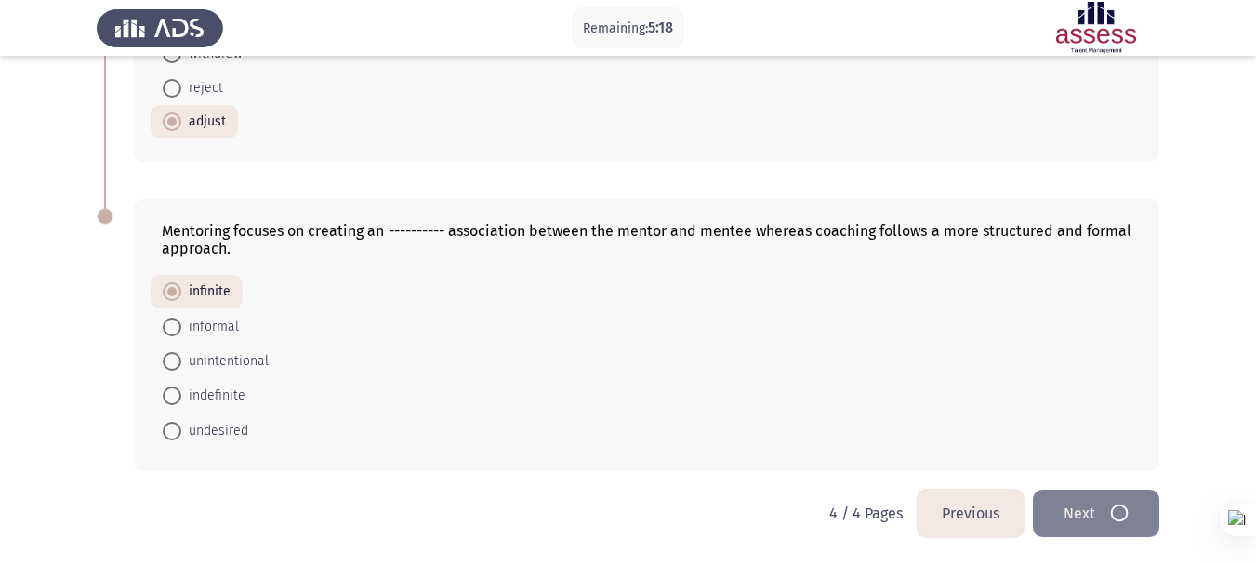
scroll to position [0, 0]
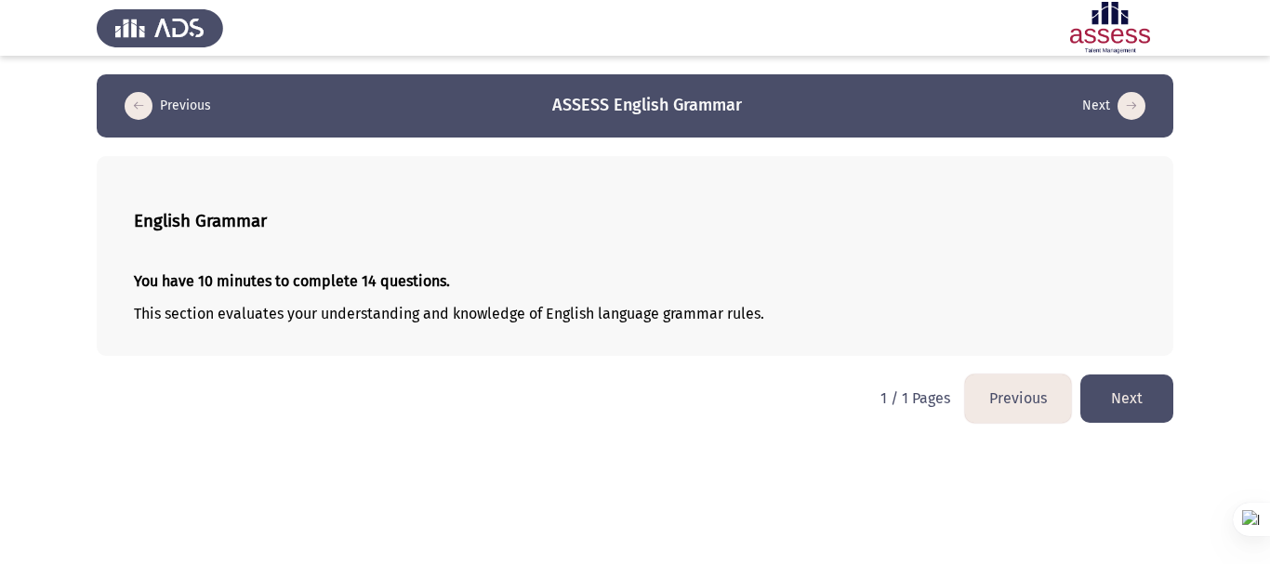
click at [1127, 394] on button "Next" at bounding box center [1126, 398] width 93 height 47
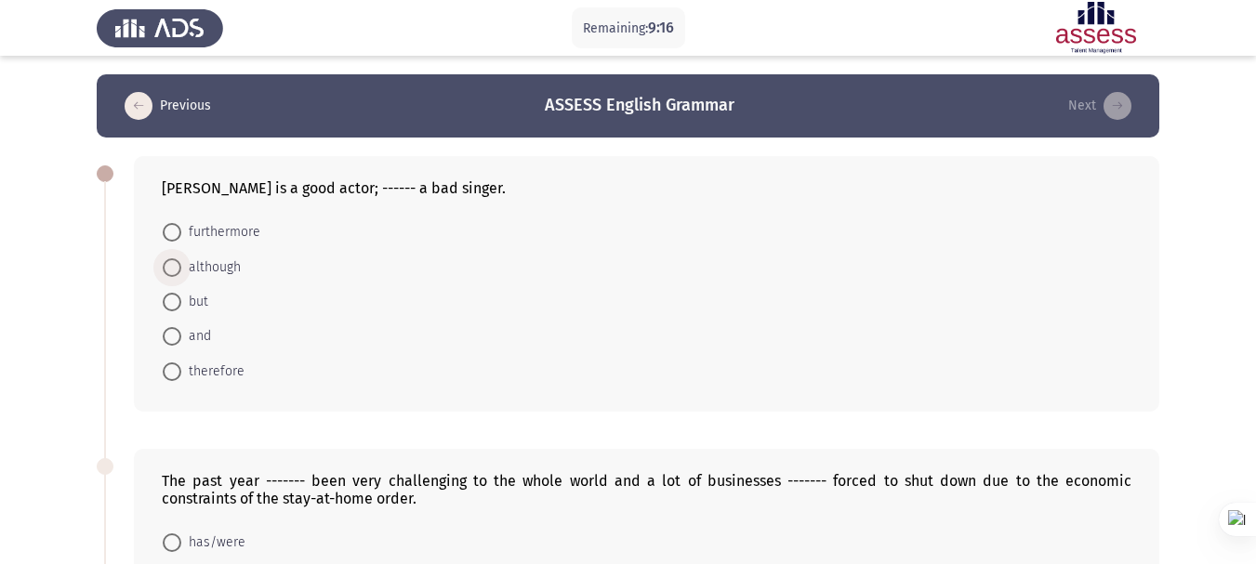
click at [204, 268] on span "although" at bounding box center [210, 268] width 59 height 22
click at [181, 268] on input "although" at bounding box center [172, 267] width 19 height 19
radio input "true"
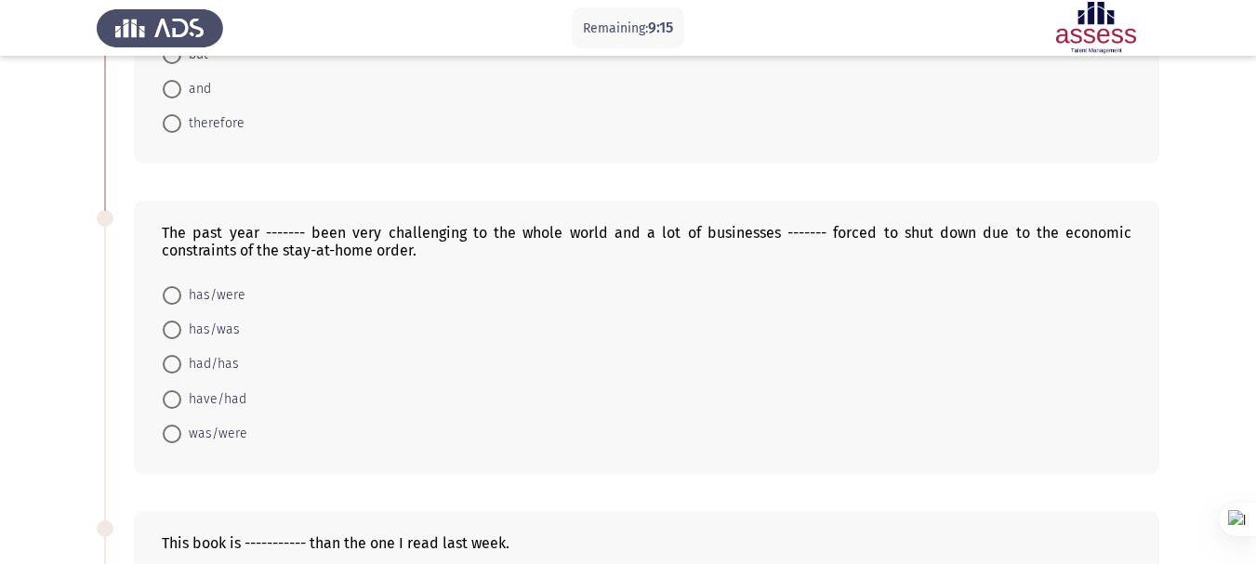
scroll to position [279, 0]
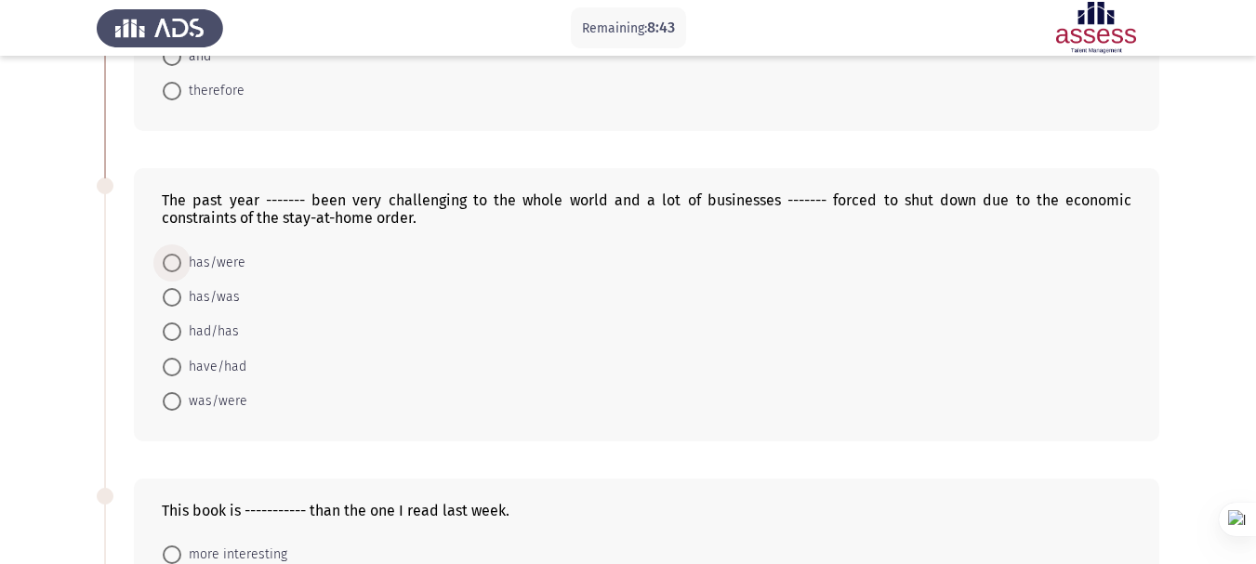
click at [204, 258] on span "has/were" at bounding box center [213, 263] width 64 height 22
click at [181, 258] on input "has/were" at bounding box center [172, 263] width 19 height 19
radio input "true"
click at [216, 367] on span "have/had" at bounding box center [213, 365] width 65 height 22
click at [181, 367] on input "have/had" at bounding box center [172, 365] width 19 height 19
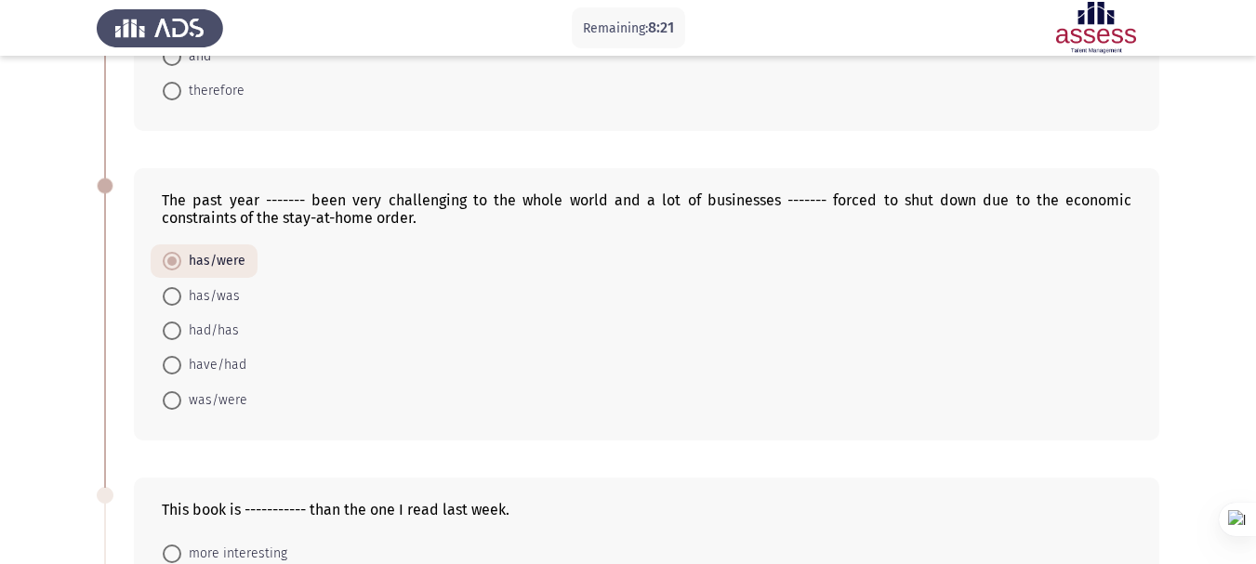
radio input "true"
click at [210, 264] on span "has/were" at bounding box center [213, 263] width 64 height 22
click at [181, 264] on input "has/were" at bounding box center [172, 263] width 19 height 19
radio input "true"
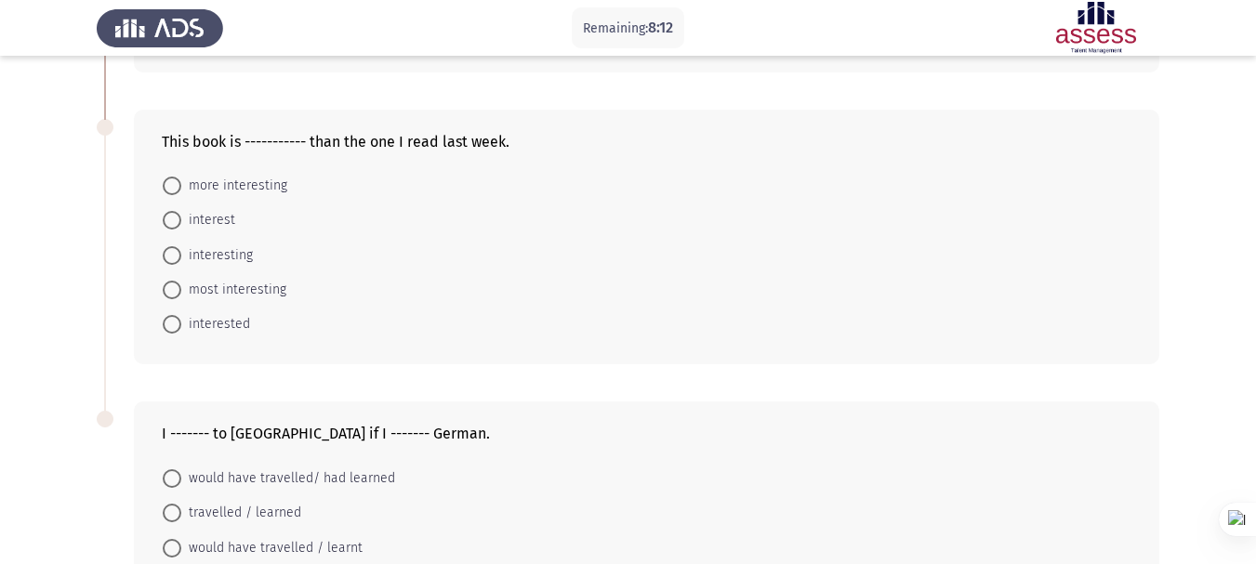
scroll to position [651, 0]
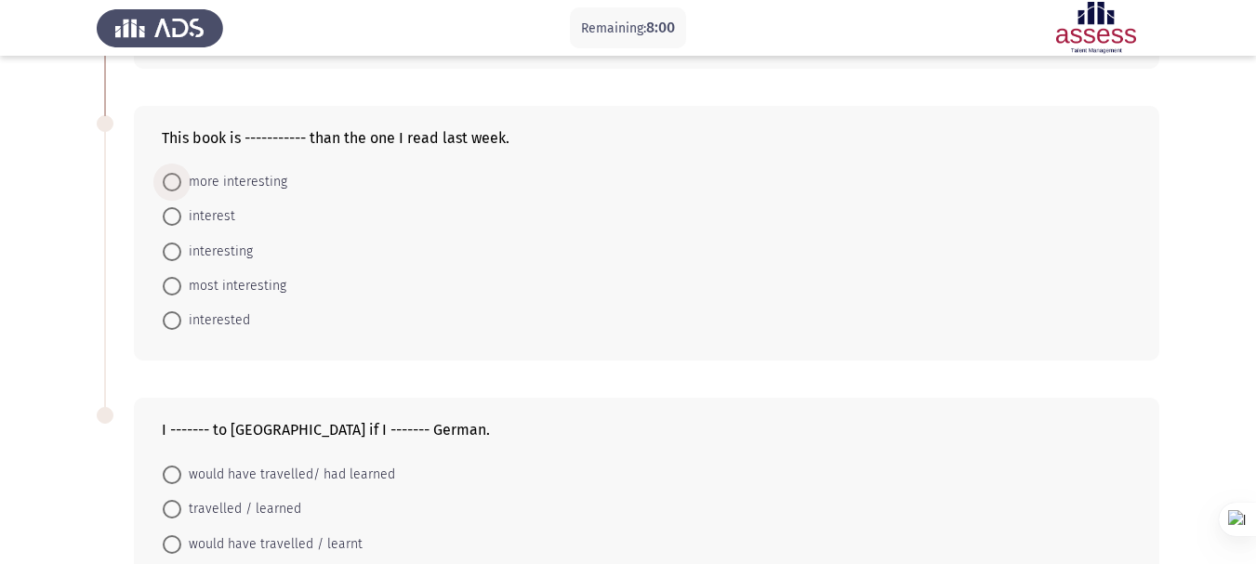
click at [243, 181] on span "more interesting" at bounding box center [234, 182] width 106 height 22
click at [181, 181] on input "more interesting" at bounding box center [172, 182] width 19 height 19
radio input "true"
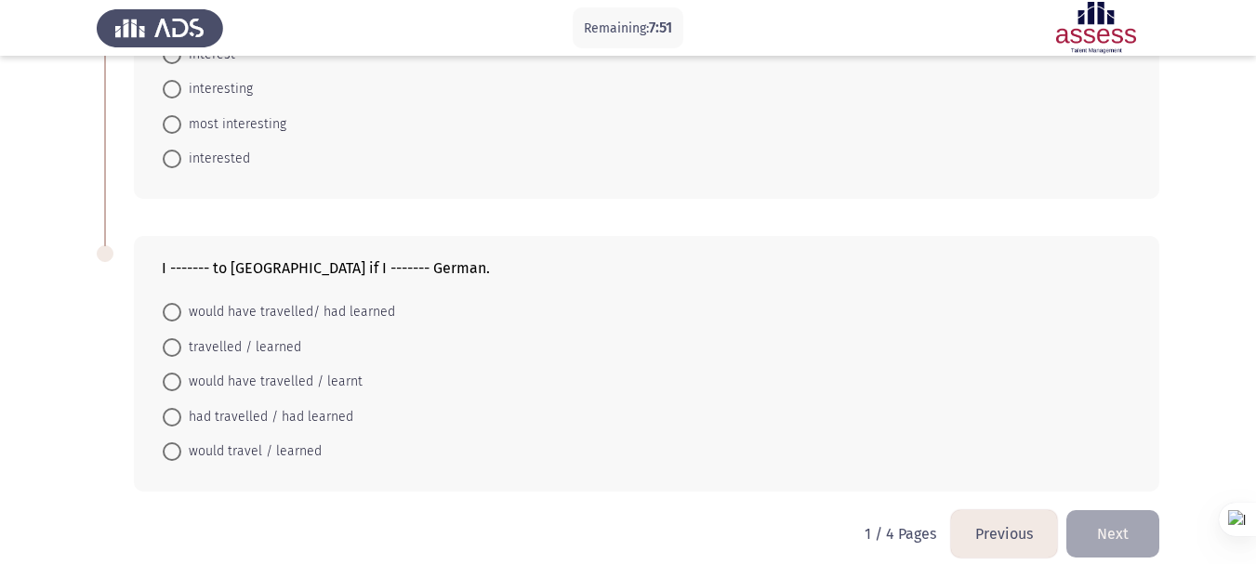
scroll to position [832, 0]
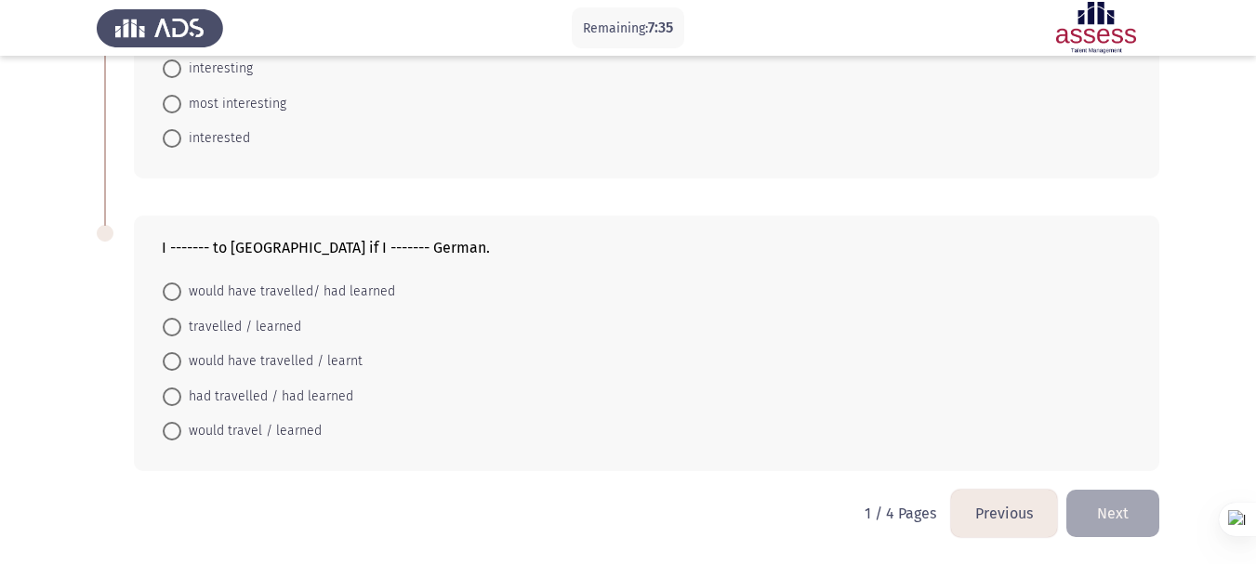
click at [204, 355] on span "would have travelled / learnt" at bounding box center [271, 361] width 181 height 22
click at [181, 355] on input "would have travelled / learnt" at bounding box center [172, 361] width 19 height 19
radio input "true"
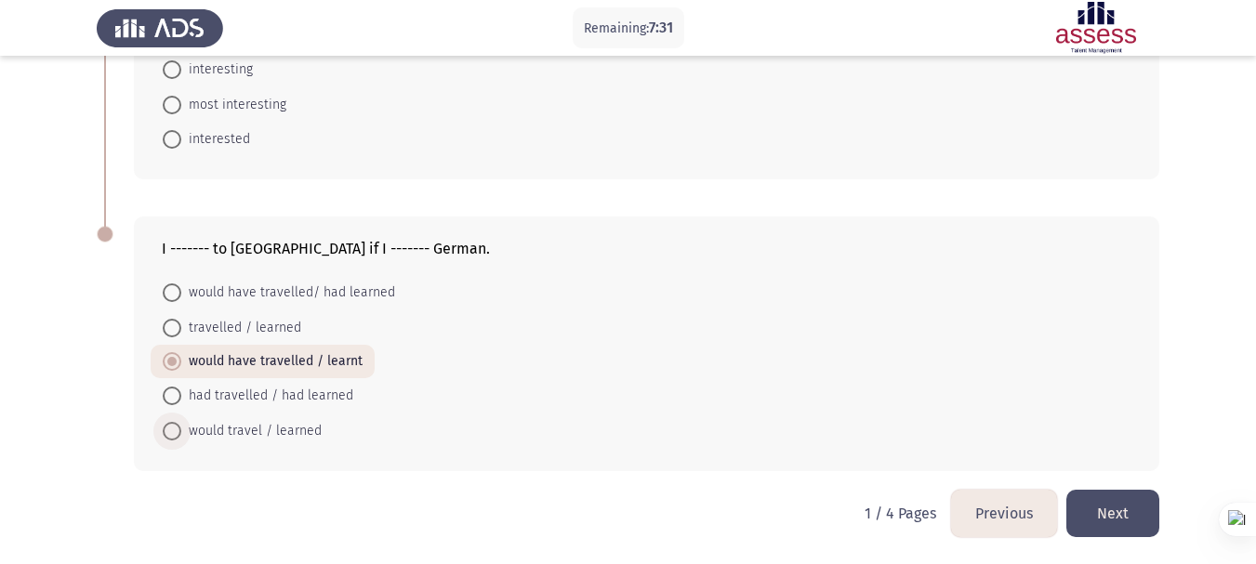
click at [247, 427] on span "would travel / learned" at bounding box center [251, 431] width 140 height 22
click at [181, 427] on input "would travel / learned" at bounding box center [172, 431] width 19 height 19
radio input "true"
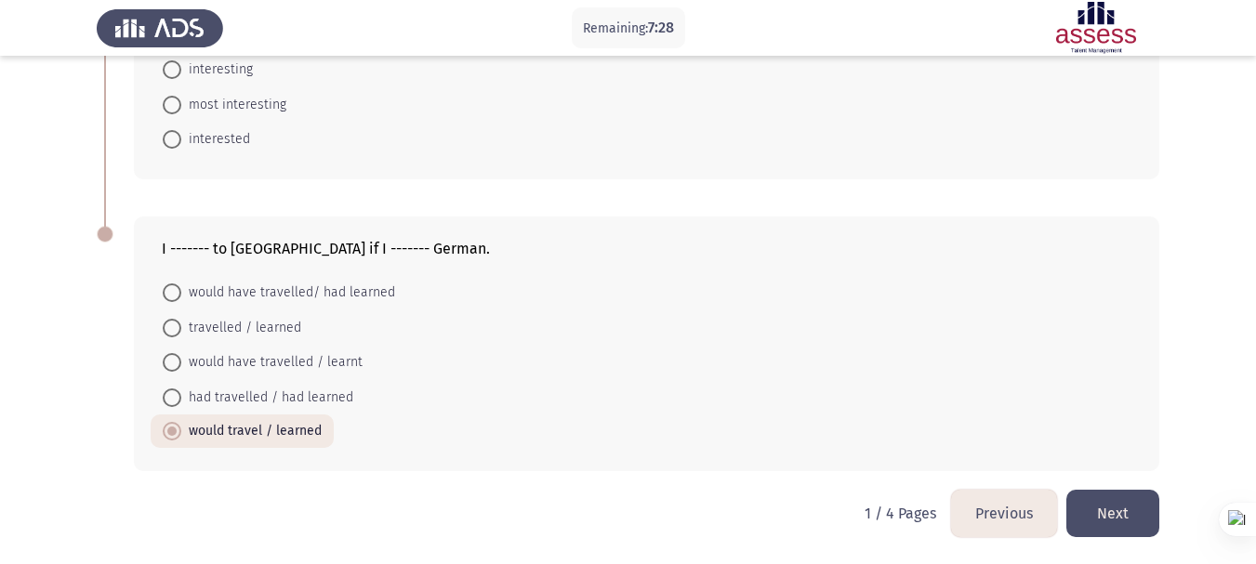
click at [1113, 502] on button "Next" at bounding box center [1112, 513] width 93 height 47
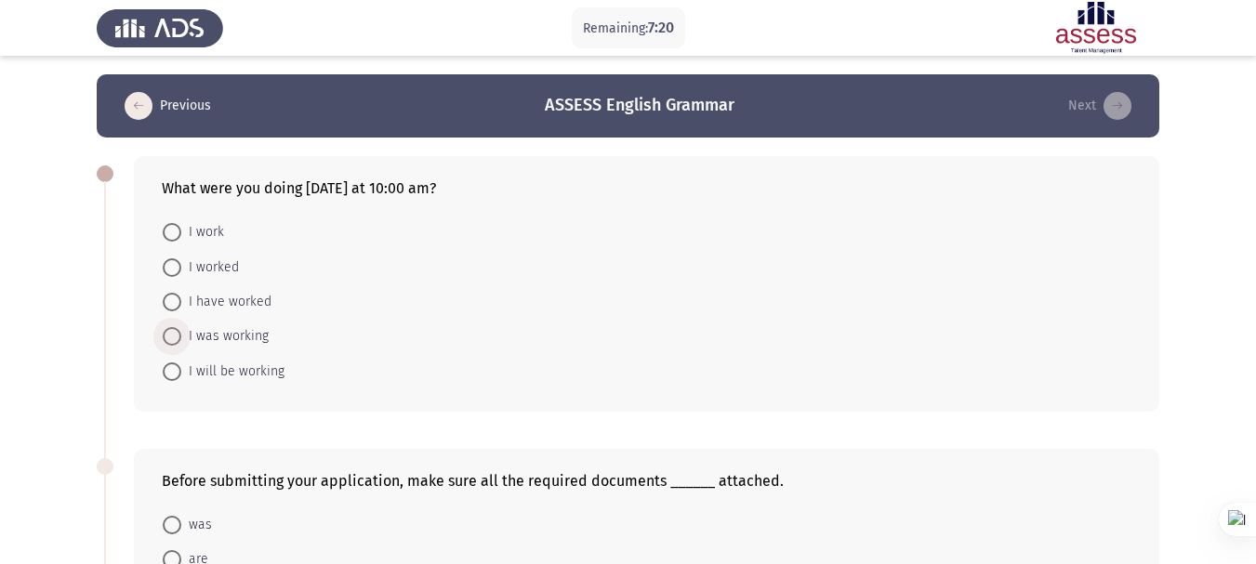
click at [225, 337] on span "I was working" at bounding box center [224, 336] width 87 height 22
click at [181, 337] on input "I was working" at bounding box center [172, 336] width 19 height 19
radio input "true"
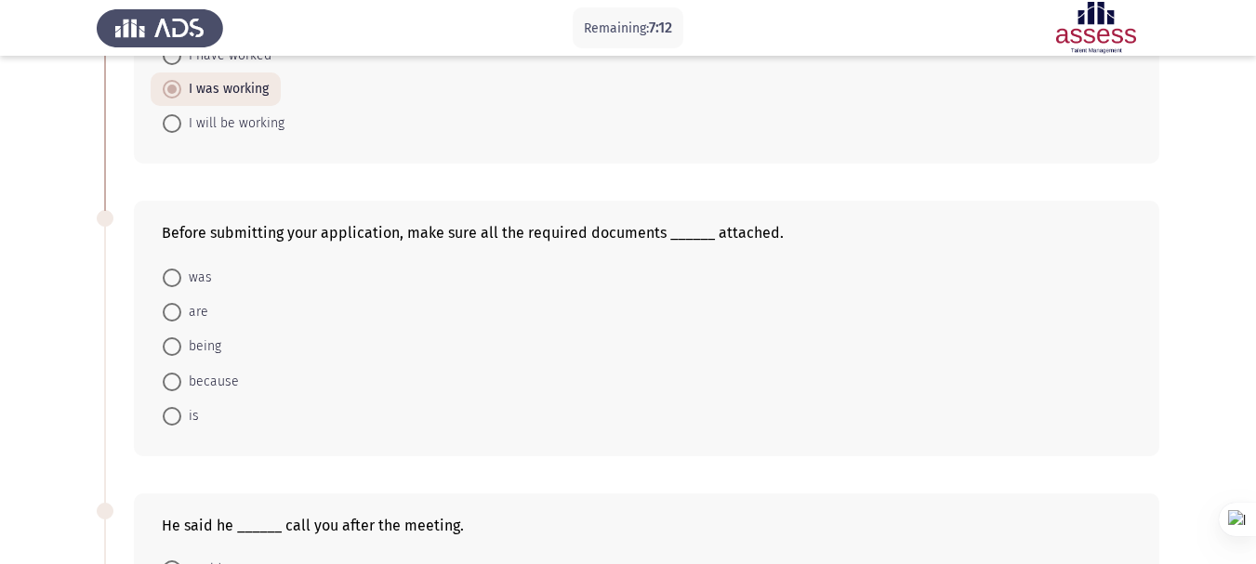
scroll to position [279, 0]
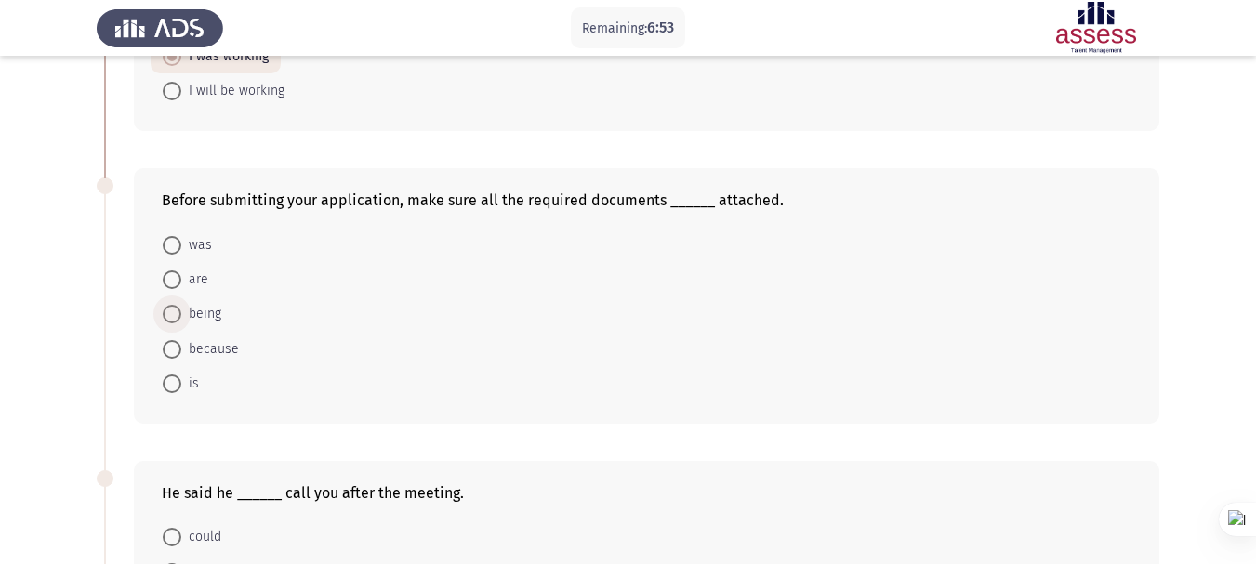
click at [178, 314] on span at bounding box center [172, 314] width 19 height 19
click at [178, 314] on input "being" at bounding box center [172, 314] width 19 height 19
radio input "true"
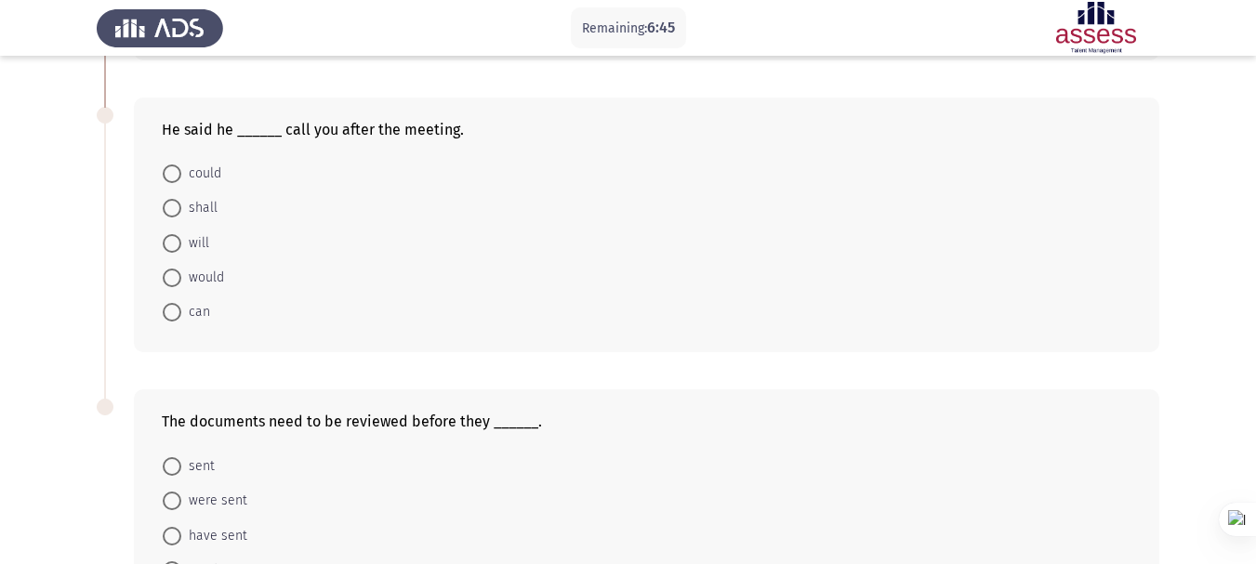
scroll to position [651, 0]
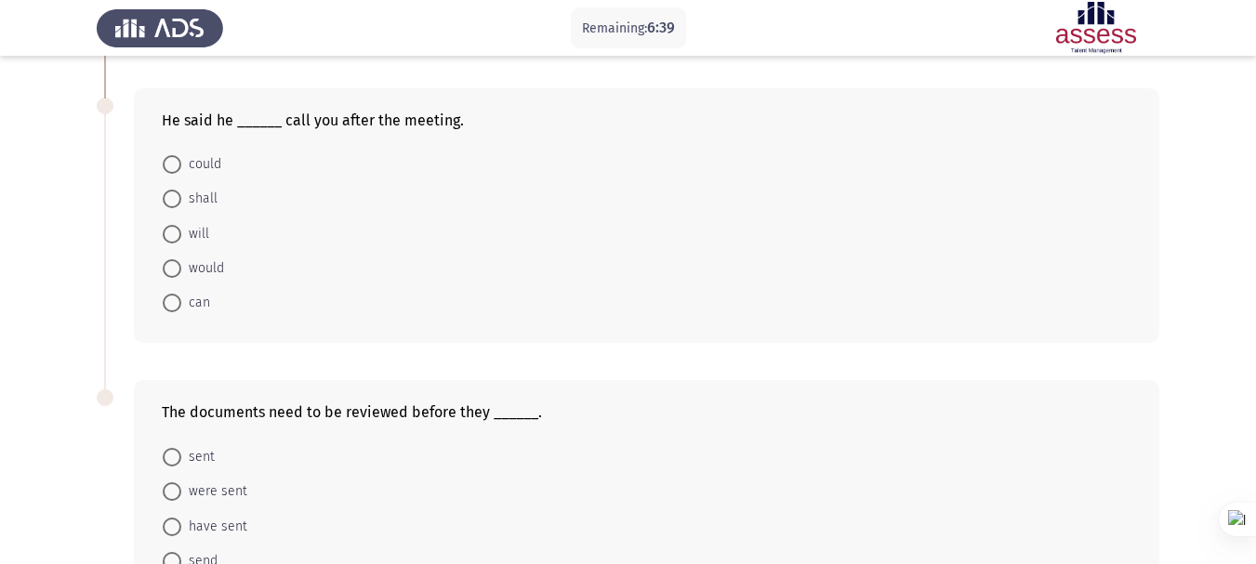
click at [194, 196] on span "shall" at bounding box center [199, 199] width 36 height 22
click at [181, 196] on input "shall" at bounding box center [172, 199] width 19 height 19
radio input "true"
click at [195, 236] on span "will" at bounding box center [195, 232] width 28 height 22
click at [181, 236] on input "will" at bounding box center [172, 232] width 19 height 19
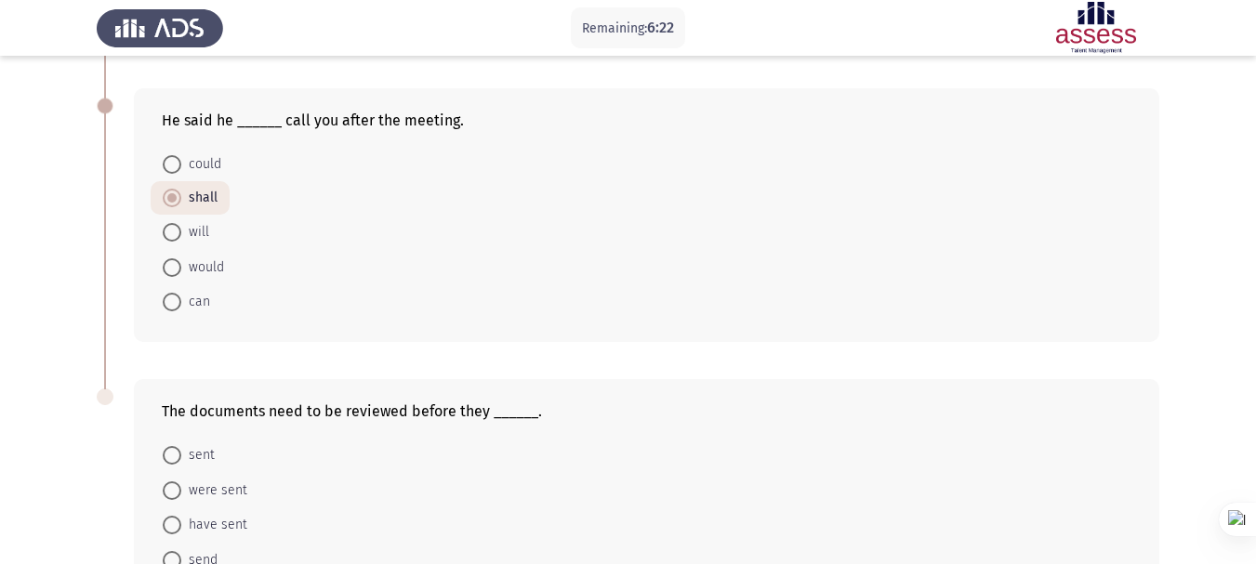
radio input "true"
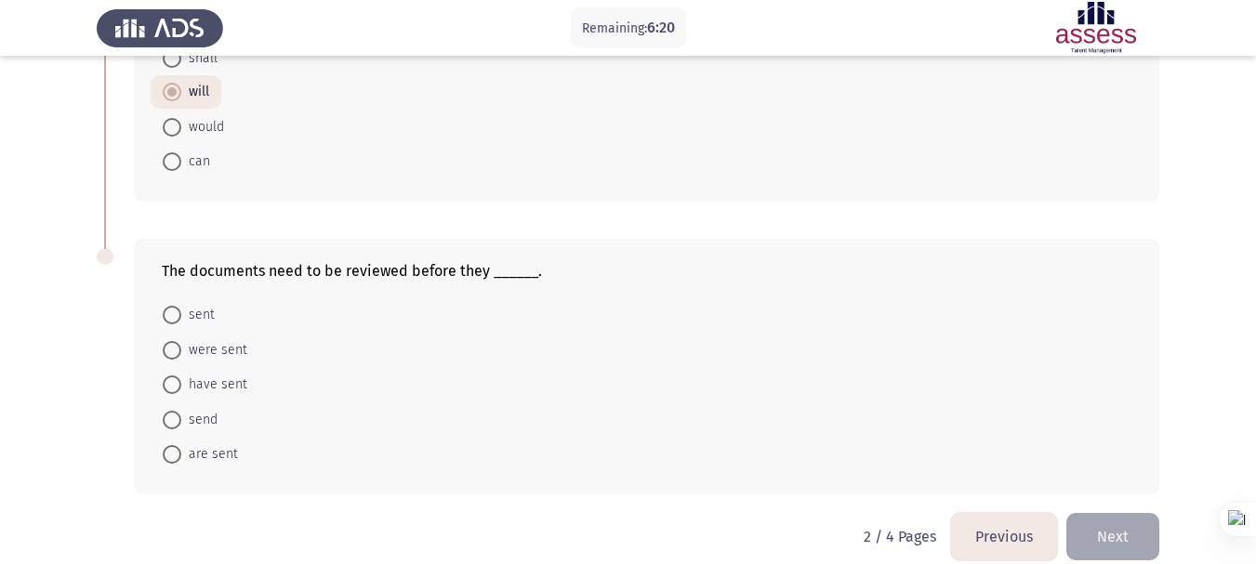
scroll to position [814, 0]
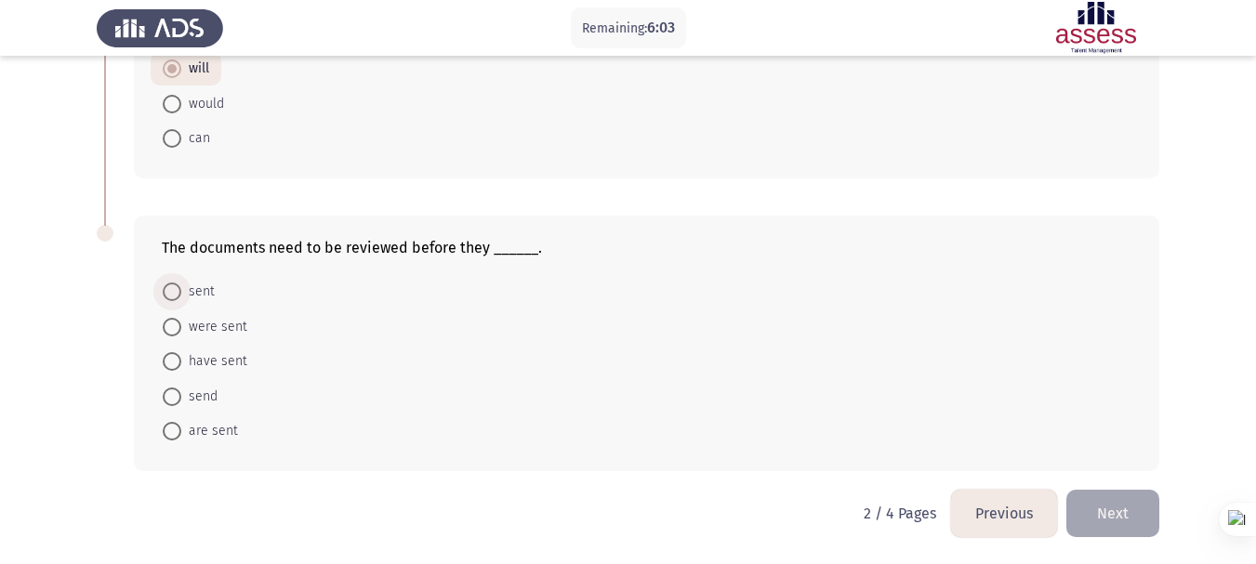
click at [191, 292] on span "sent" at bounding box center [197, 292] width 33 height 22
click at [181, 292] on input "sent" at bounding box center [172, 292] width 19 height 19
radio input "true"
click at [221, 356] on span "have sent" at bounding box center [214, 361] width 66 height 22
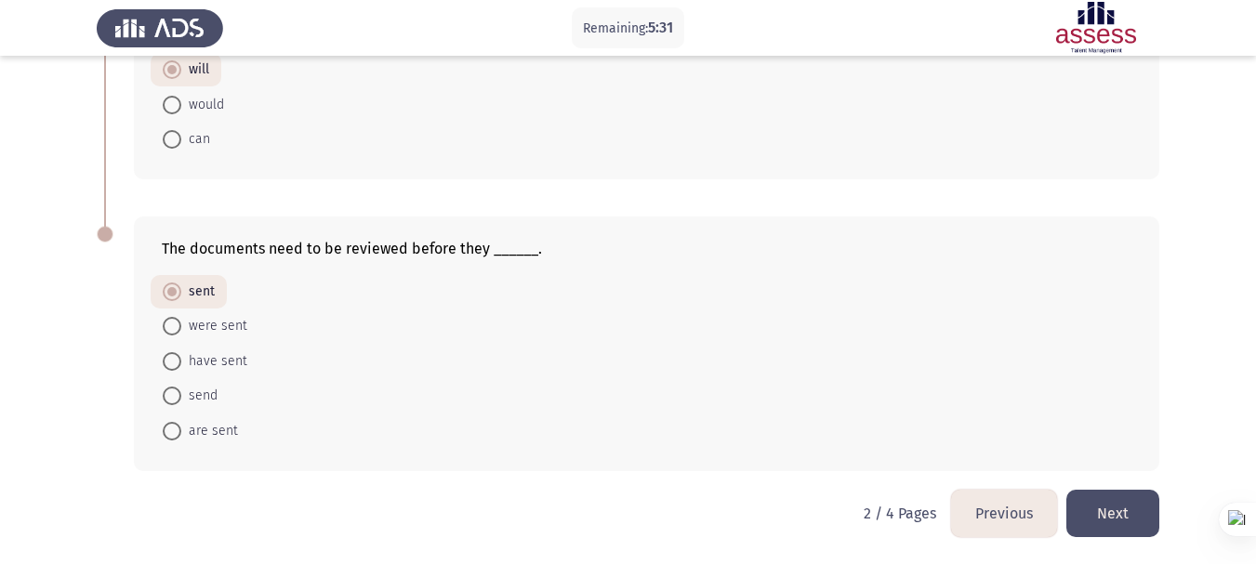
click at [181, 356] on input "have sent" at bounding box center [172, 361] width 19 height 19
radio input "true"
click at [1128, 508] on button "Next" at bounding box center [1112, 513] width 93 height 47
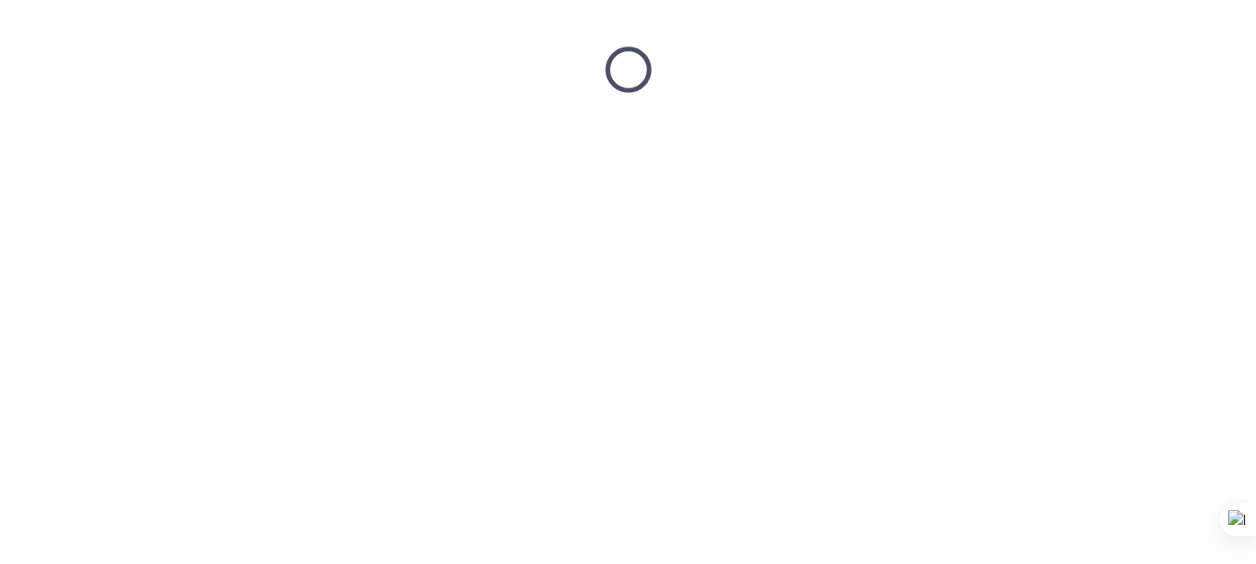
scroll to position [0, 0]
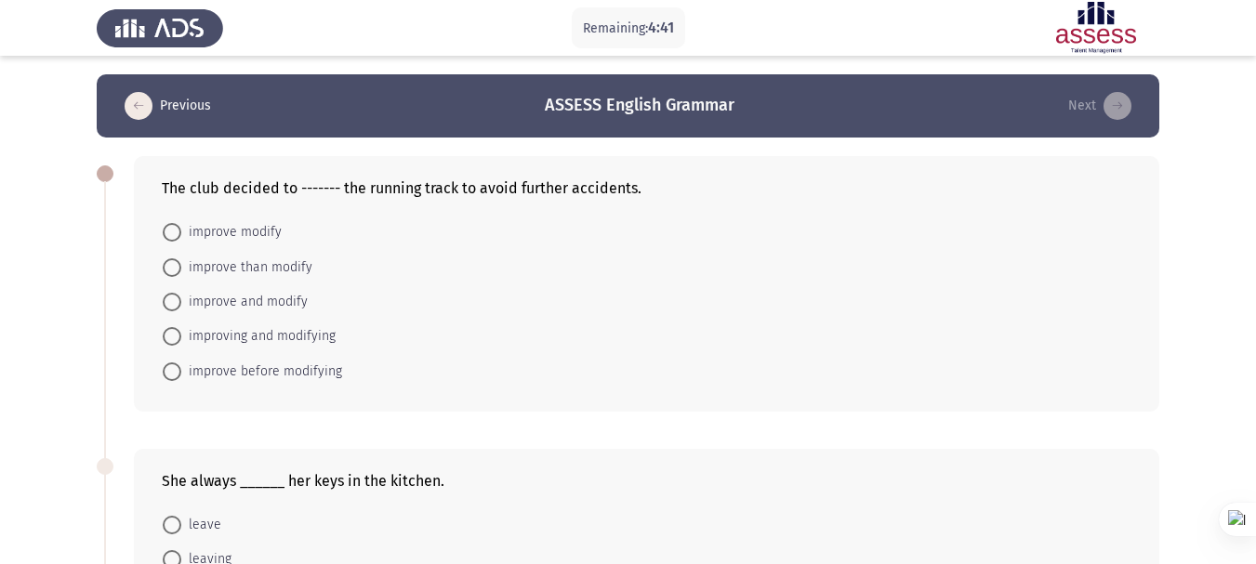
click at [166, 304] on span at bounding box center [172, 302] width 19 height 19
click at [166, 304] on input "improve and modify" at bounding box center [172, 302] width 19 height 19
radio input "true"
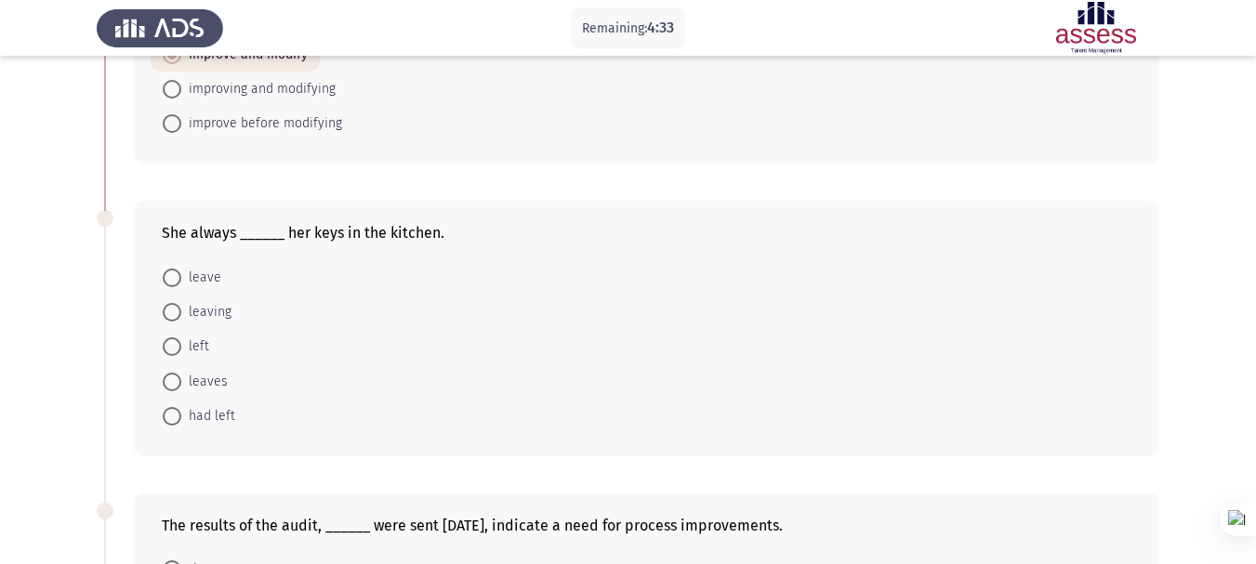
scroll to position [279, 0]
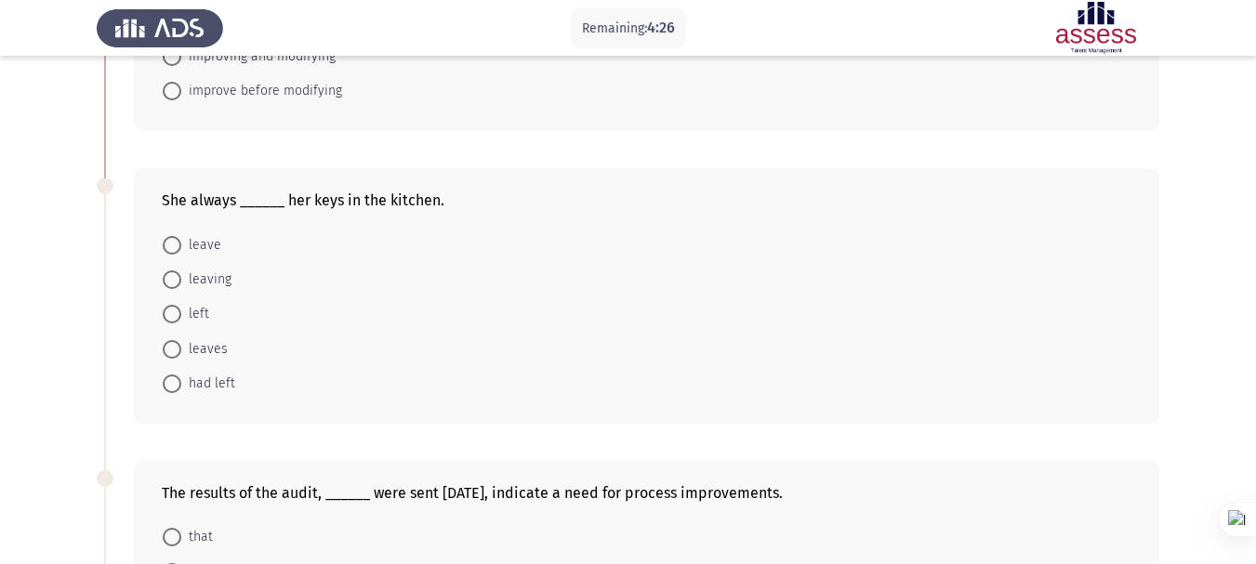
click at [172, 246] on span at bounding box center [172, 245] width 19 height 19
click at [172, 246] on input "leave" at bounding box center [172, 245] width 19 height 19
radio input "true"
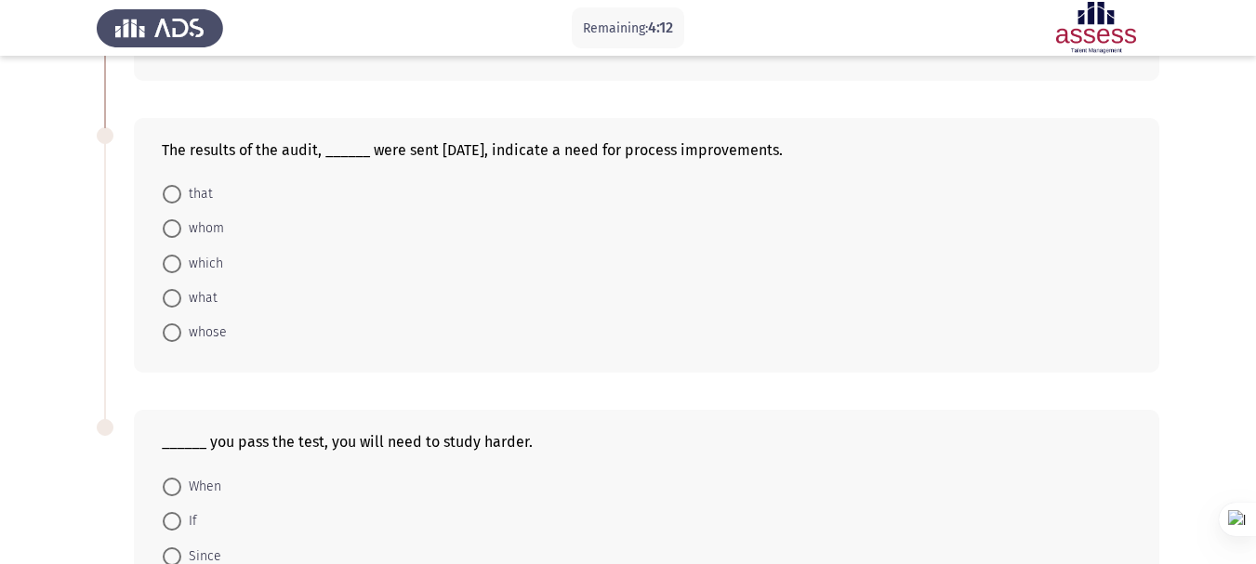
scroll to position [651, 0]
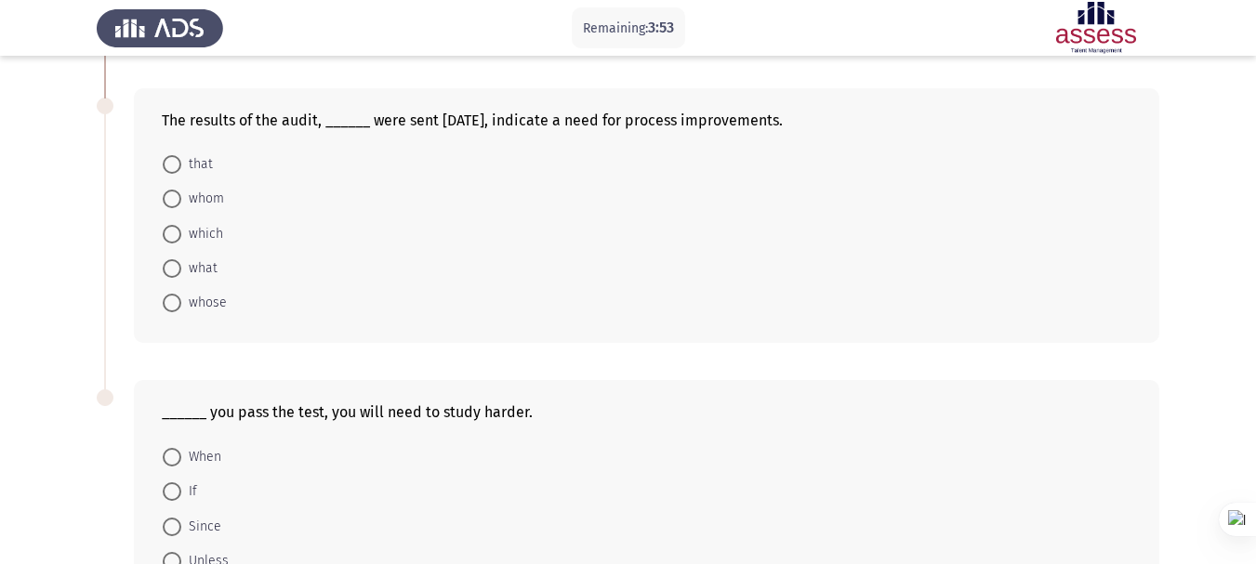
click at [171, 231] on span at bounding box center [172, 234] width 19 height 19
click at [171, 231] on input "which" at bounding box center [172, 234] width 19 height 19
radio input "true"
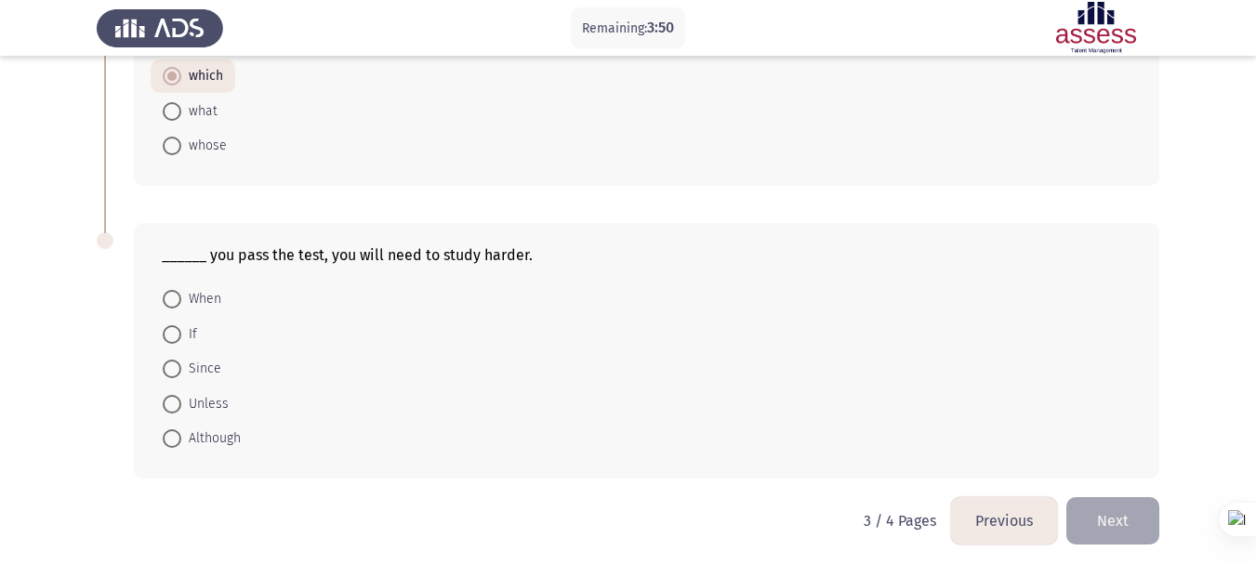
scroll to position [814, 0]
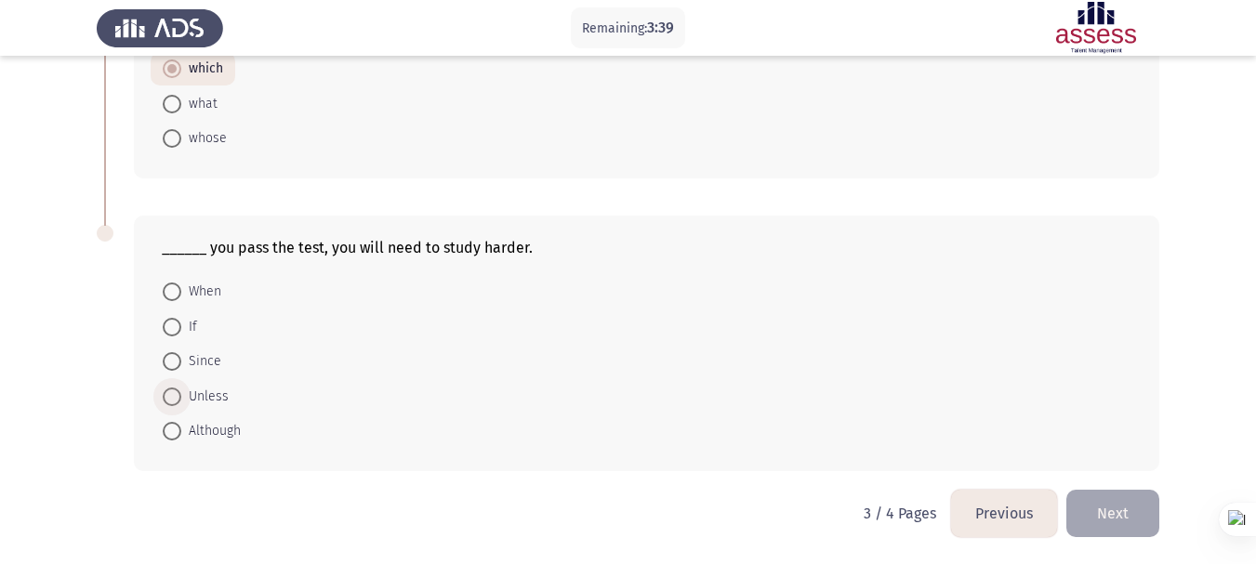
click at [172, 396] on span at bounding box center [172, 396] width 0 height 0
click at [171, 397] on input "Unless" at bounding box center [172, 397] width 19 height 19
radio input "true"
click at [1105, 515] on button "Next" at bounding box center [1112, 513] width 93 height 47
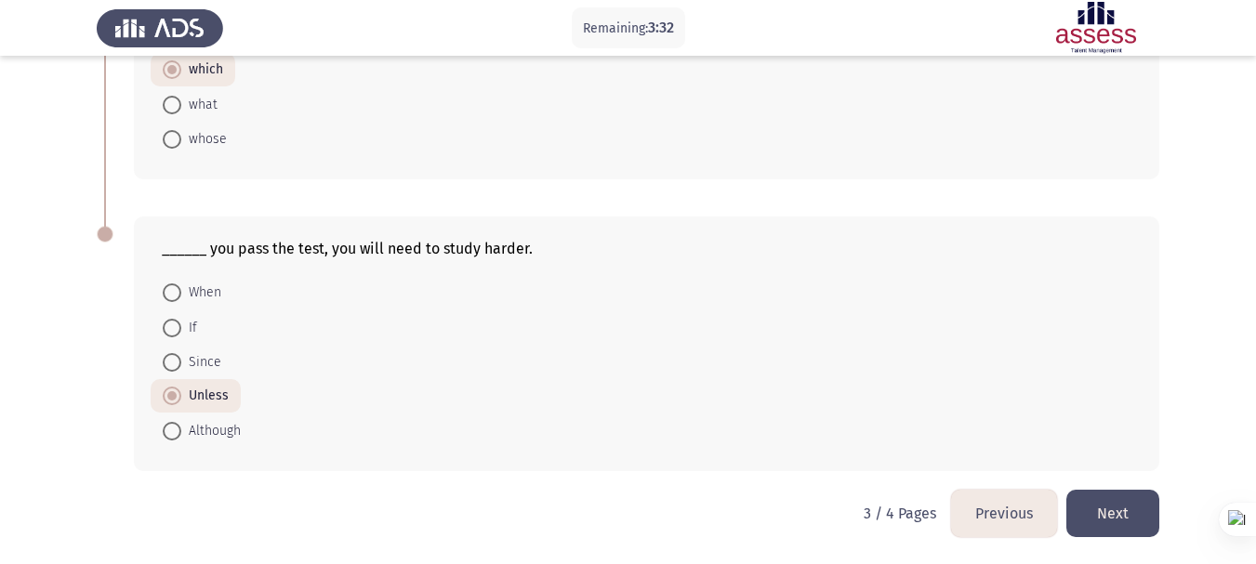
scroll to position [0, 0]
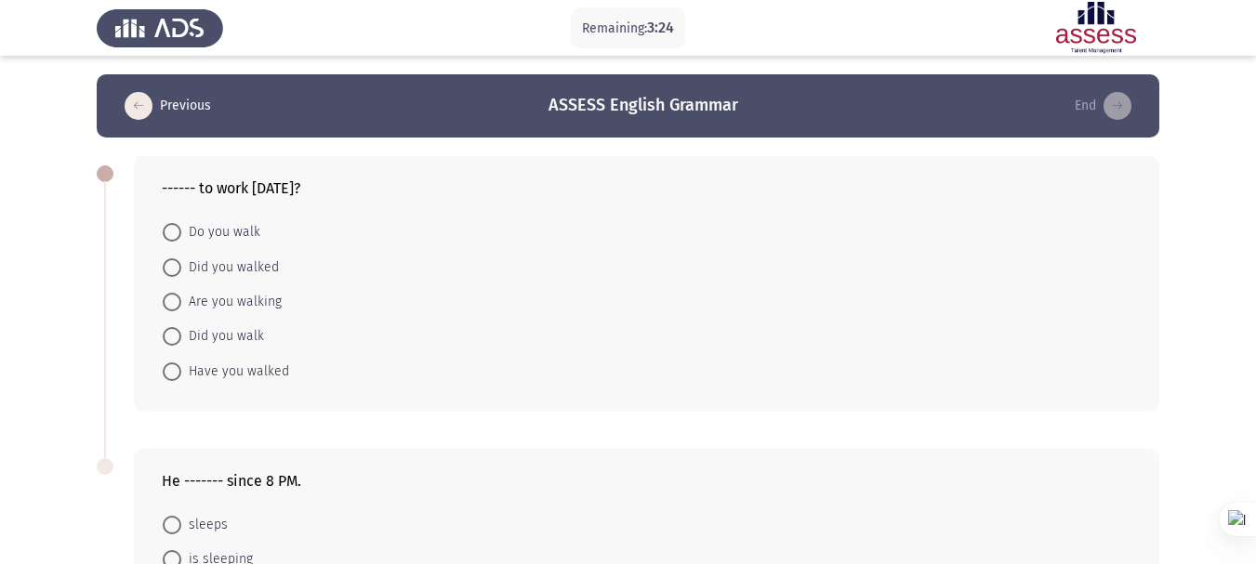
click at [169, 338] on span at bounding box center [172, 336] width 19 height 19
click at [169, 338] on input "Did you walk" at bounding box center [172, 336] width 19 height 19
radio input "true"
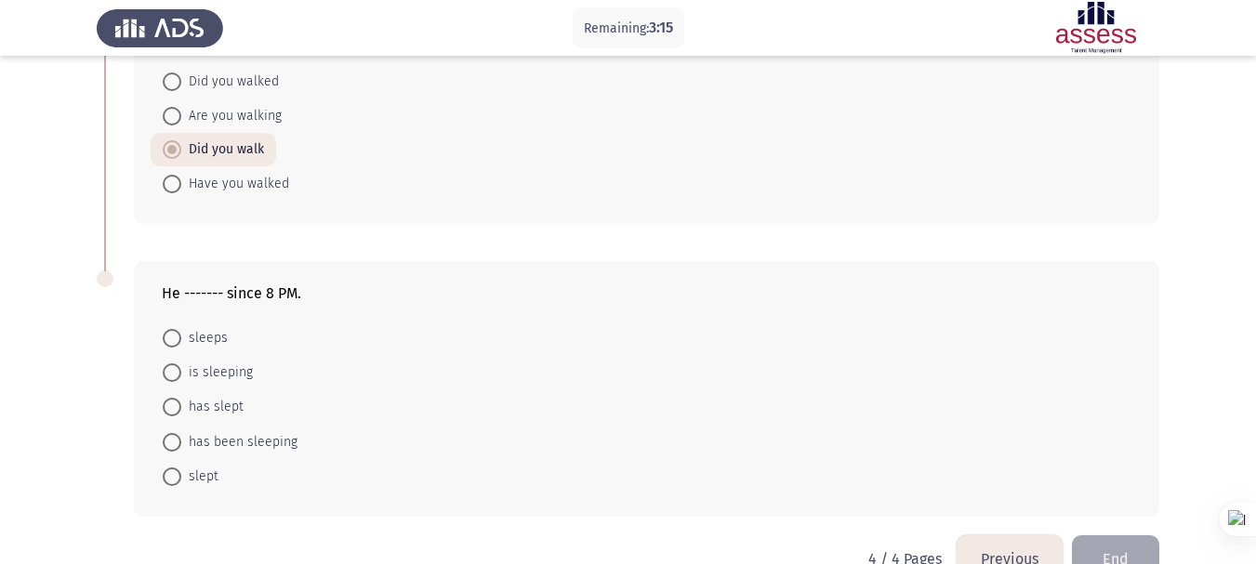
scroll to position [231, 0]
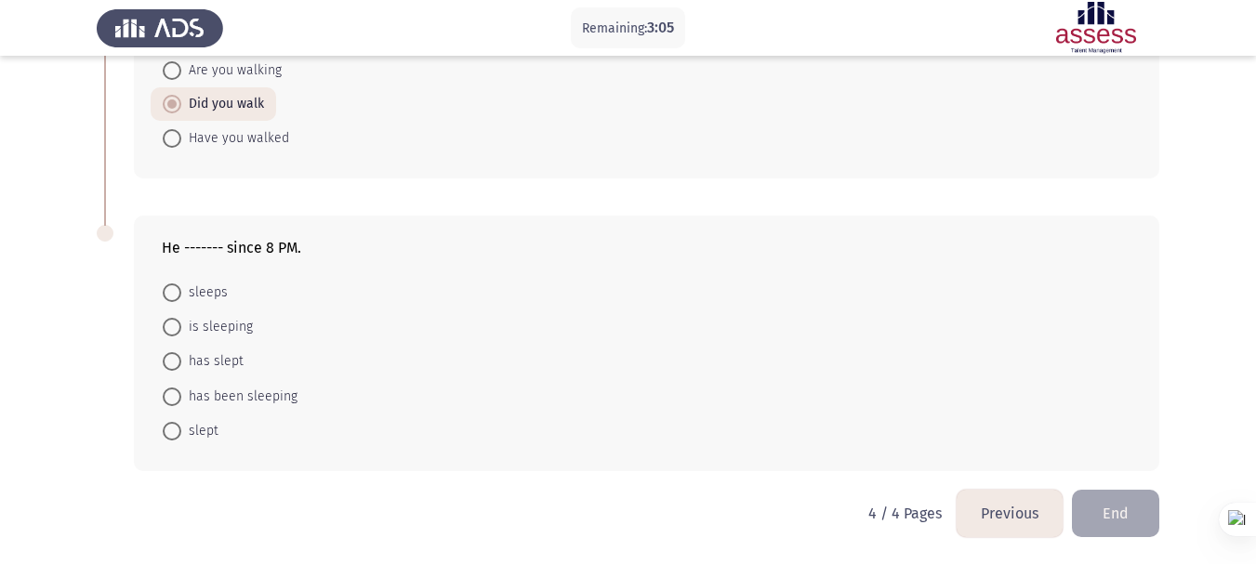
click at [166, 325] on span at bounding box center [172, 327] width 19 height 19
click at [166, 325] on input "is sleeping" at bounding box center [172, 327] width 19 height 19
radio input "true"
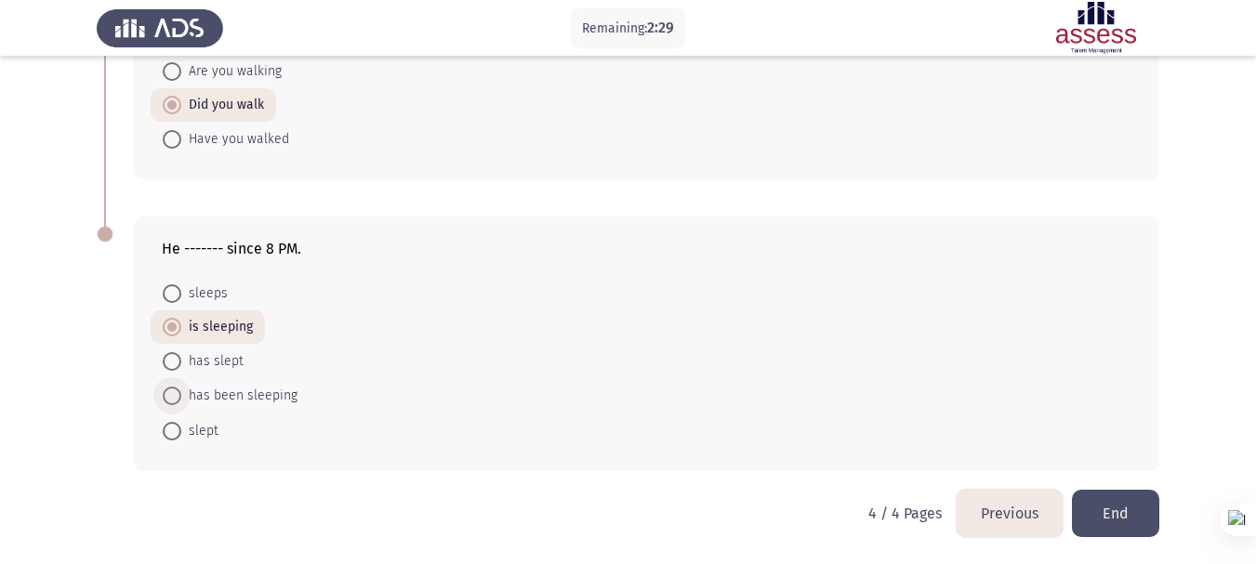
click at [234, 395] on span "has been sleeping" at bounding box center [239, 396] width 116 height 22
click at [181, 395] on input "has been sleeping" at bounding box center [172, 396] width 19 height 19
radio input "true"
click at [1107, 514] on button "End" at bounding box center [1115, 513] width 87 height 47
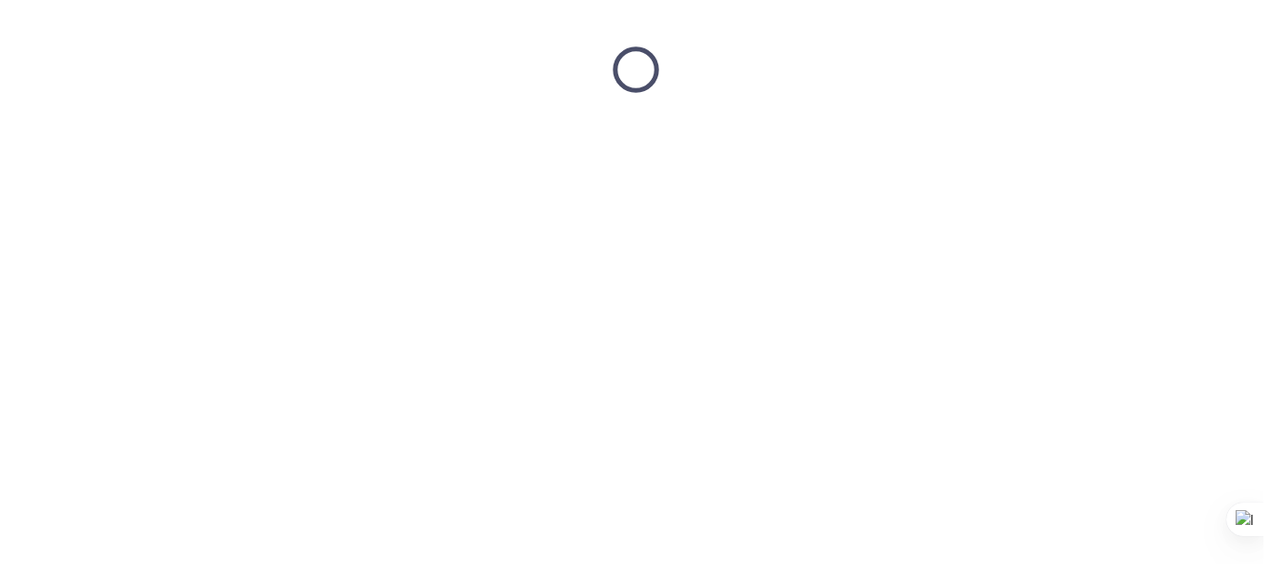
scroll to position [0, 0]
